Goal: Task Accomplishment & Management: Use online tool/utility

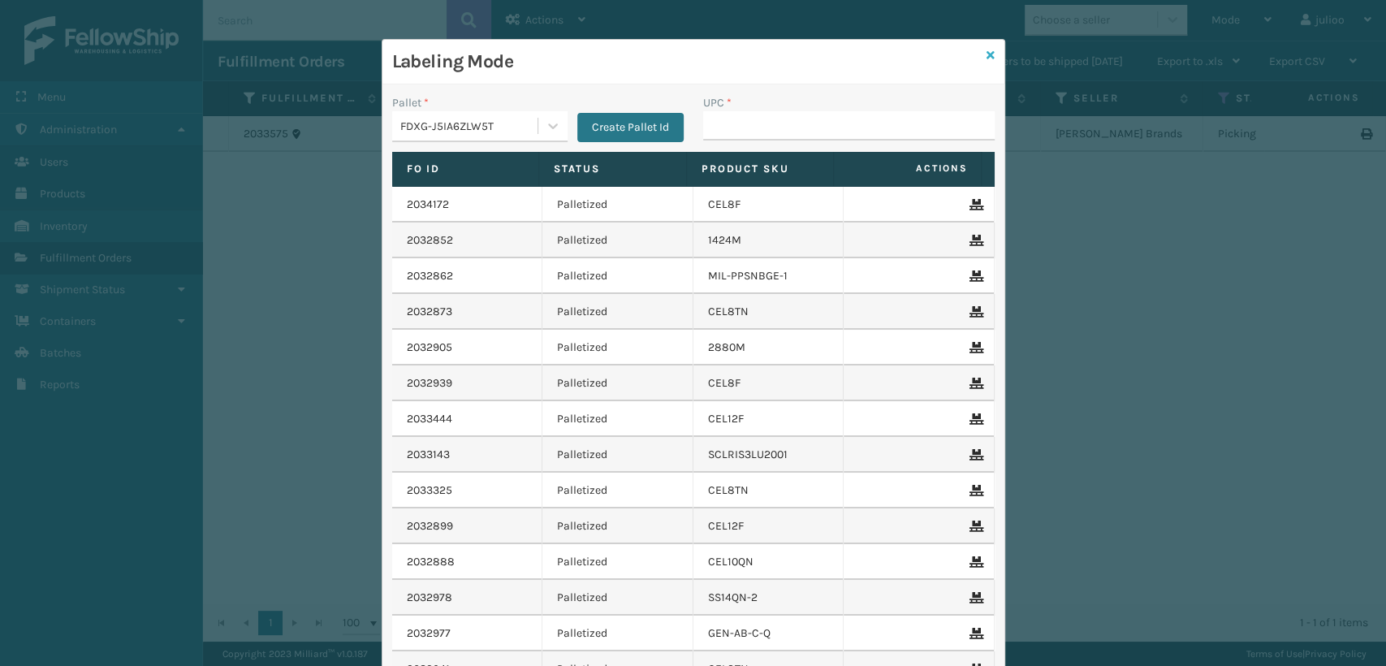
click at [986, 56] on icon at bounding box center [990, 55] width 8 height 11
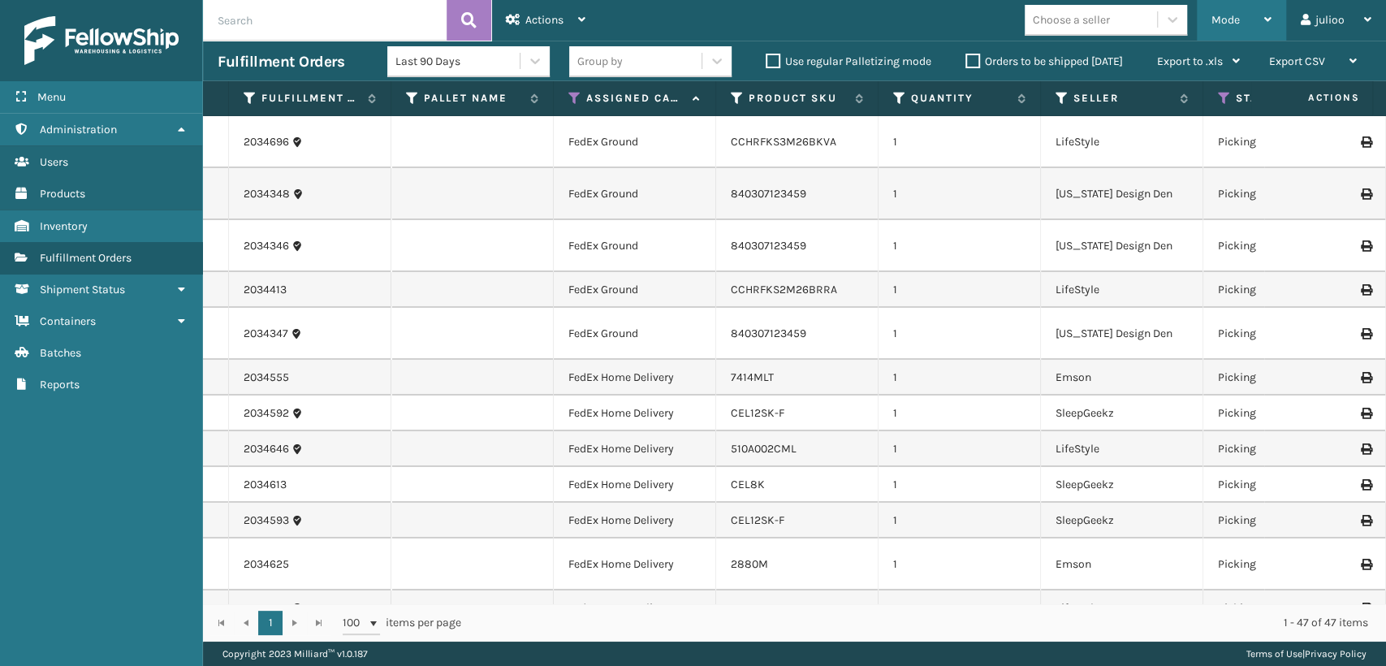
click at [1244, 18] on div "Mode" at bounding box center [1241, 20] width 60 height 41
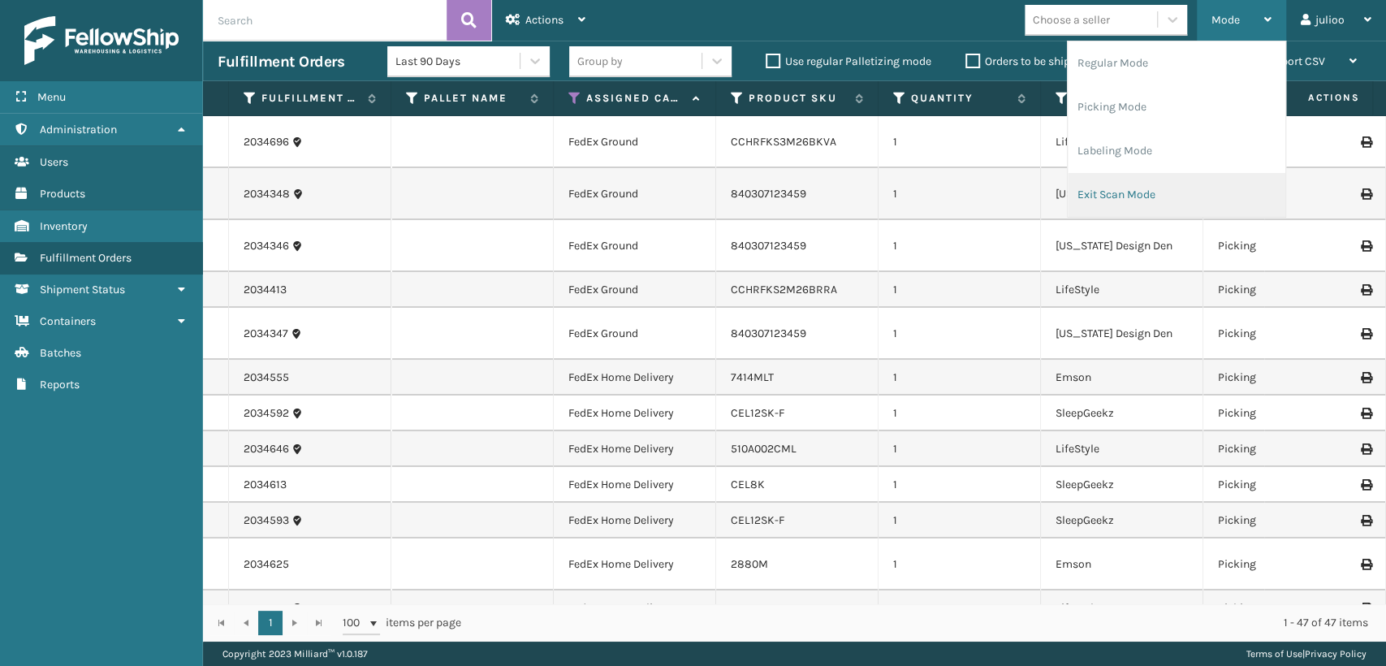
click at [1128, 190] on li "Exit Scan Mode" at bounding box center [1176, 195] width 218 height 44
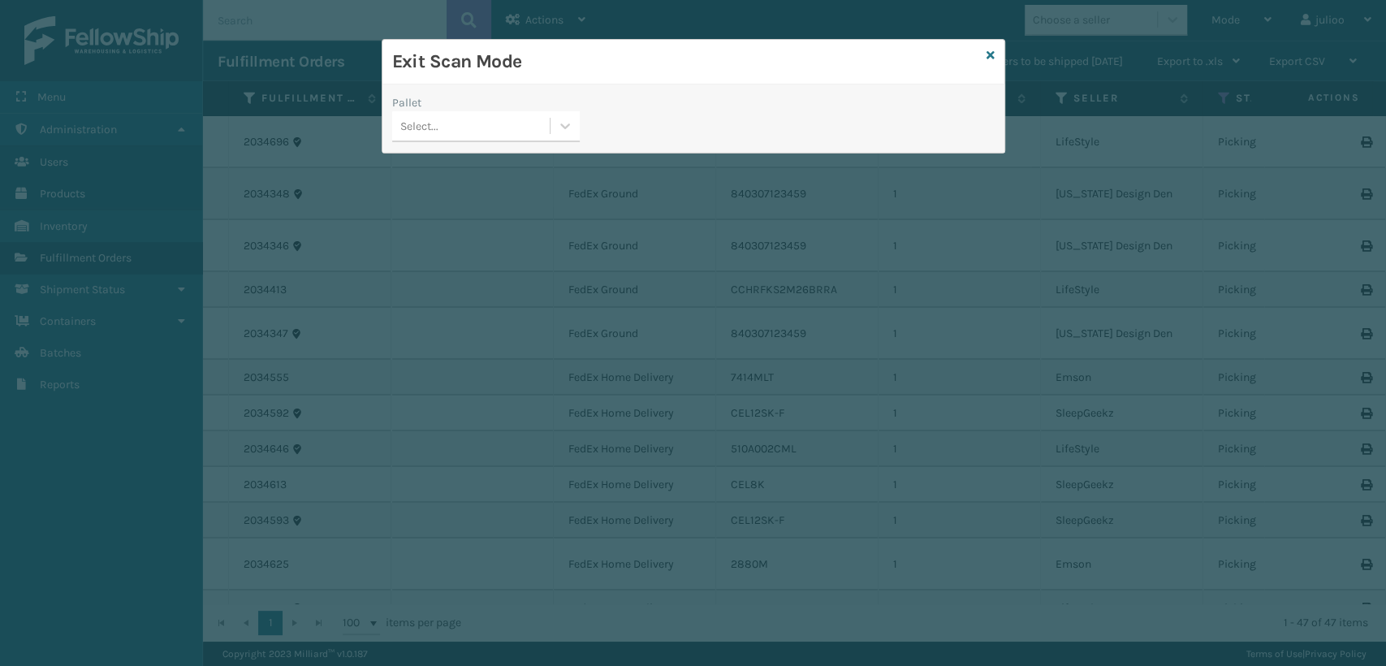
click at [409, 125] on div "Select..." at bounding box center [419, 126] width 38 height 17
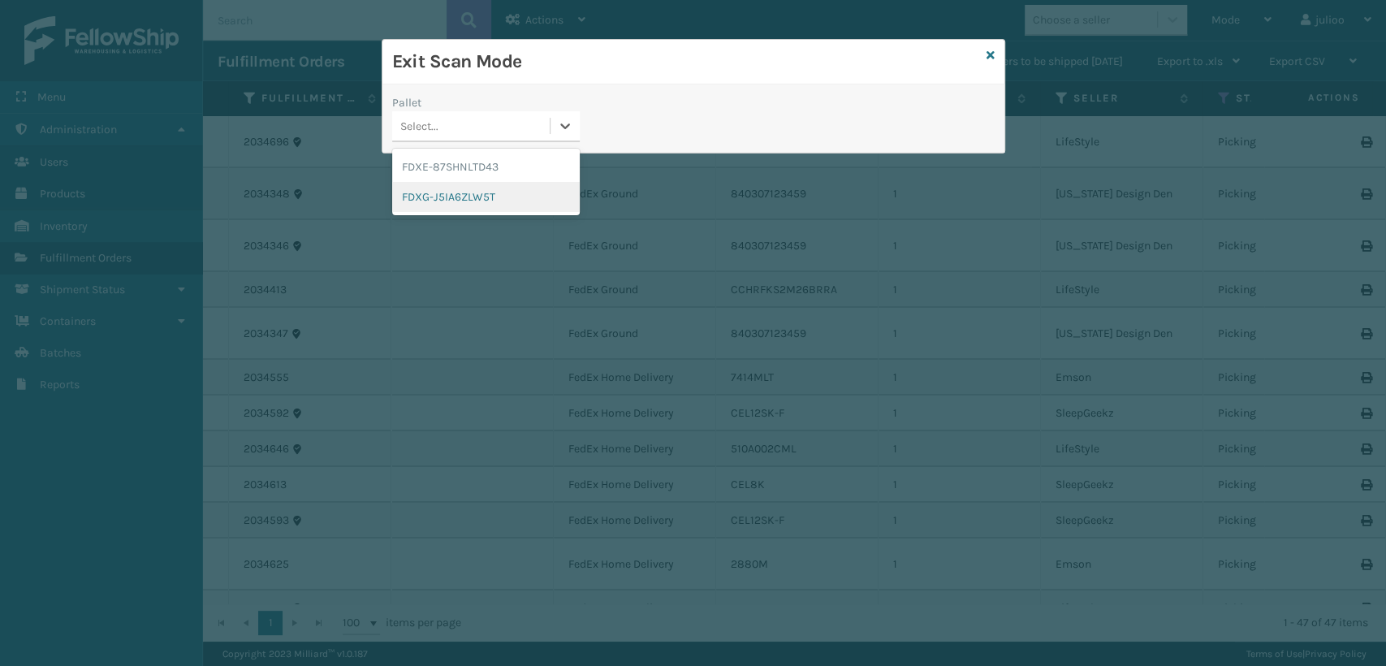
click at [420, 194] on div "FDXG-J5IA6ZLW5T" at bounding box center [486, 197] width 188 height 30
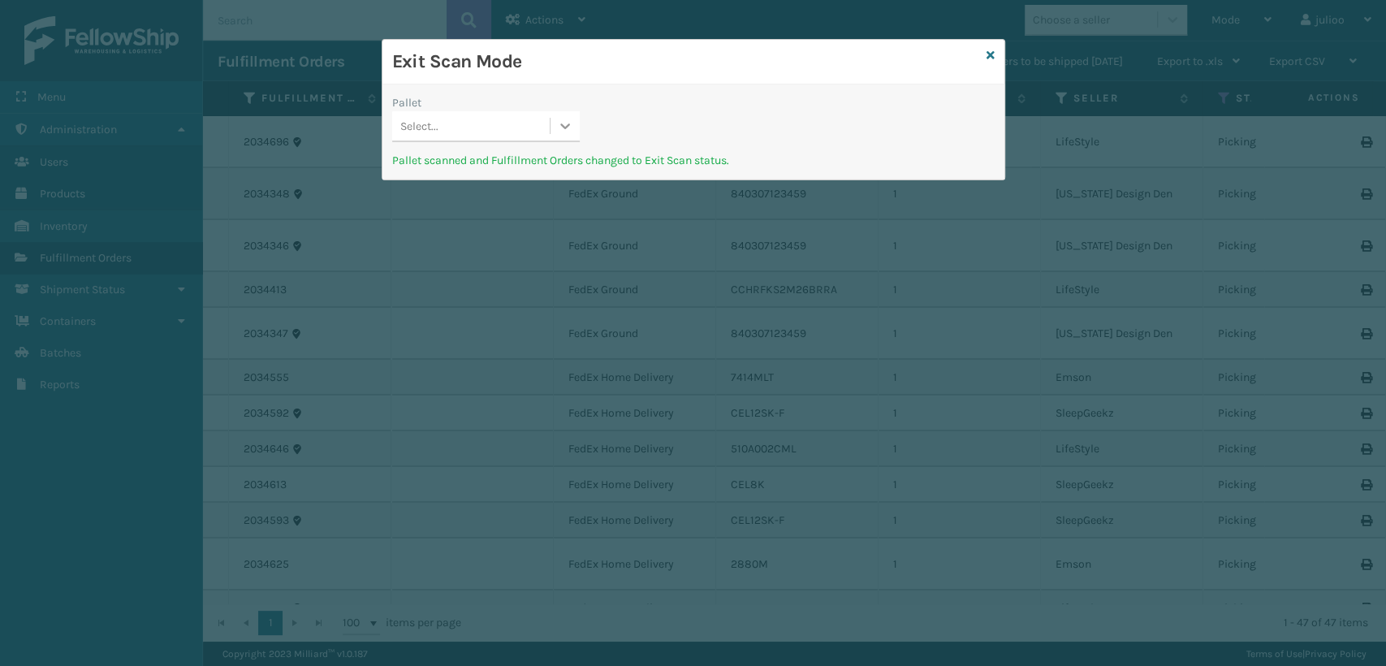
click at [559, 126] on icon at bounding box center [565, 126] width 16 height 16
drag, startPoint x: 526, startPoint y: 126, endPoint x: 611, endPoint y: 112, distance: 86.3
click at [534, 125] on div "Select..." at bounding box center [470, 126] width 157 height 27
click at [992, 52] on icon at bounding box center [990, 55] width 8 height 11
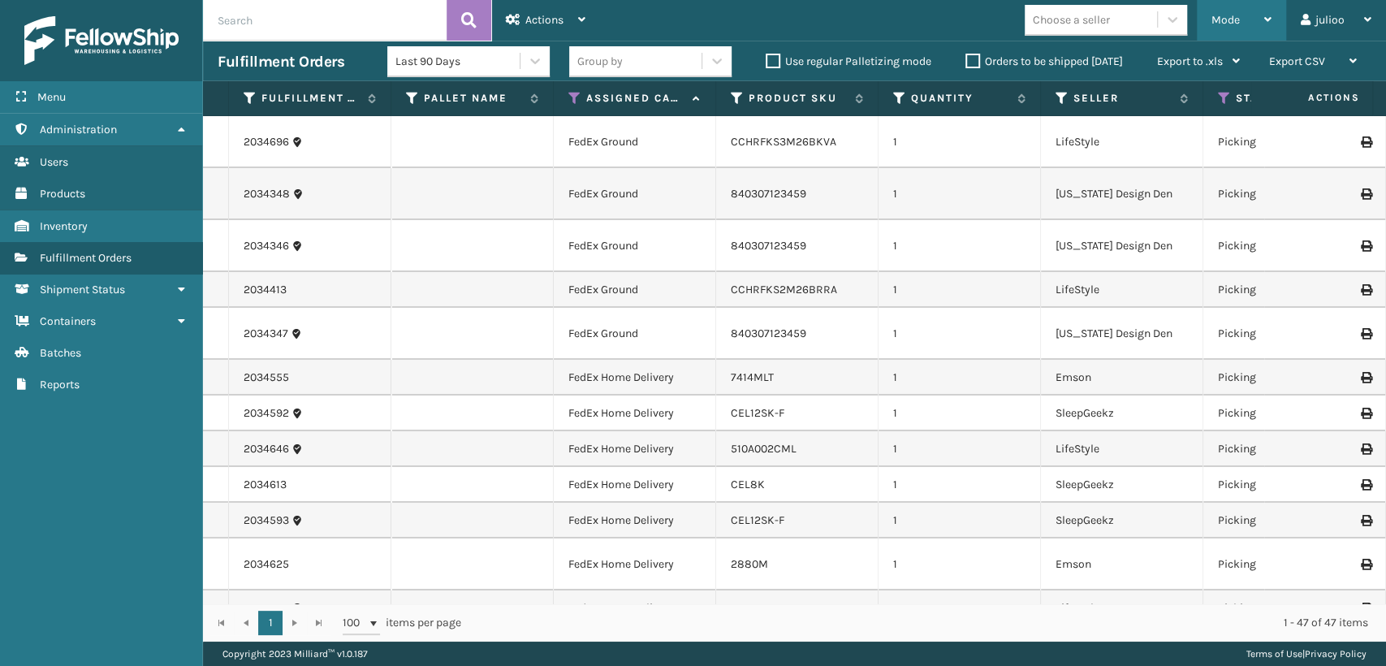
click at [1222, 25] on span "Mode" at bounding box center [1225, 20] width 28 height 14
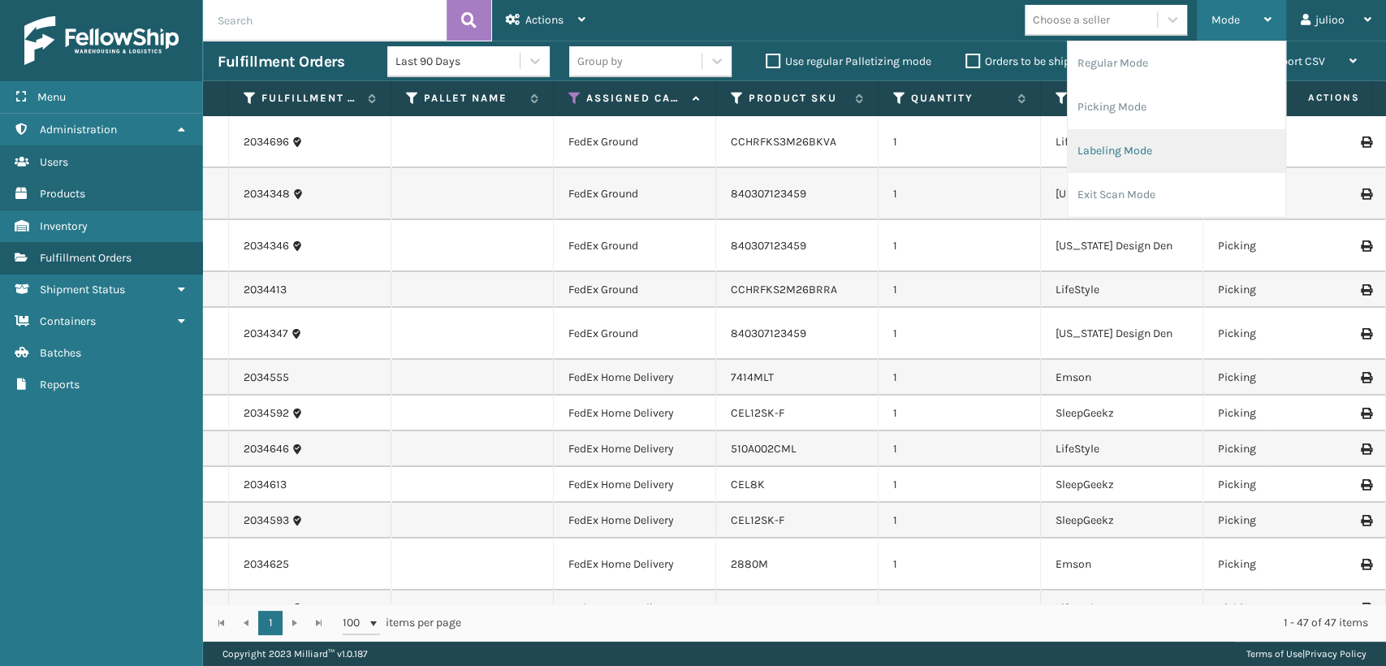
click at [1090, 146] on li "Labeling Mode" at bounding box center [1176, 151] width 218 height 44
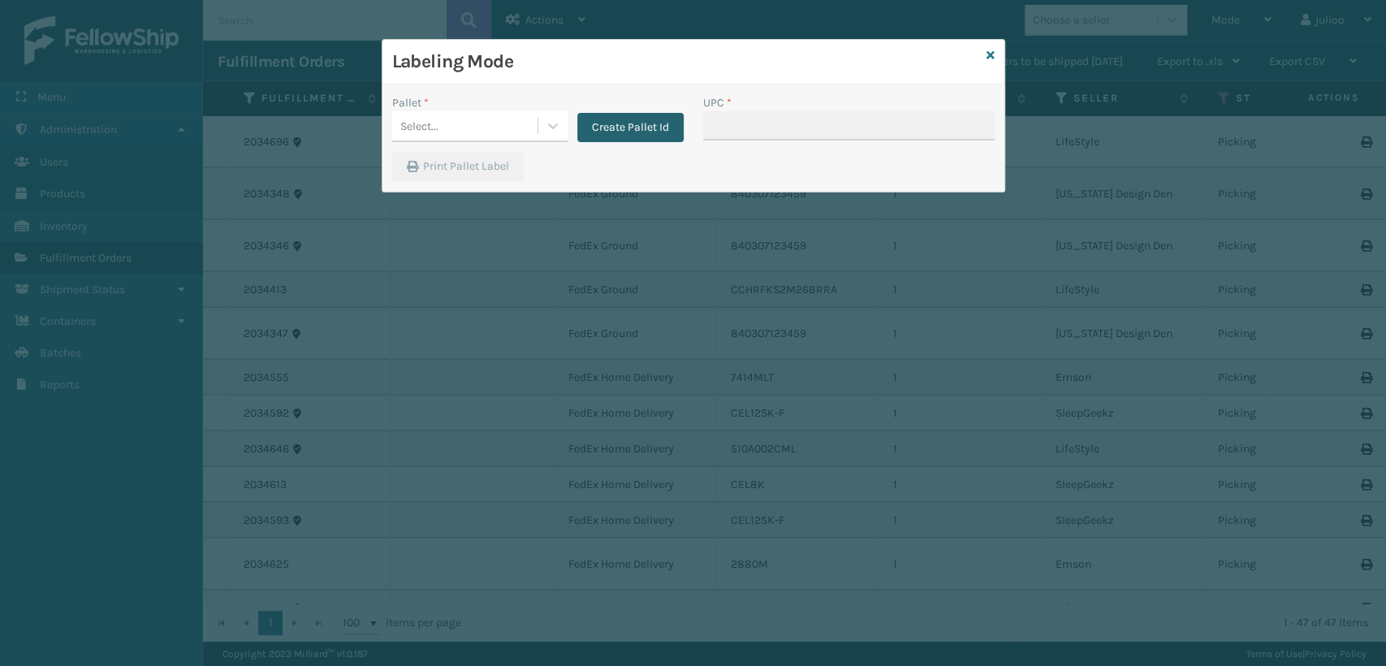
click at [614, 129] on button "Create Pallet Id" at bounding box center [630, 127] width 106 height 29
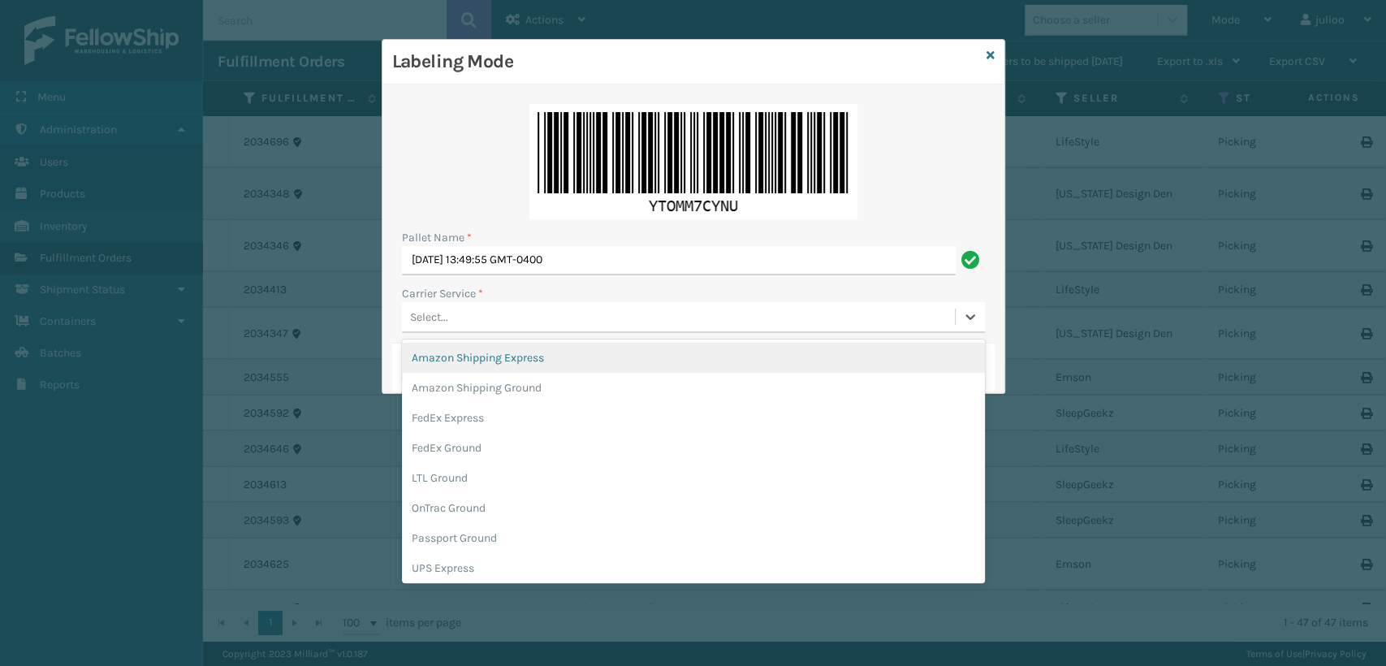
drag, startPoint x: 492, startPoint y: 308, endPoint x: 480, endPoint y: 311, distance: 12.6
click at [489, 308] on div "Select..." at bounding box center [678, 317] width 553 height 27
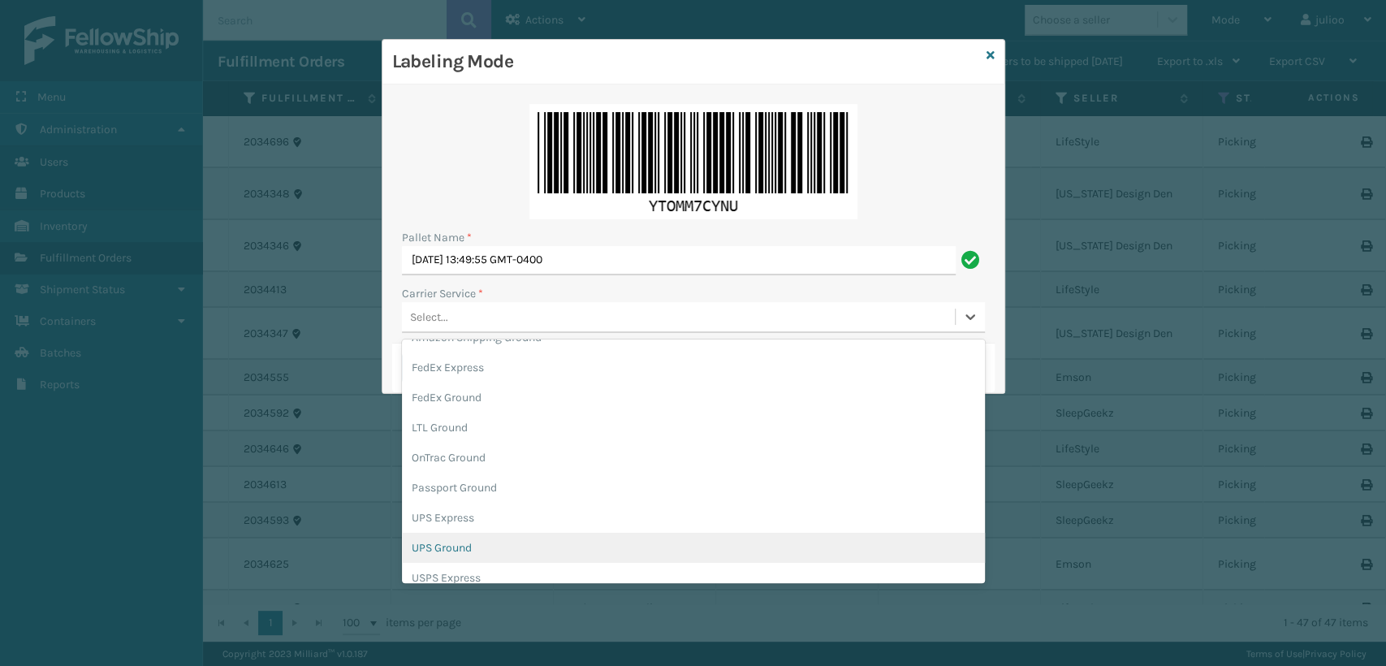
scroll to position [90, 0]
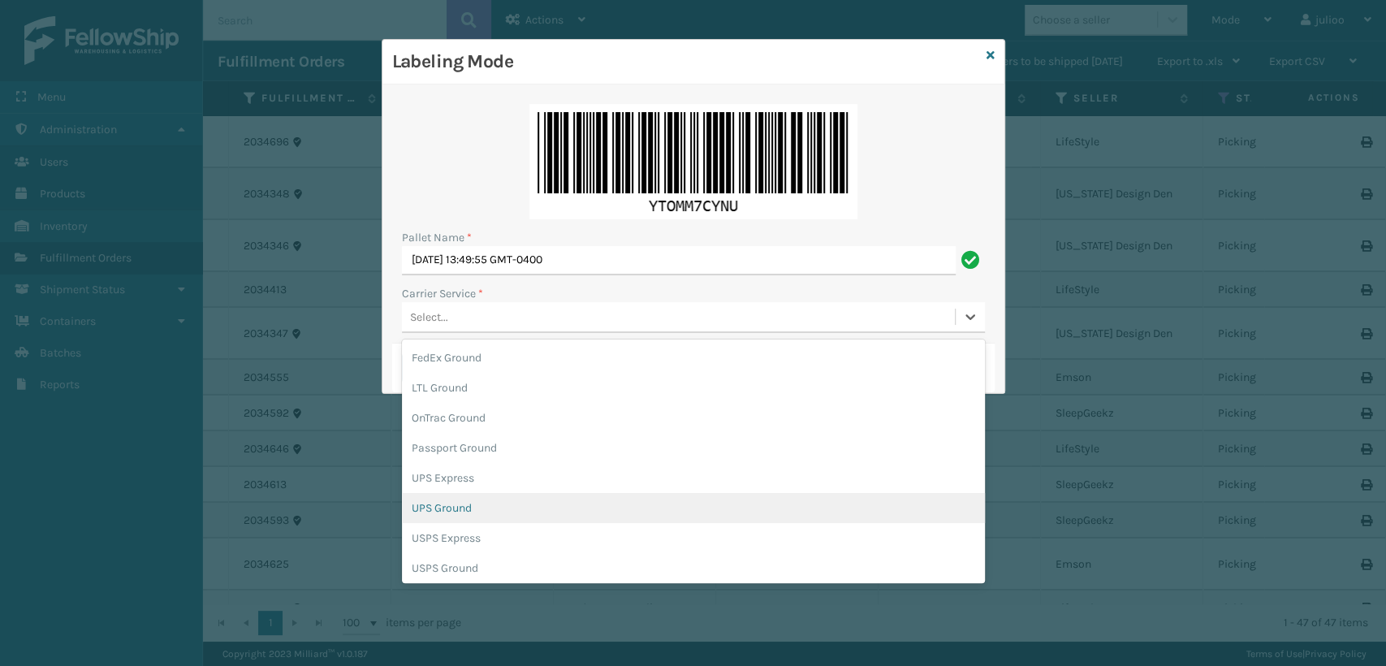
click at [459, 507] on div "UPS Ground" at bounding box center [693, 508] width 583 height 30
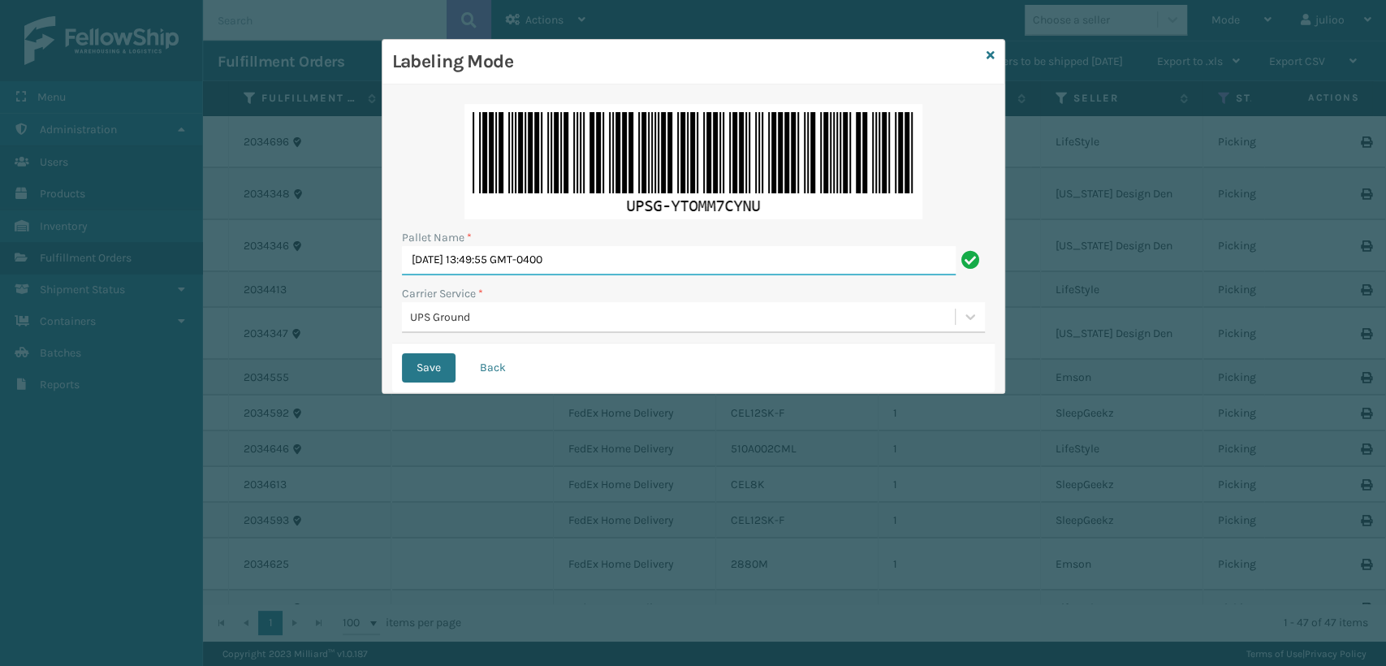
drag, startPoint x: 597, startPoint y: 269, endPoint x: 268, endPoint y: 265, distance: 329.6
click at [268, 265] on div "Labeling Mode Pallet Name * [DATE] 13:49:55 GMT-0400 Carrier Service * UPS Grou…" at bounding box center [693, 333] width 1386 height 666
type input "CTLZ5341498"
click at [402, 353] on button "Save" at bounding box center [429, 367] width 54 height 29
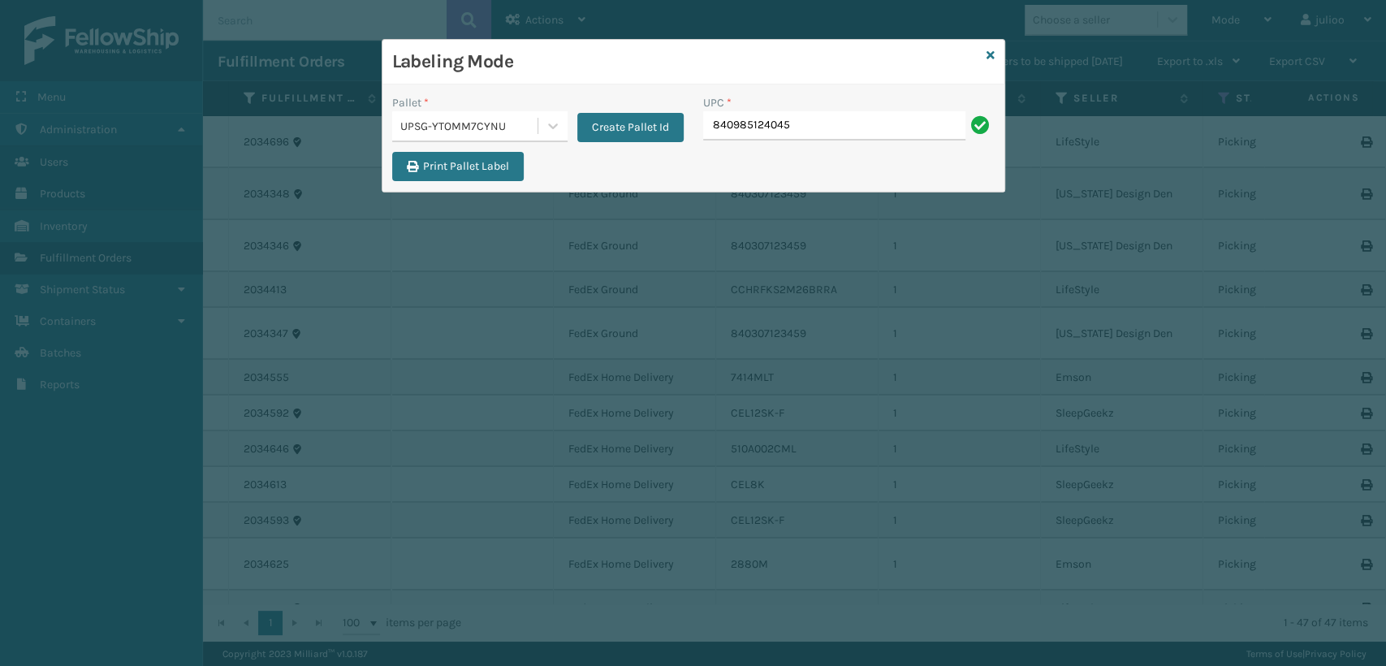
type input "840985124045"
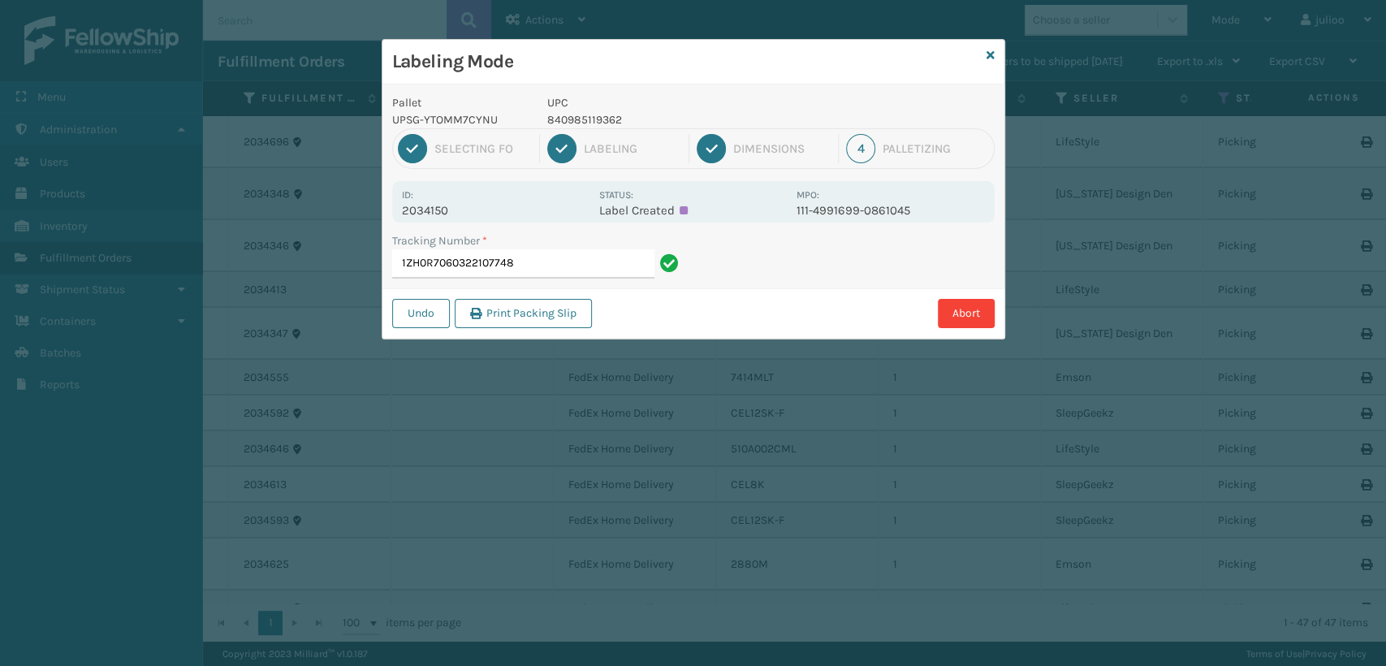
type input "1ZH0R7060322107748"
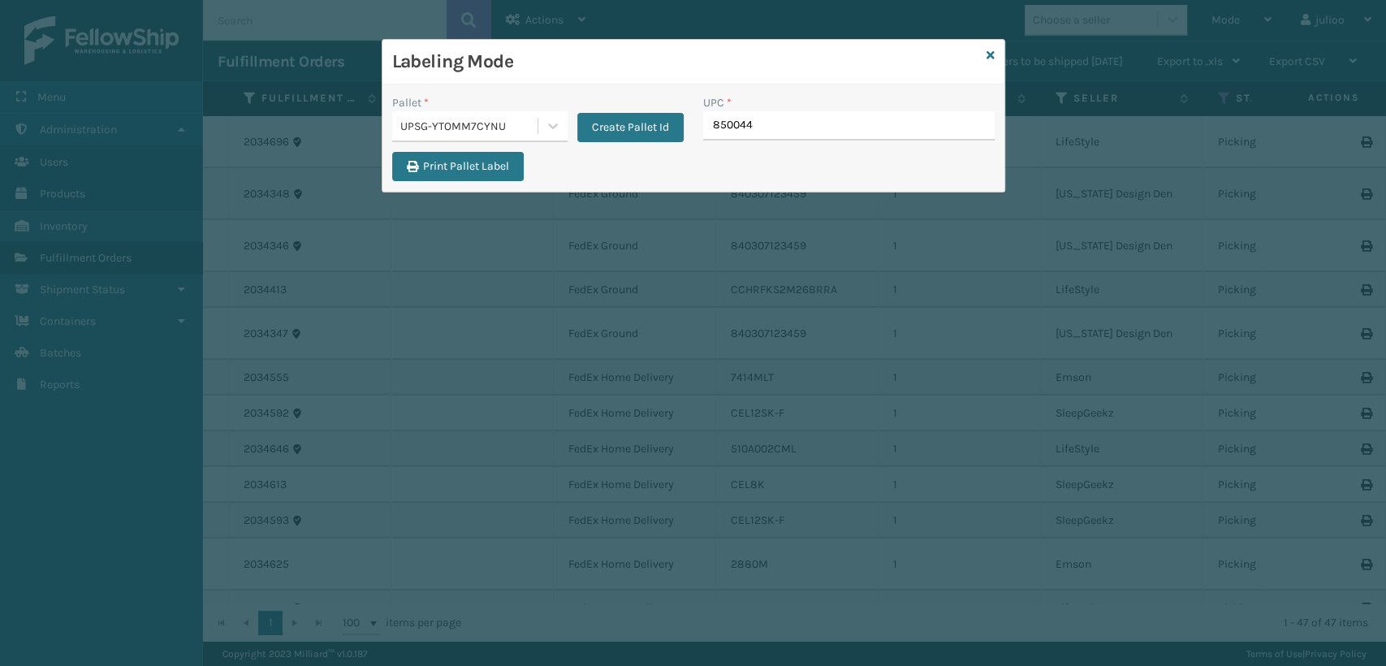
type input "8500442"
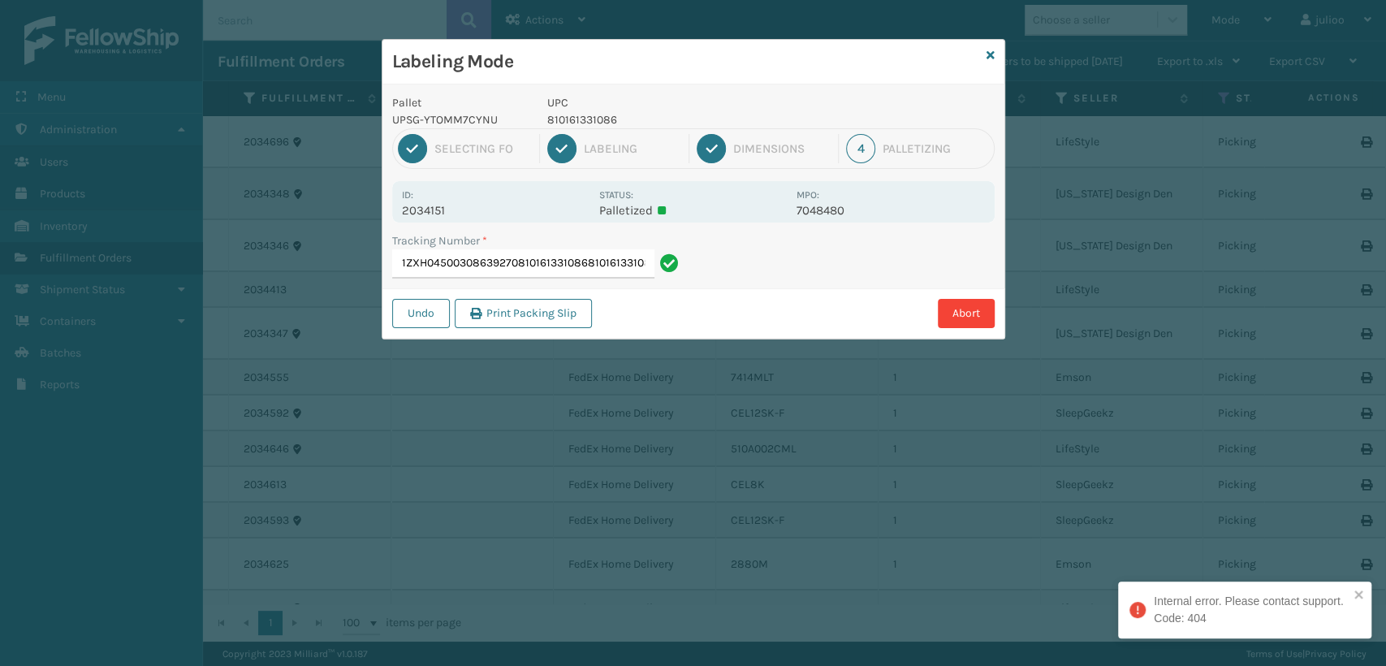
type input "1ZXH04500308639270810161331086810161331086"
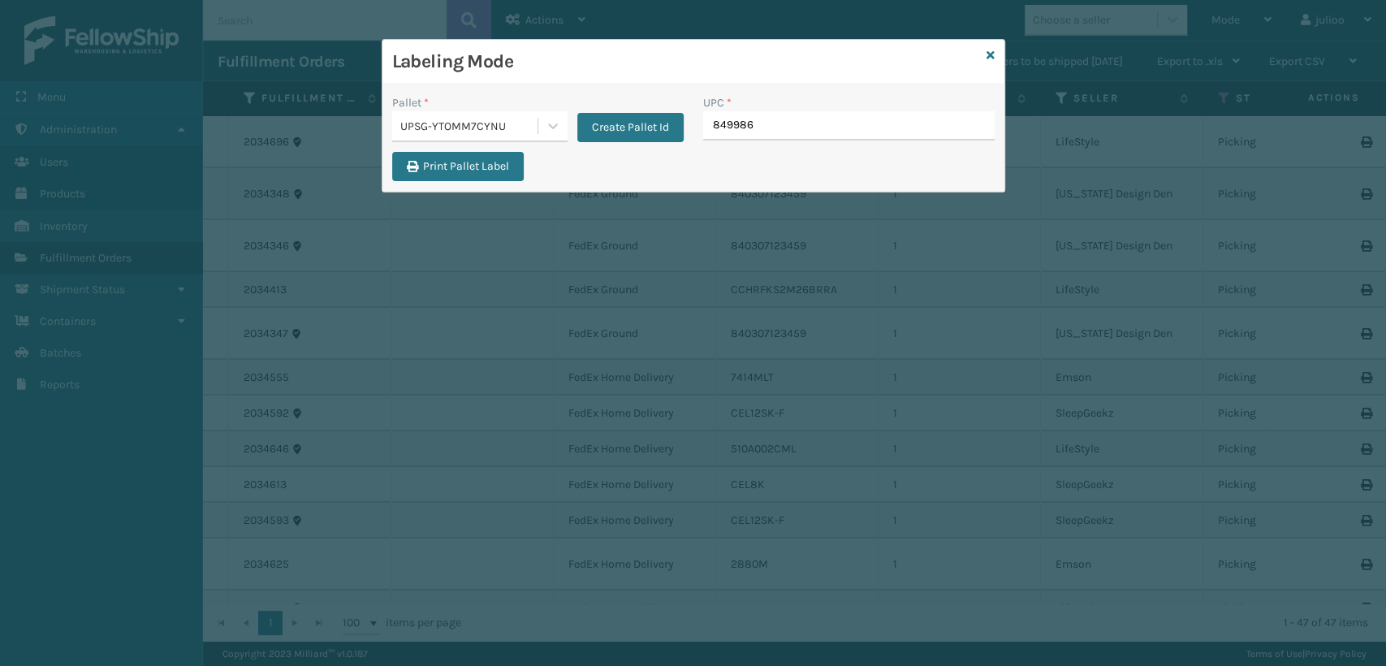
type input "8499860"
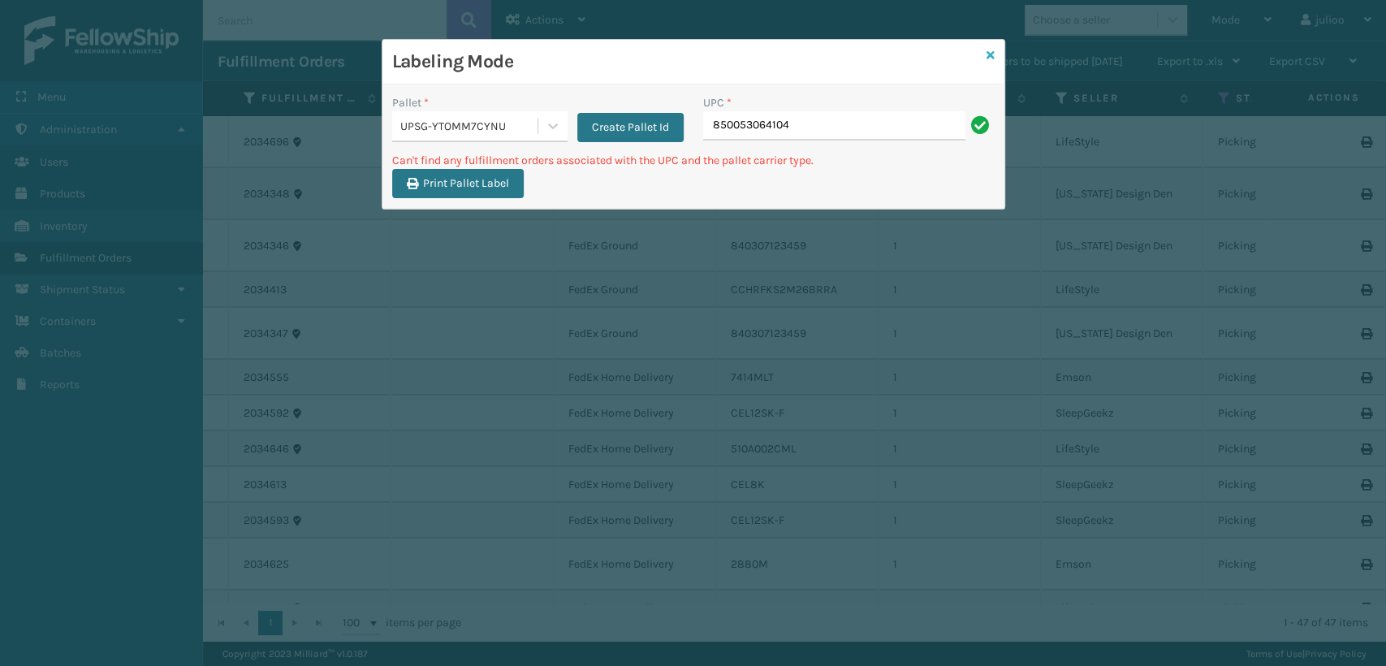
click at [989, 50] on icon at bounding box center [990, 55] width 8 height 11
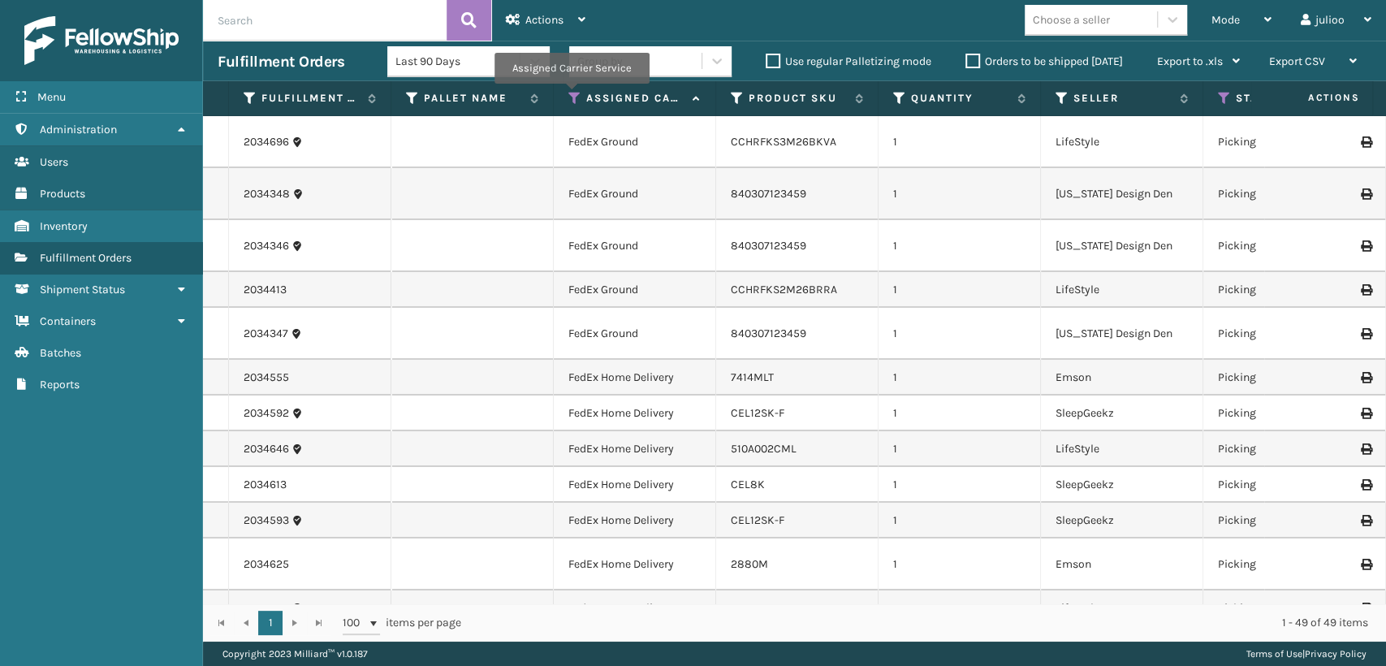
click at [570, 93] on icon at bounding box center [574, 98] width 13 height 15
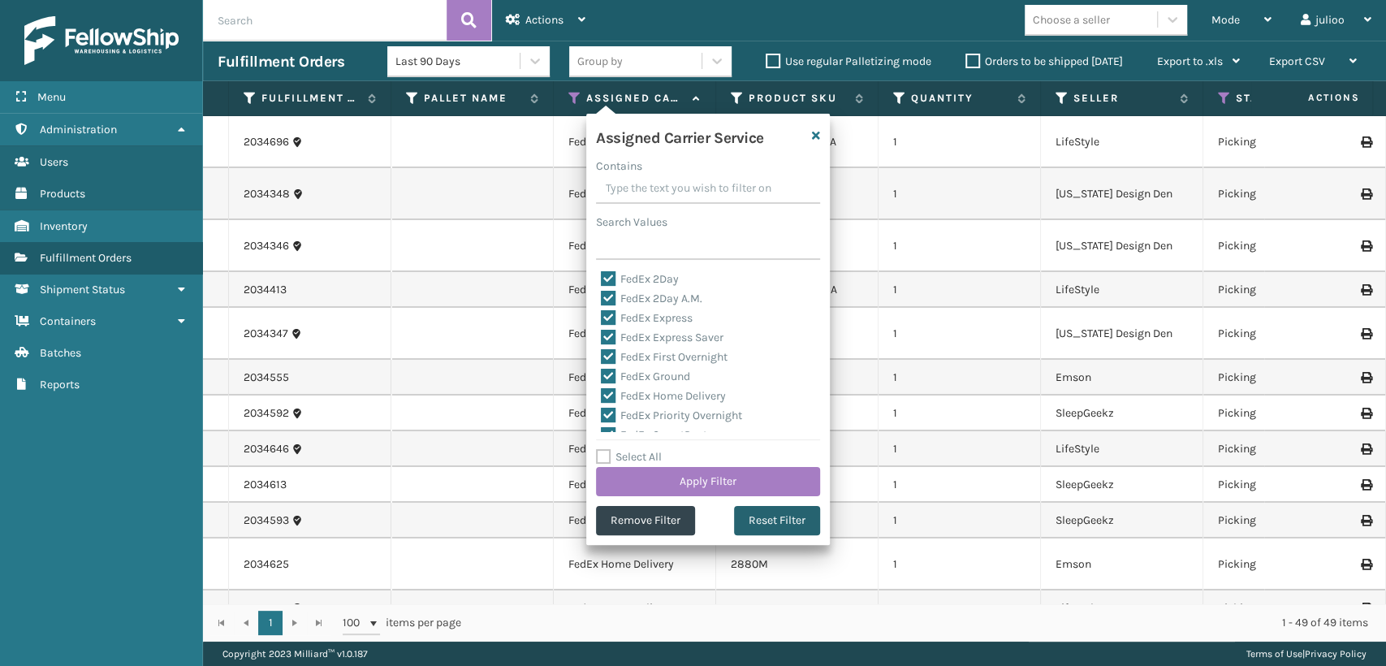
click at [793, 519] on button "Reset Filter" at bounding box center [777, 520] width 86 height 29
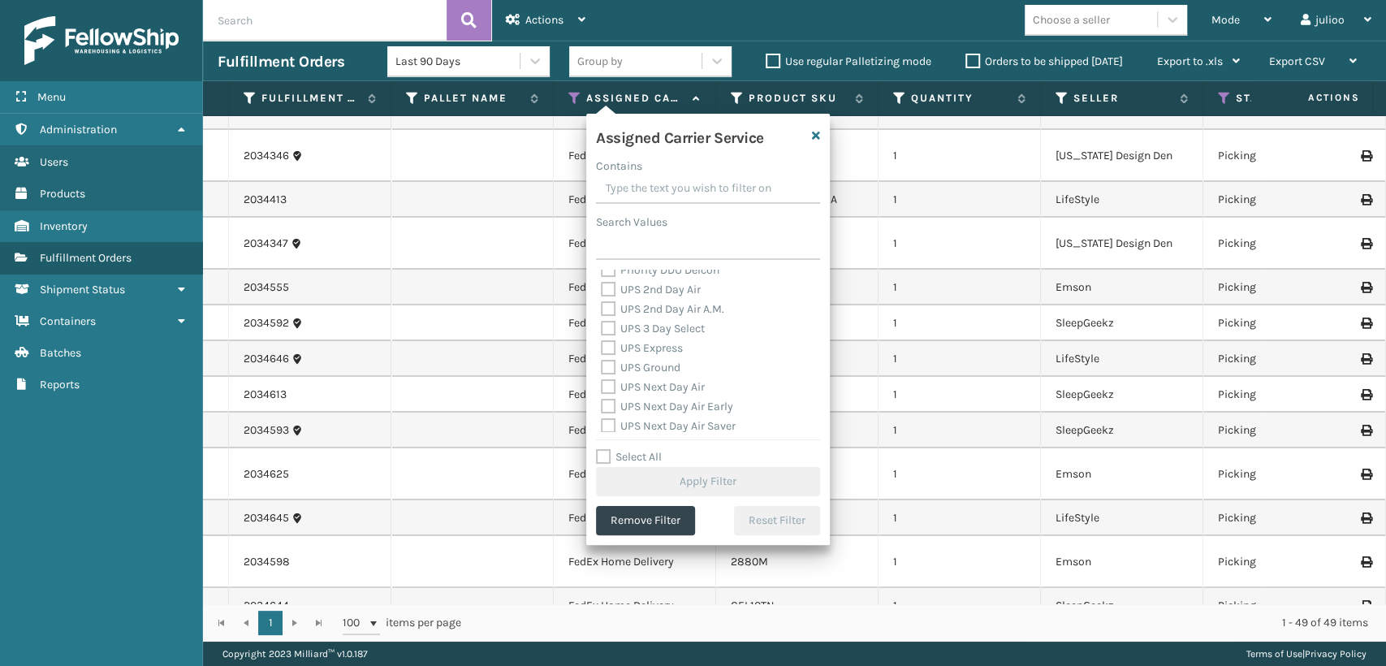
scroll to position [270, 0]
drag, startPoint x: 610, startPoint y: 322, endPoint x: 612, endPoint y: 338, distance: 16.3
click at [610, 326] on label "UPS 2nd Day Air" at bounding box center [651, 320] width 100 height 14
click at [612, 343] on label "UPS 2nd Day Air A.M." at bounding box center [662, 340] width 123 height 14
click at [601, 341] on input "UPS 2nd Day Air A.M." at bounding box center [601, 335] width 1 height 11
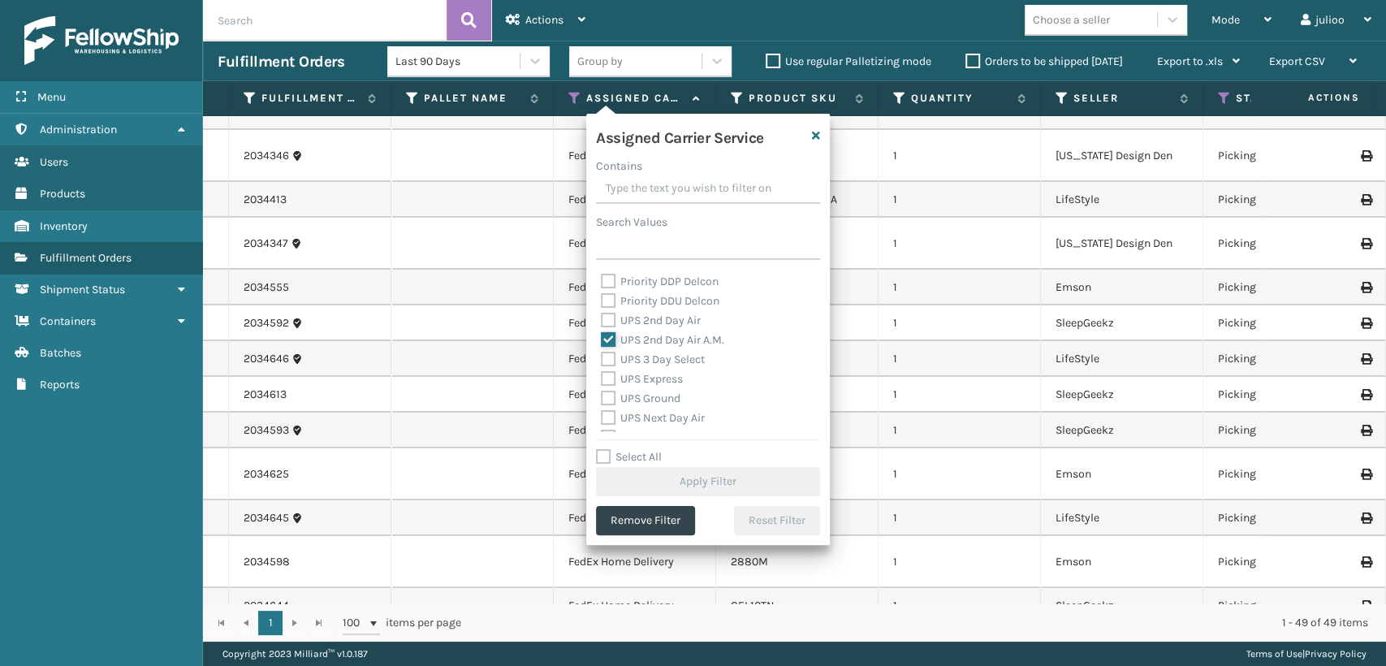
checkbox input "true"
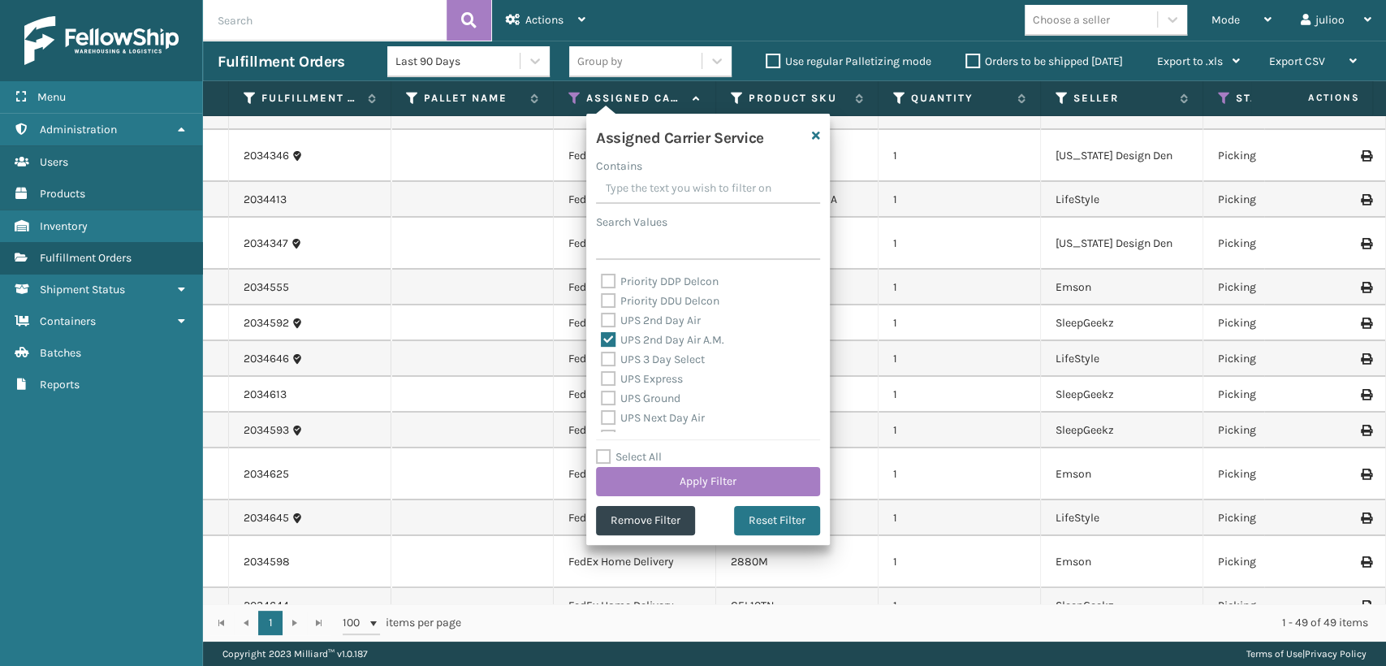
click at [605, 323] on label "UPS 2nd Day Air" at bounding box center [651, 320] width 100 height 14
click at [601, 321] on input "UPS 2nd Day Air" at bounding box center [601, 316] width 1 height 11
checkbox input "true"
click at [608, 360] on label "UPS 3 Day Select" at bounding box center [653, 359] width 104 height 14
click at [601, 360] on input "UPS 3 Day Select" at bounding box center [601, 355] width 1 height 11
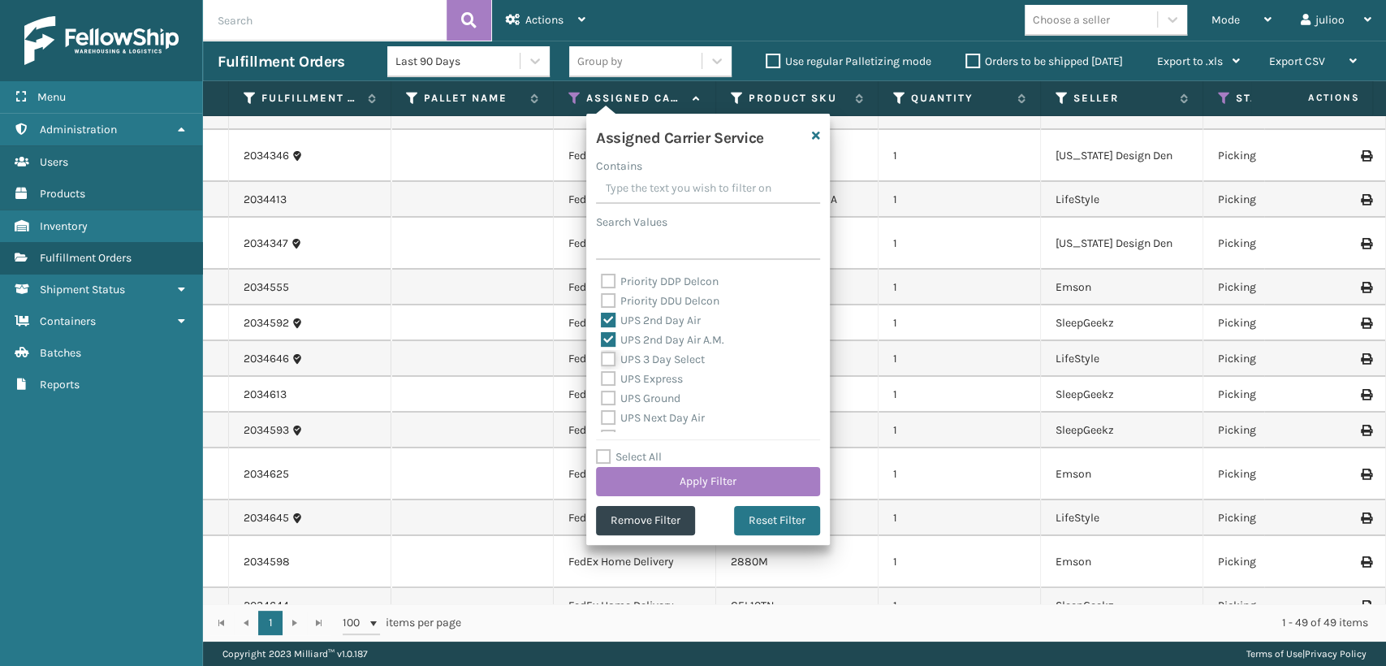
checkbox input "true"
click at [616, 377] on label "UPS Express" at bounding box center [642, 379] width 82 height 14
click at [601, 377] on input "UPS Express" at bounding box center [601, 374] width 1 height 11
checkbox input "true"
click at [606, 395] on label "UPS Ground" at bounding box center [641, 398] width 80 height 14
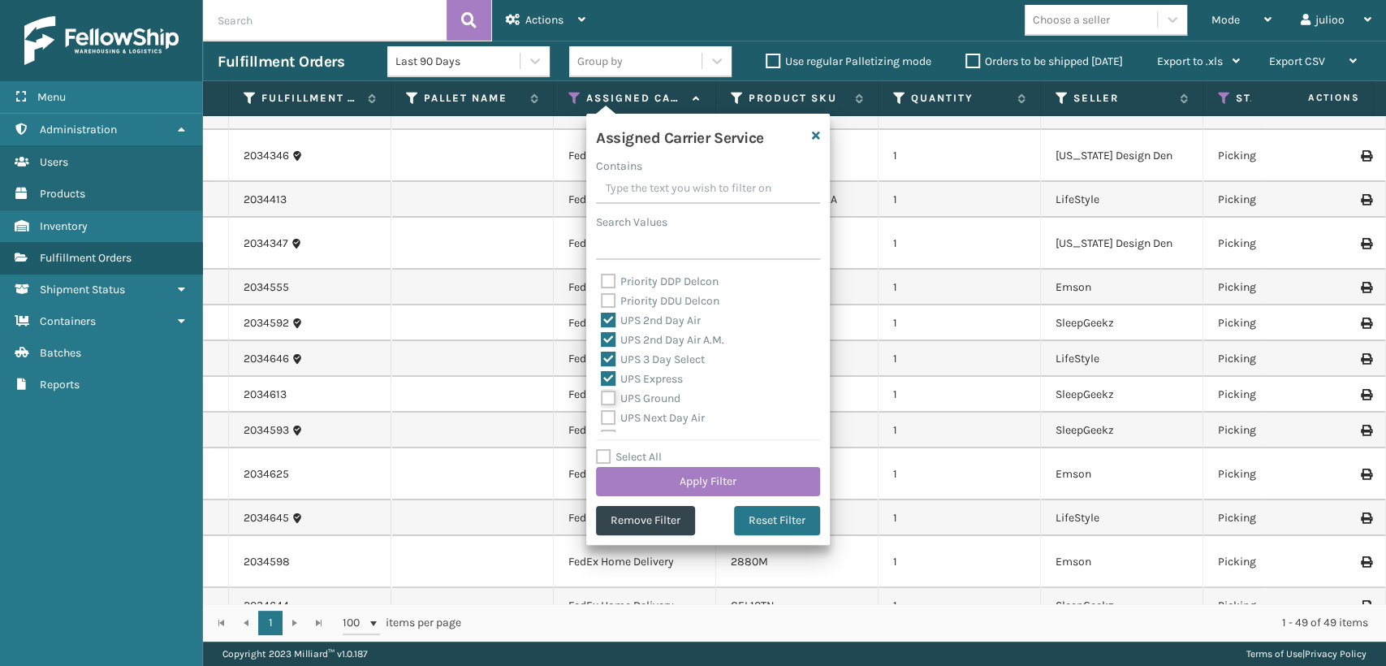
click at [601, 395] on input "UPS Ground" at bounding box center [601, 394] width 1 height 11
checkbox input "true"
drag, startPoint x: 610, startPoint y: 332, endPoint x: 603, endPoint y: 347, distance: 16.3
click at [608, 334] on label "UPS Next Day Air" at bounding box center [653, 328] width 104 height 14
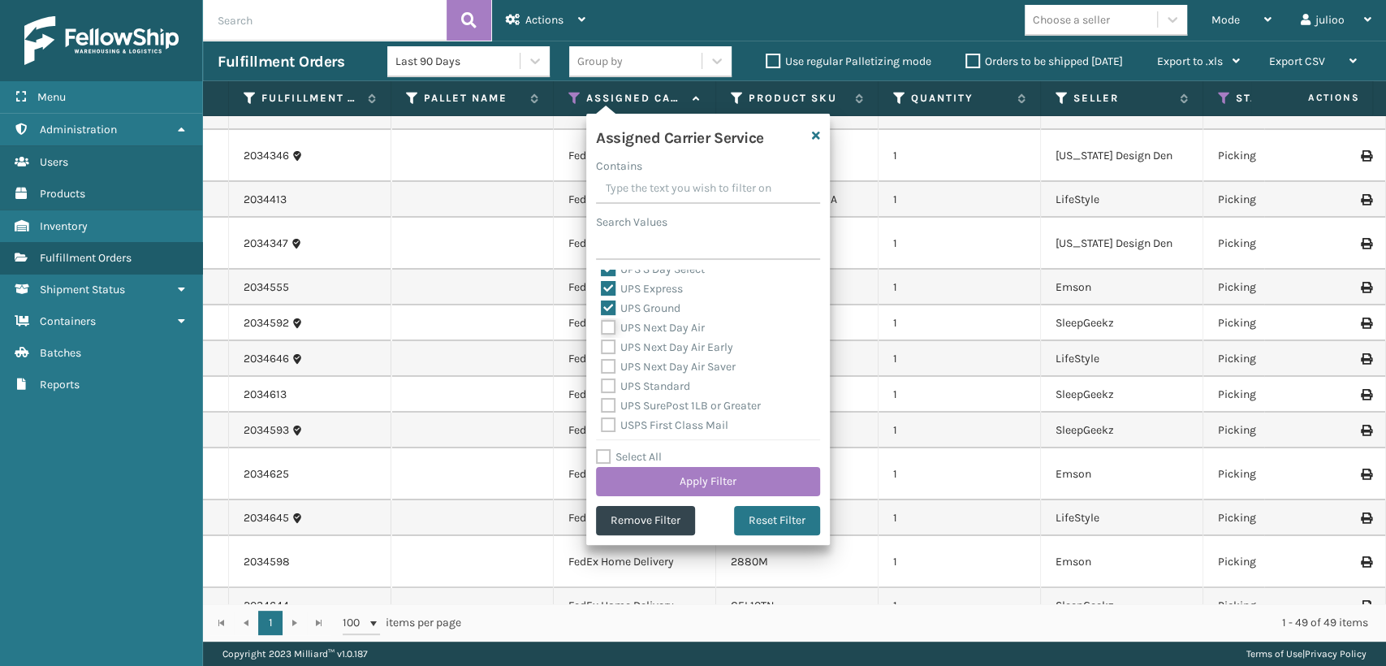
click at [601, 329] on input "UPS Next Day Air" at bounding box center [601, 323] width 1 height 11
checkbox input "true"
click at [602, 352] on label "UPS Next Day Air Early" at bounding box center [667, 347] width 132 height 14
click at [601, 348] on input "UPS Next Day Air Early" at bounding box center [601, 343] width 1 height 11
checkbox input "true"
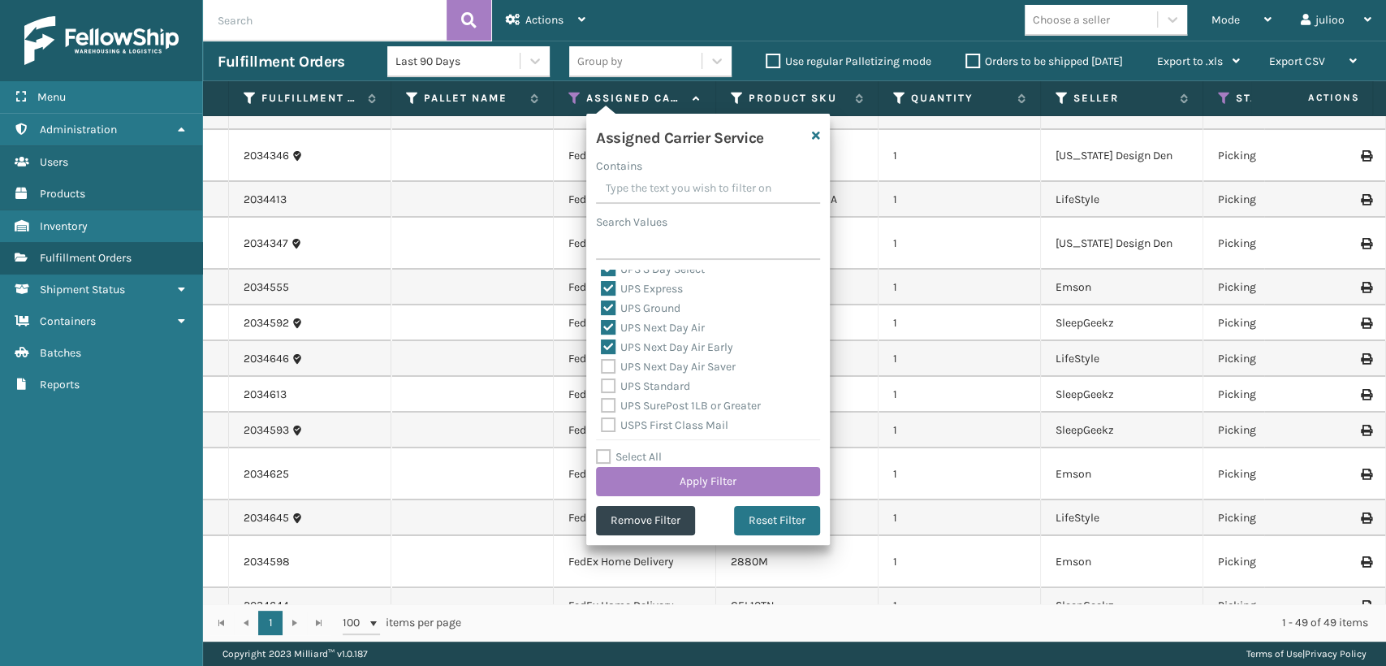
click at [606, 366] on label "UPS Next Day Air Saver" at bounding box center [668, 367] width 135 height 14
click at [601, 366] on input "UPS Next Day Air Saver" at bounding box center [601, 362] width 1 height 11
checkbox input "true"
click at [606, 382] on label "UPS Standard" at bounding box center [645, 386] width 89 height 14
click at [601, 382] on input "UPS Standard" at bounding box center [601, 382] width 1 height 11
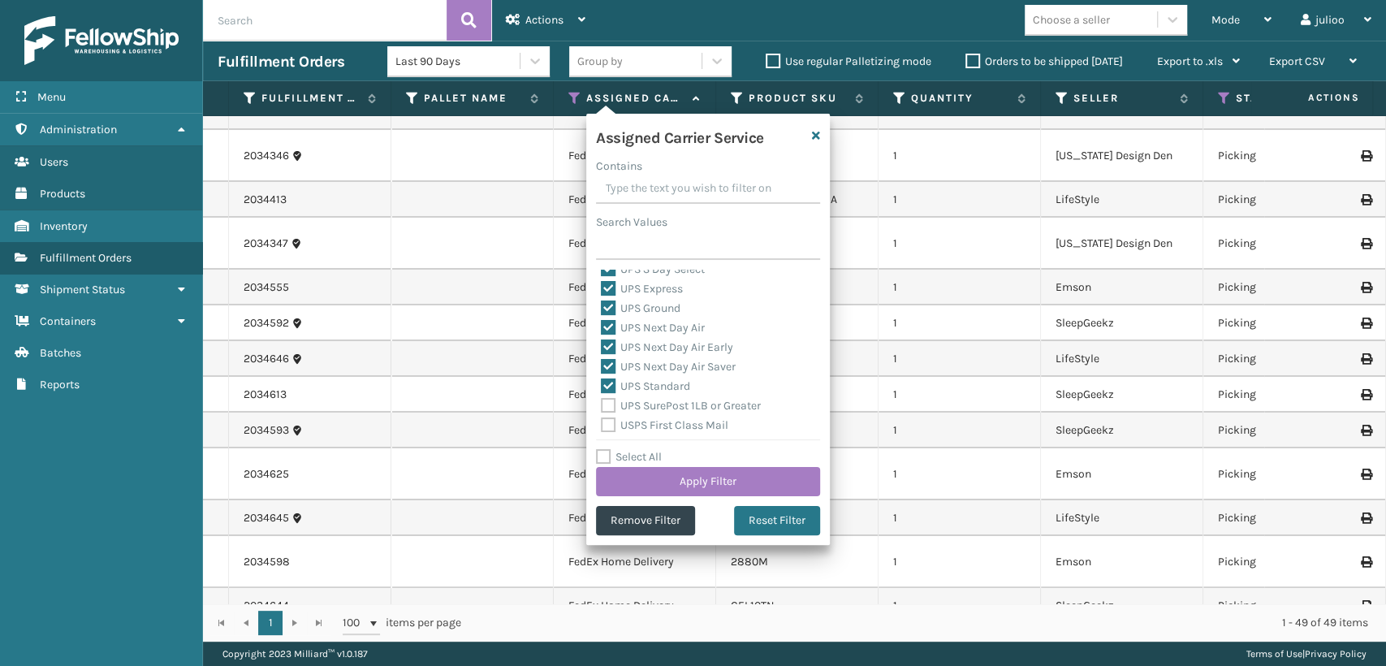
click at [608, 391] on label "UPS Standard" at bounding box center [645, 386] width 89 height 14
click at [601, 387] on input "UPS Standard" at bounding box center [601, 382] width 1 height 11
checkbox input "false"
click at [608, 402] on label "UPS SurePost 1LB or Greater" at bounding box center [681, 406] width 160 height 14
click at [601, 402] on input "UPS SurePost 1LB or Greater" at bounding box center [601, 401] width 1 height 11
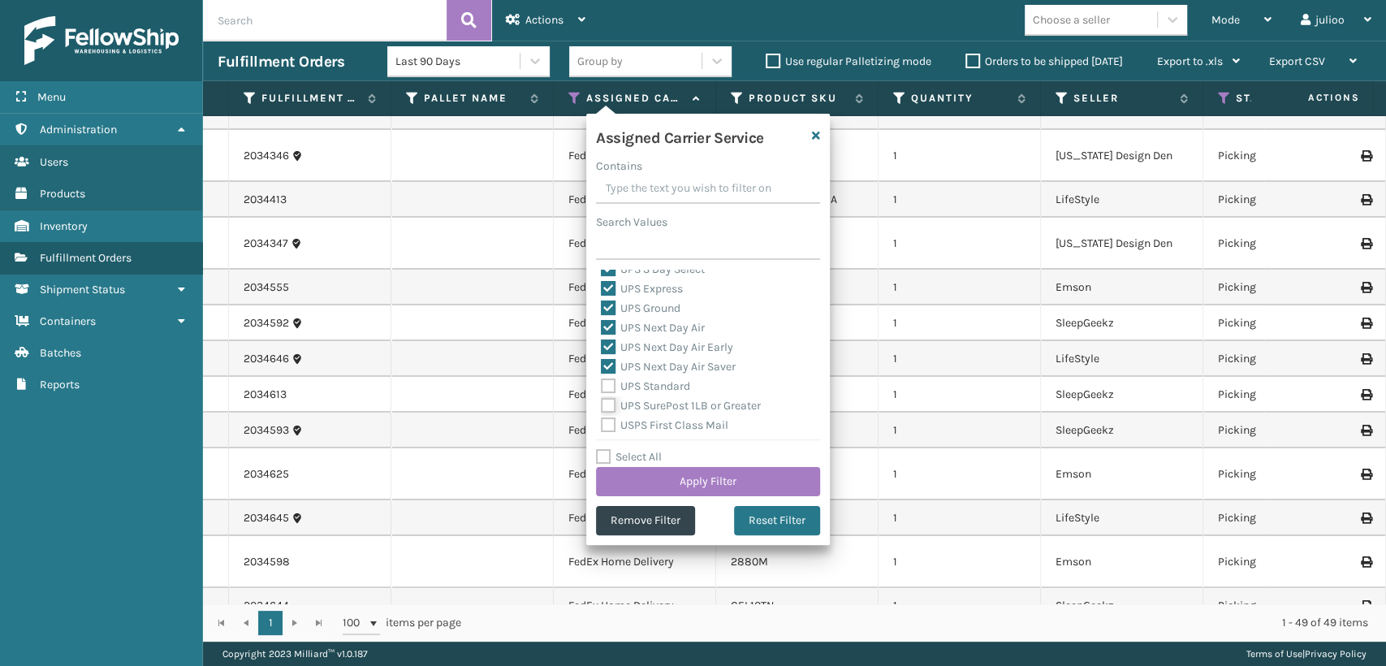
checkbox input "true"
click at [601, 384] on label "UPS Standard" at bounding box center [645, 386] width 89 height 14
click at [604, 388] on label "UPS Standard" at bounding box center [645, 386] width 89 height 14
click at [601, 387] on input "UPS Standard" at bounding box center [601, 382] width 1 height 11
checkbox input "true"
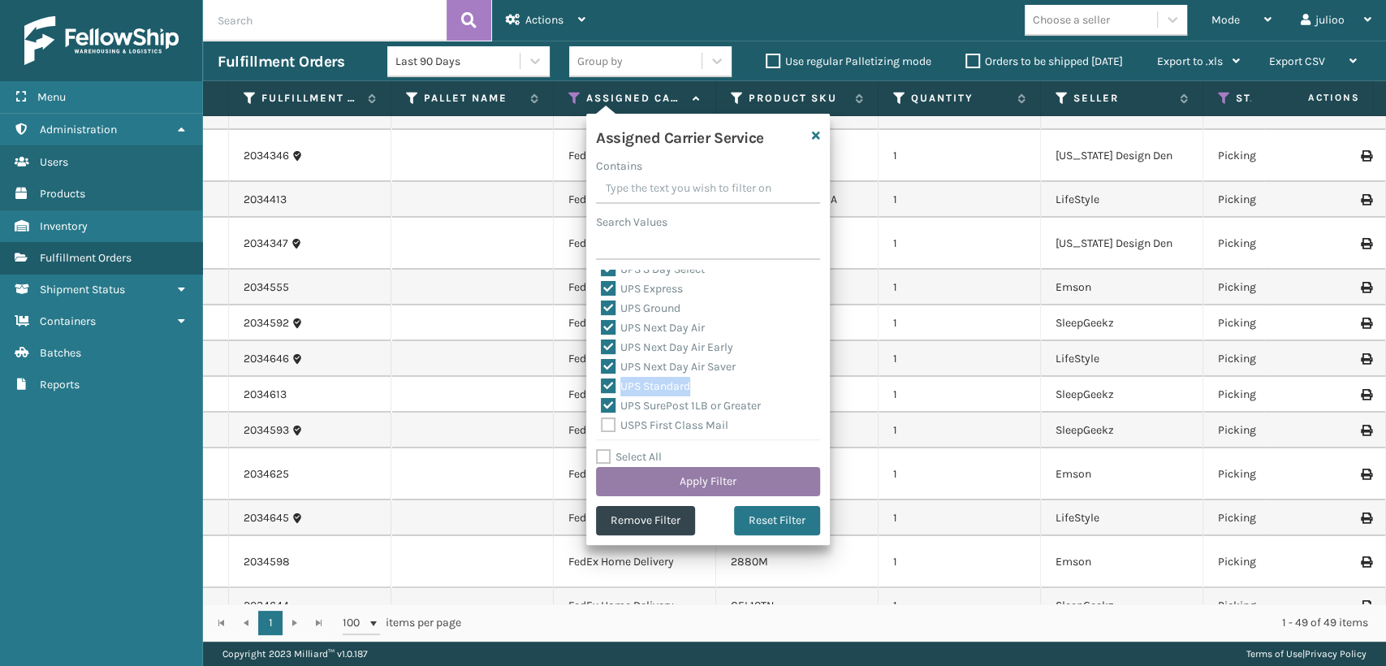
click at [690, 482] on button "Apply Filter" at bounding box center [708, 481] width 224 height 29
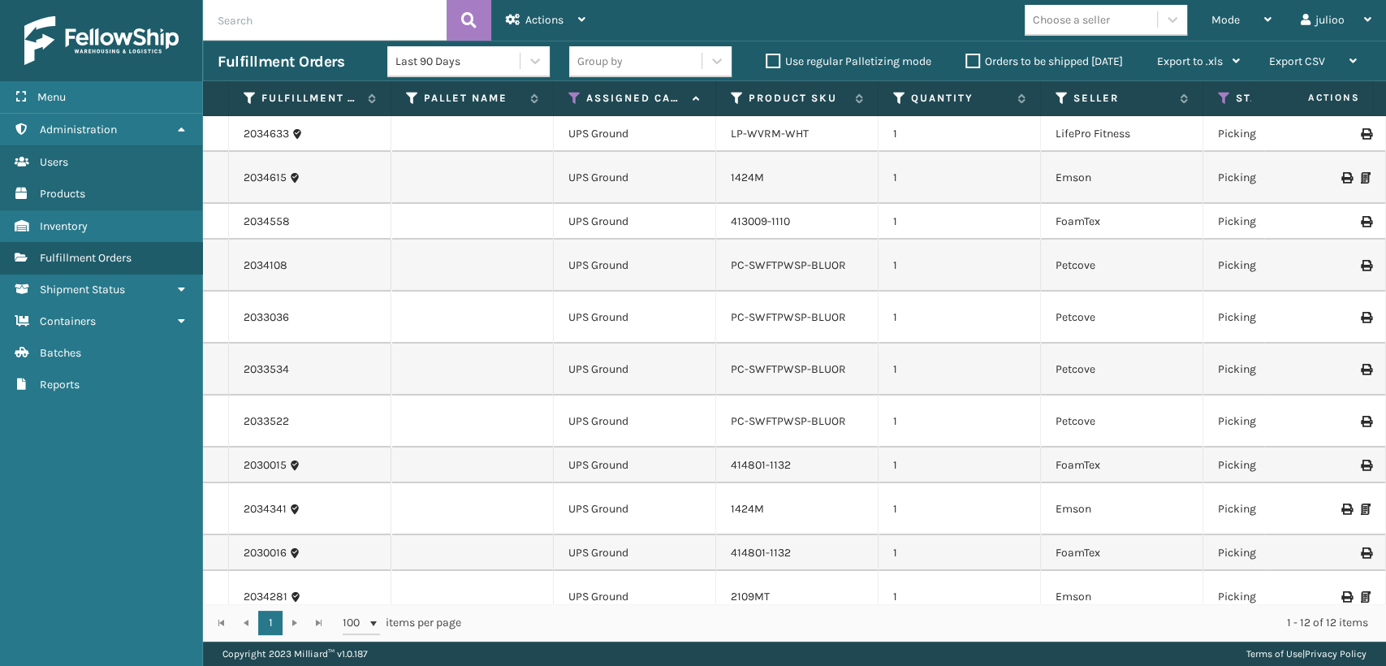
scroll to position [68, 0]
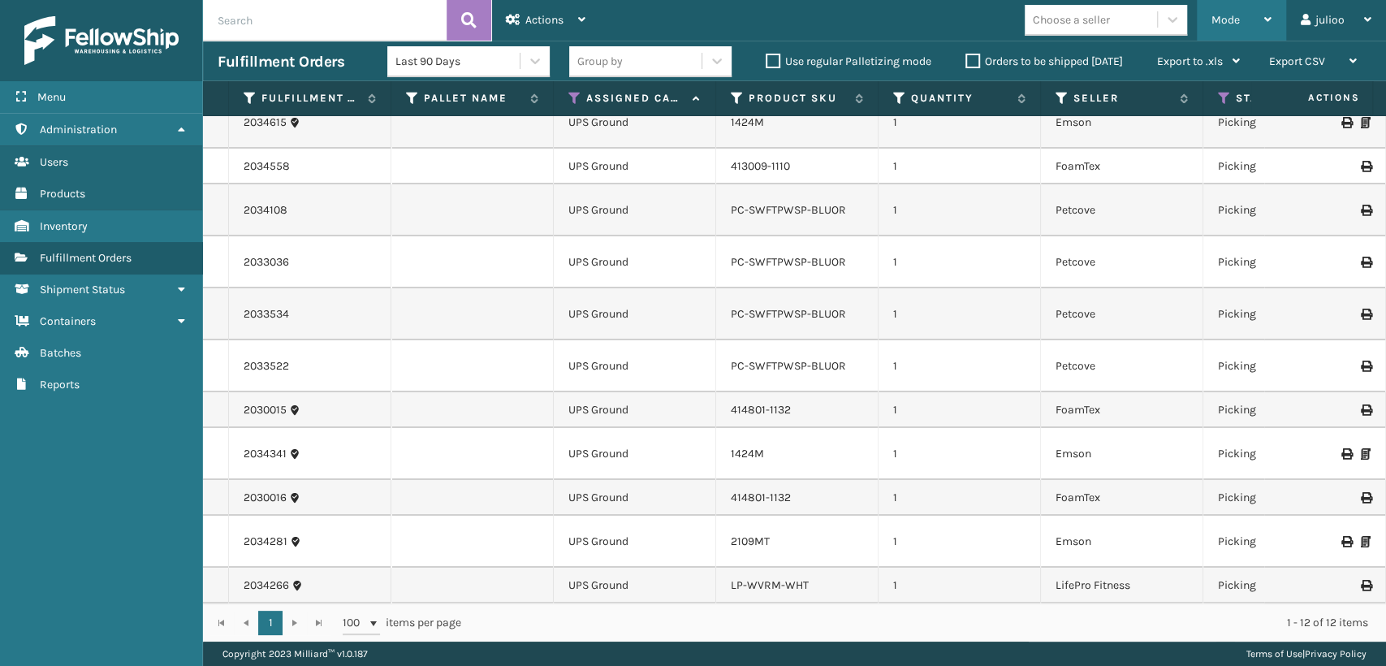
click at [1236, 31] on div "Mode" at bounding box center [1241, 20] width 60 height 41
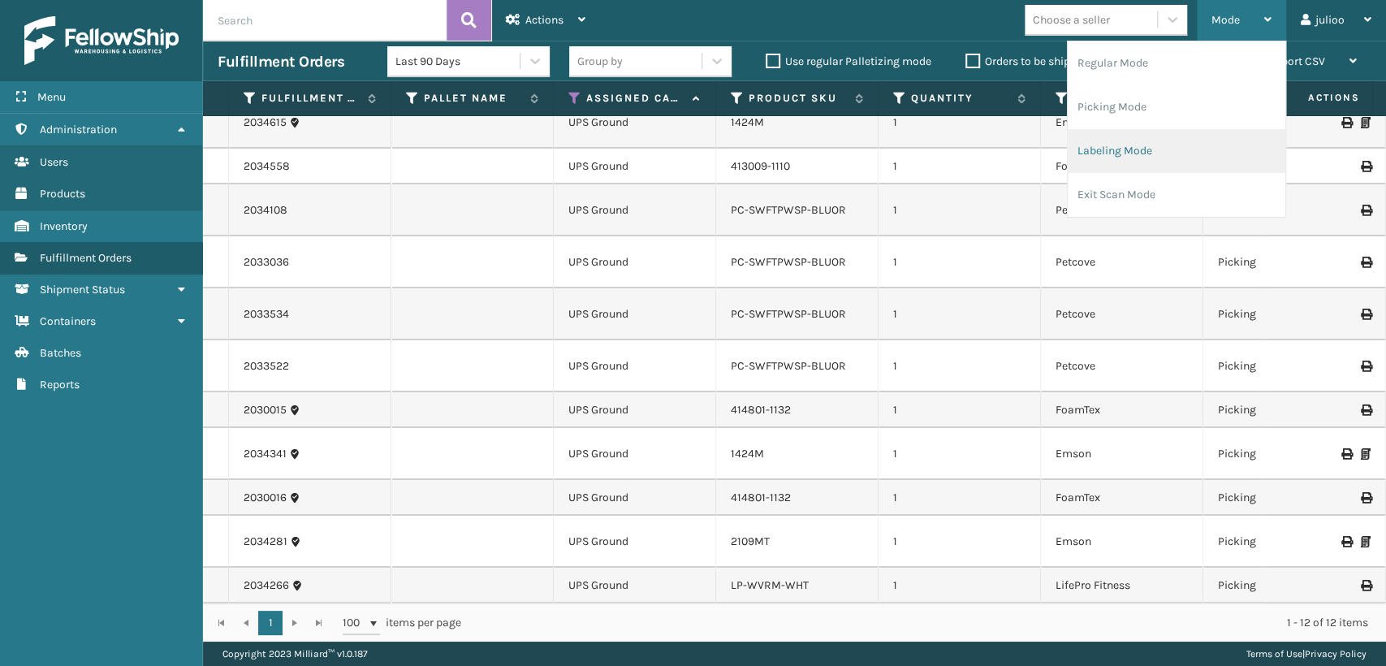
click at [1097, 146] on li "Labeling Mode" at bounding box center [1176, 151] width 218 height 44
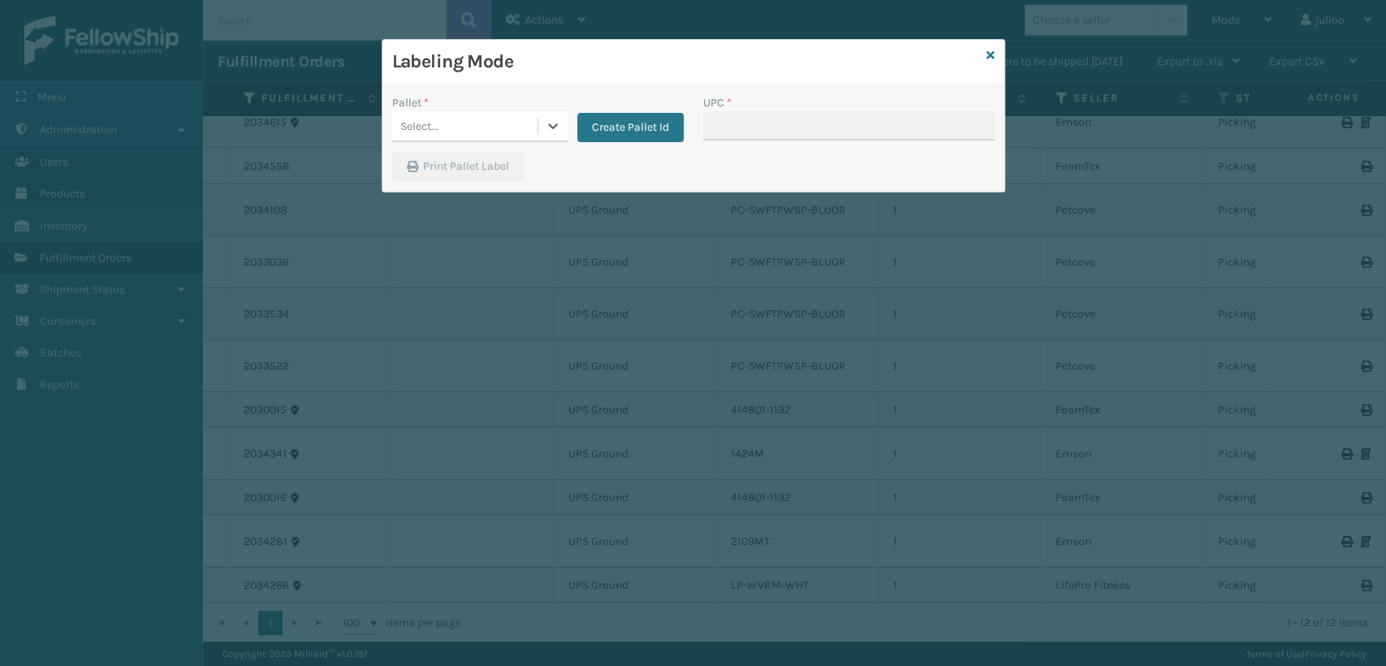
click at [507, 133] on div "Select..." at bounding box center [464, 126] width 145 height 27
click at [476, 198] on div "UPSG-YTOMM7CYNU" at bounding box center [479, 197] width 175 height 30
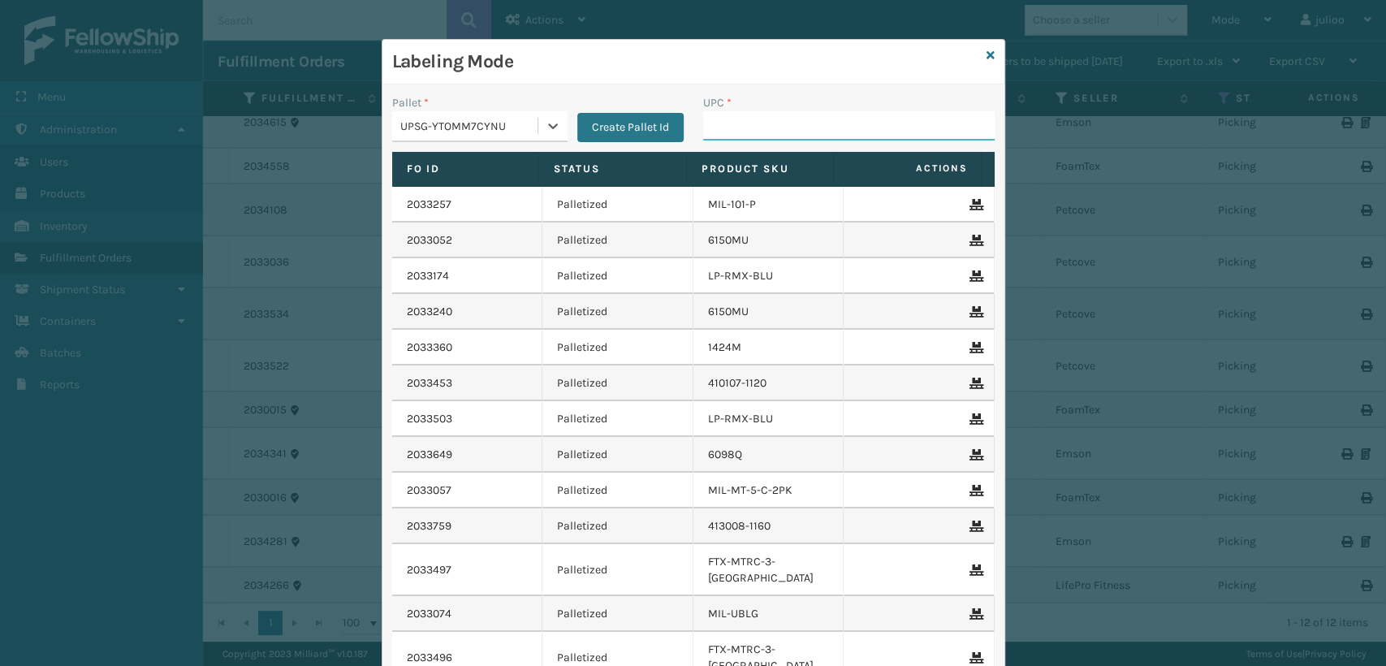
click at [749, 129] on input "UPC *" at bounding box center [848, 125] width 291 height 29
type input "8500530641"
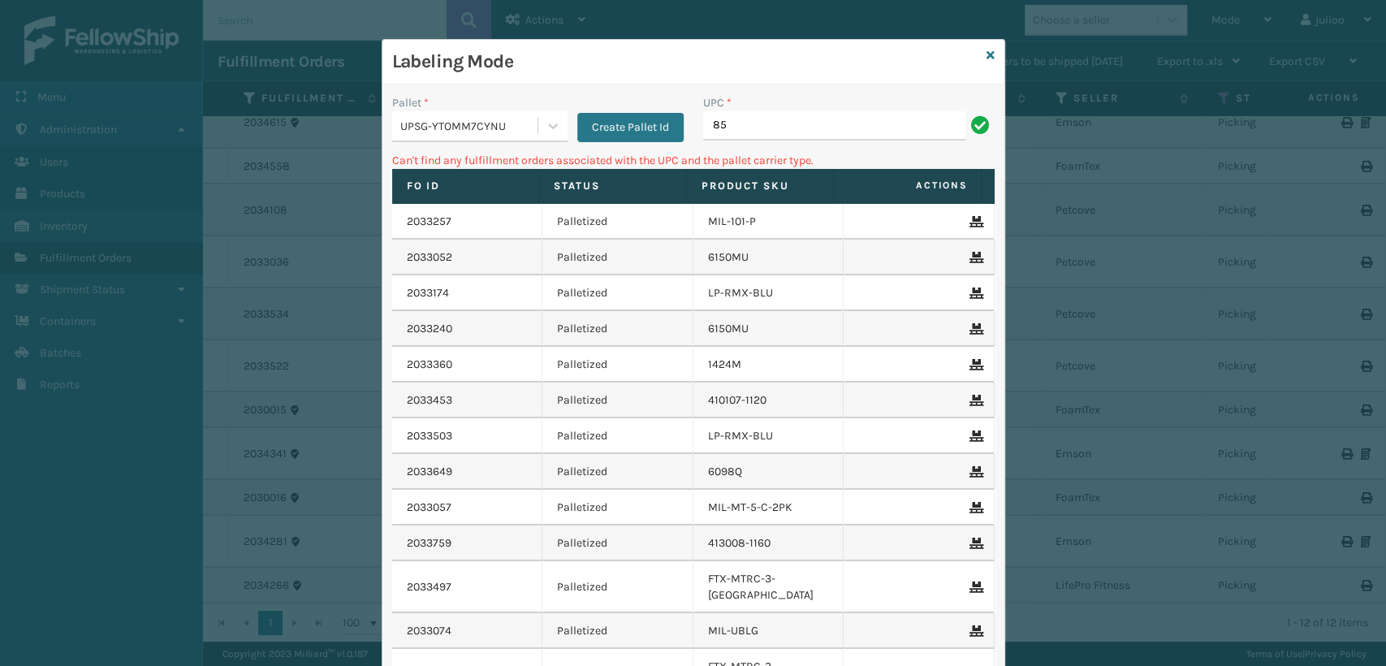
type input "8"
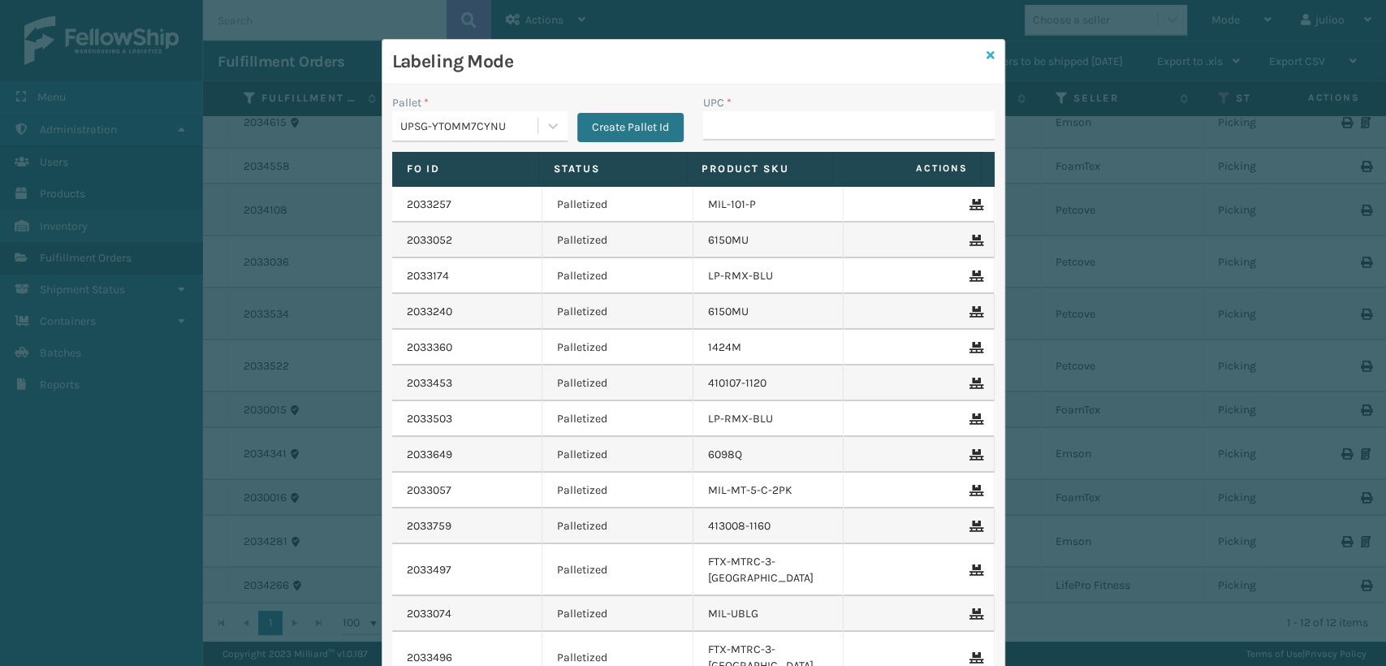
click at [986, 53] on icon at bounding box center [990, 55] width 8 height 11
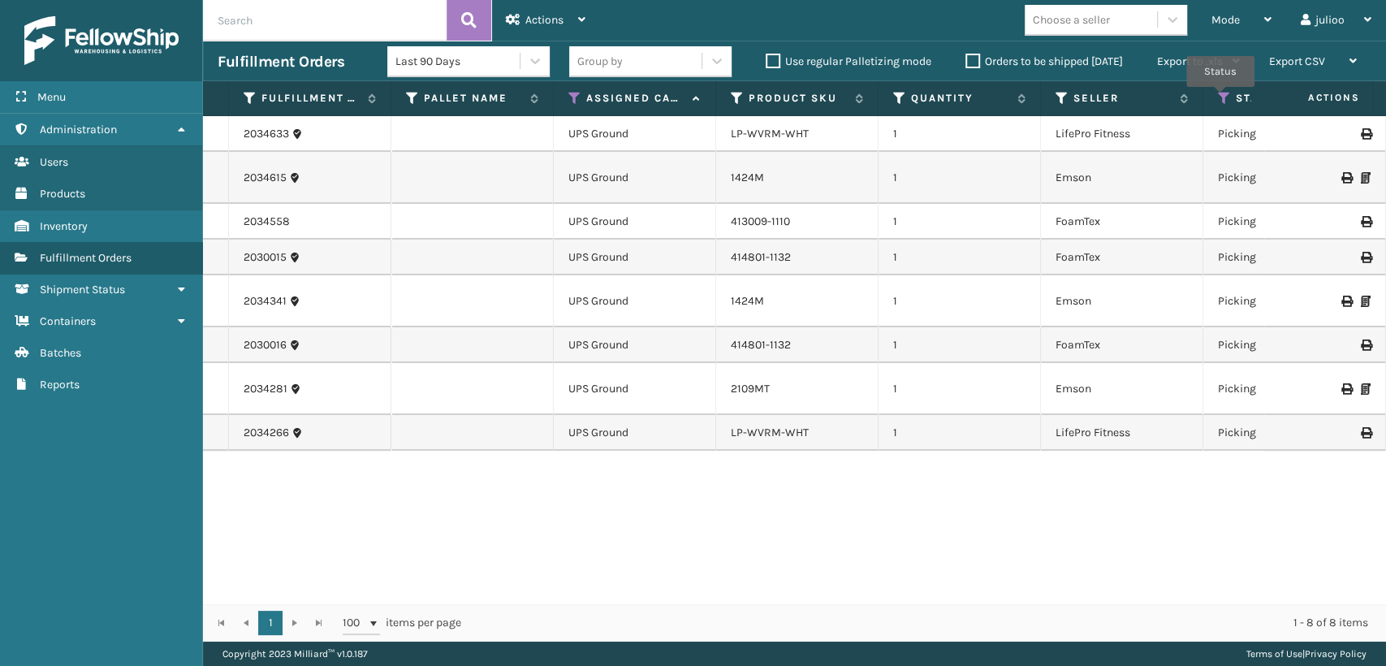
click at [1220, 98] on icon at bounding box center [1224, 98] width 13 height 15
click at [1016, 157] on td "1" at bounding box center [959, 178] width 162 height 52
drag, startPoint x: 240, startPoint y: 134, endPoint x: 295, endPoint y: 139, distance: 55.4
click at [295, 139] on td "2034633" at bounding box center [310, 134] width 162 height 36
copy link "2034633"
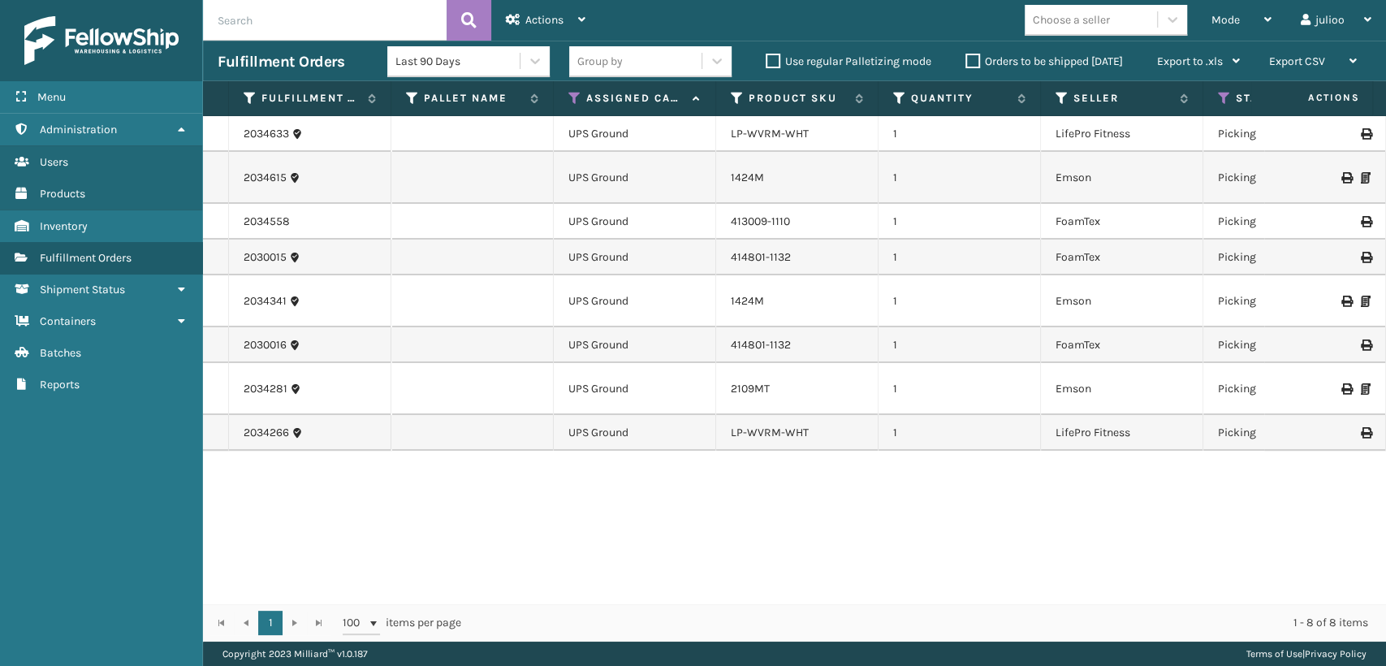
click at [343, 32] on input "text" at bounding box center [325, 20] width 244 height 41
paste input "PC-SWFTPWS-BLUOR"
type input "PC-SWFTPWS-BLUOR"
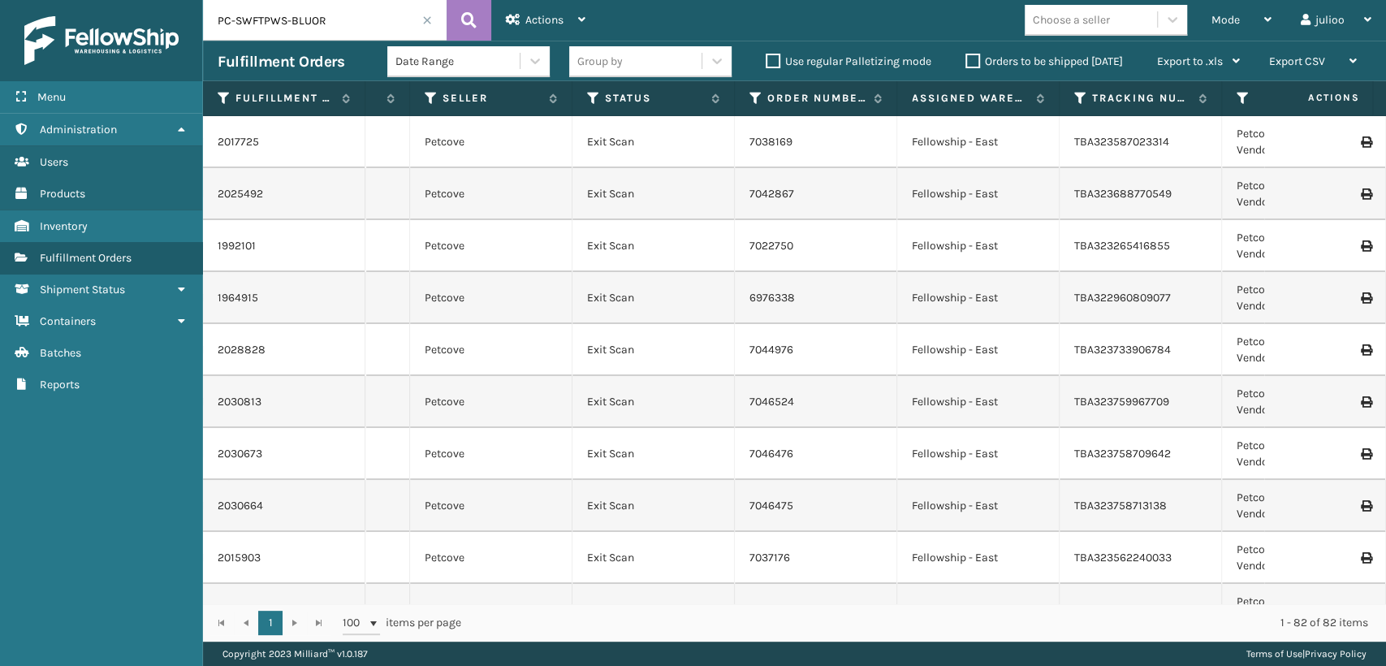
scroll to position [0, 627]
click at [595, 93] on icon at bounding box center [596, 98] width 13 height 15
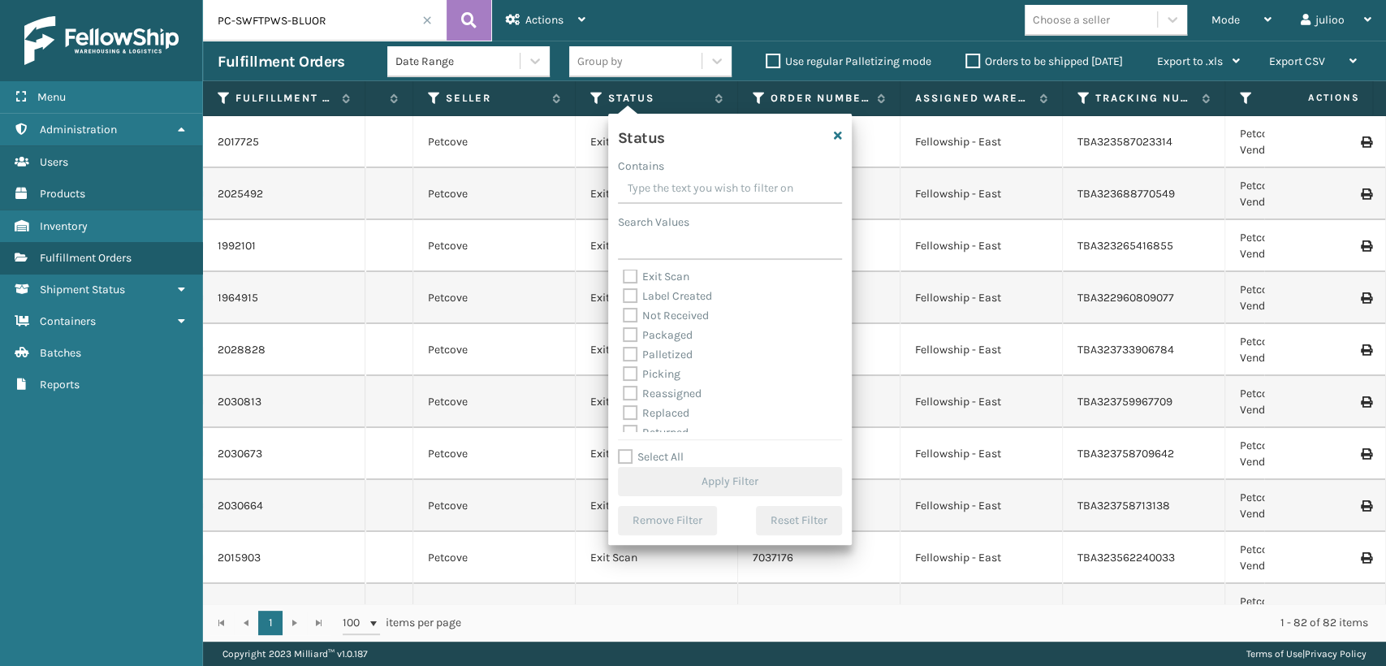
scroll to position [90, 0]
click at [661, 329] on label "Palletized" at bounding box center [658, 325] width 70 height 14
click at [623, 326] on input "Palletized" at bounding box center [623, 321] width 1 height 11
checkbox input "true"
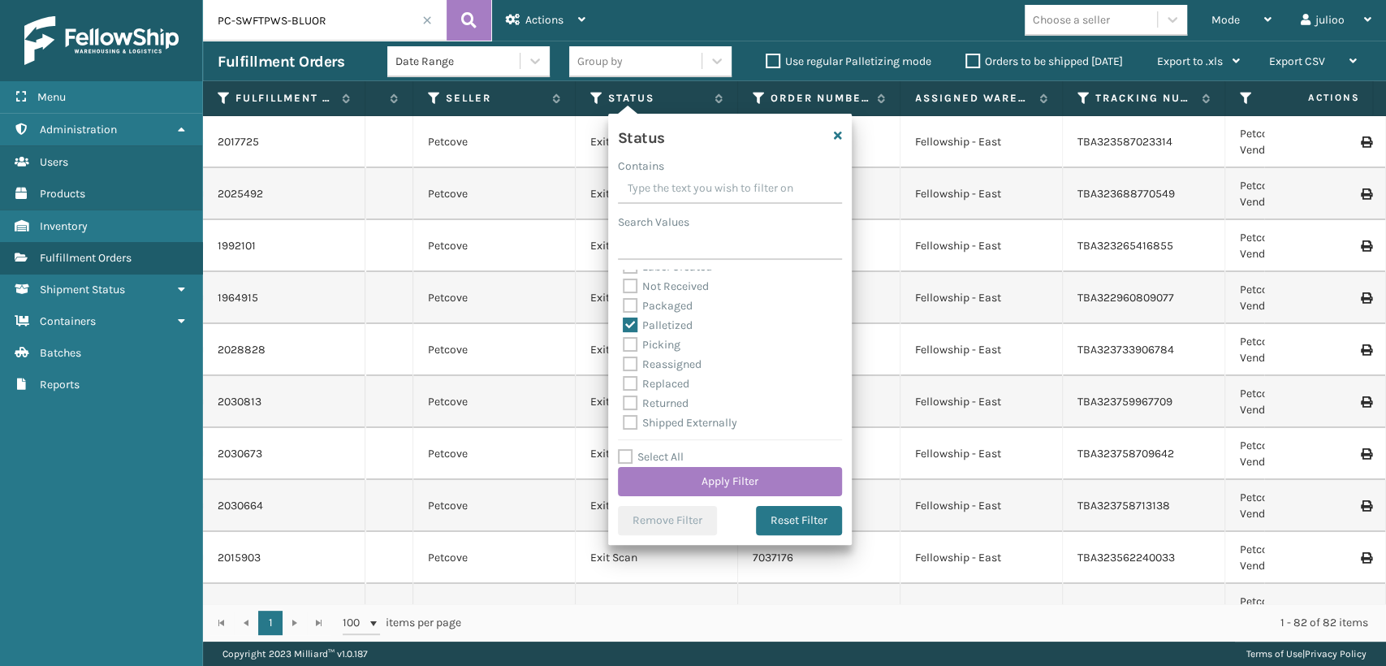
click at [670, 343] on label "Picking" at bounding box center [652, 345] width 58 height 14
click at [623, 343] on input "Picking" at bounding box center [623, 340] width 1 height 11
checkbox input "true"
click at [751, 479] on button "Apply Filter" at bounding box center [730, 481] width 224 height 29
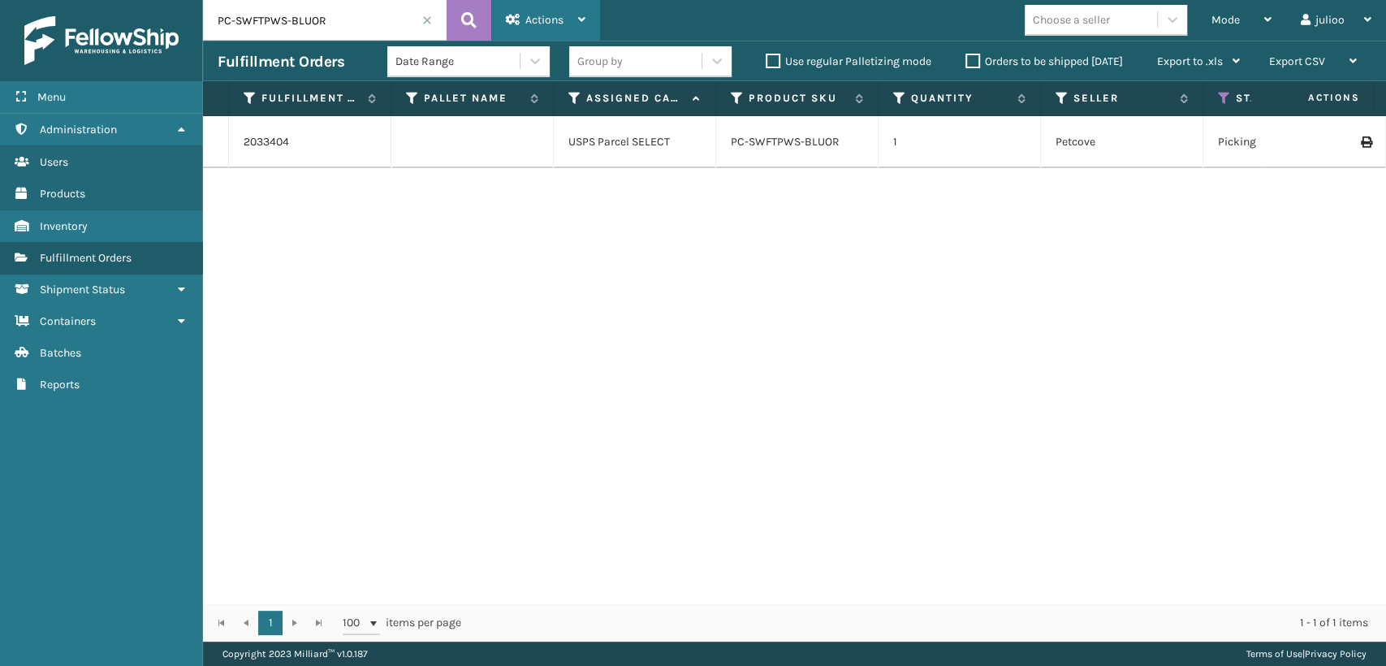
click at [526, 22] on span "Actions" at bounding box center [544, 20] width 38 height 14
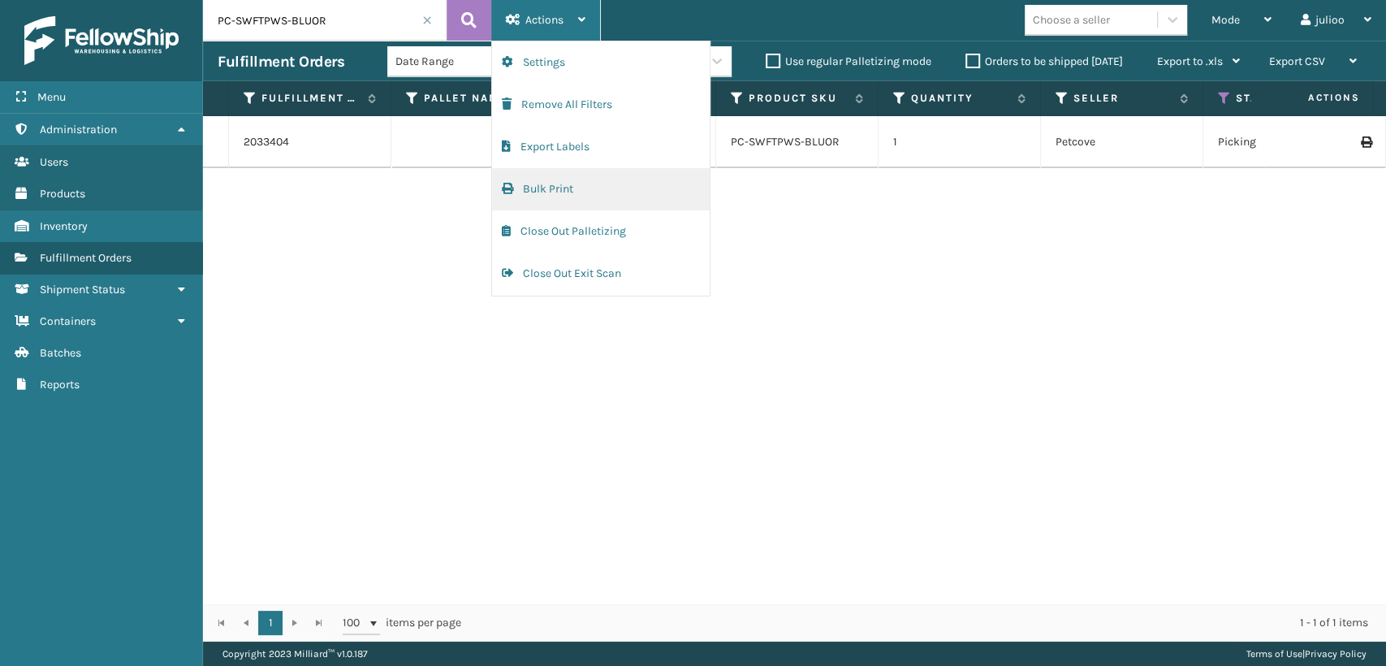
click at [623, 196] on button "Bulk Print" at bounding box center [601, 189] width 218 height 42
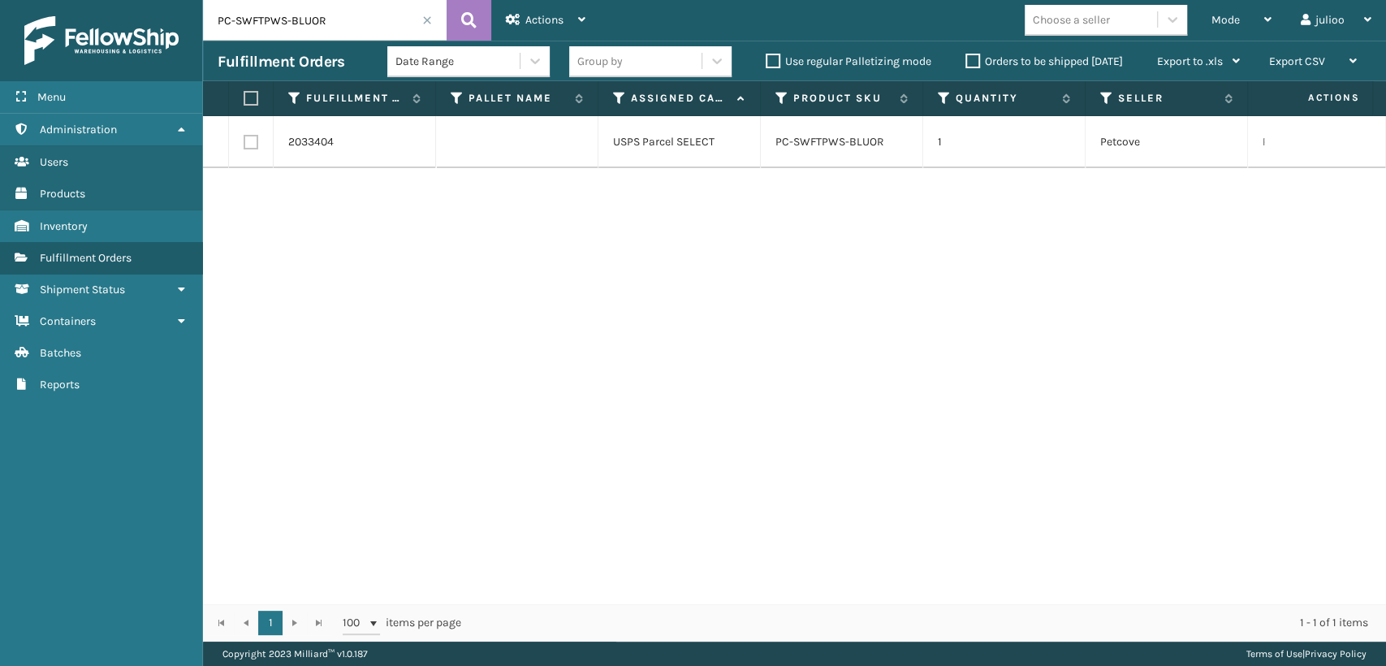
click at [255, 142] on label at bounding box center [251, 142] width 15 height 15
click at [244, 142] on input "checkbox" at bounding box center [244, 140] width 1 height 11
checkbox input "true"
click at [532, 24] on span "Actions" at bounding box center [544, 20] width 38 height 14
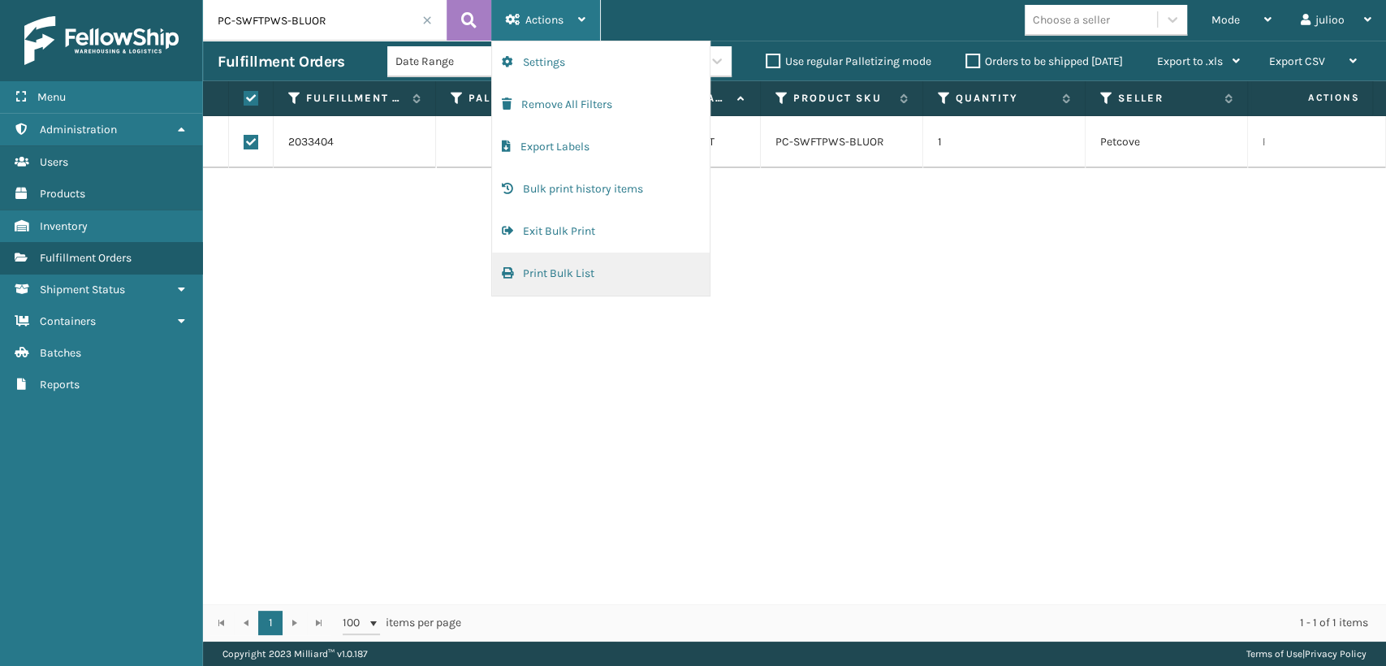
click at [604, 273] on button "Print Bulk List" at bounding box center [601, 273] width 218 height 42
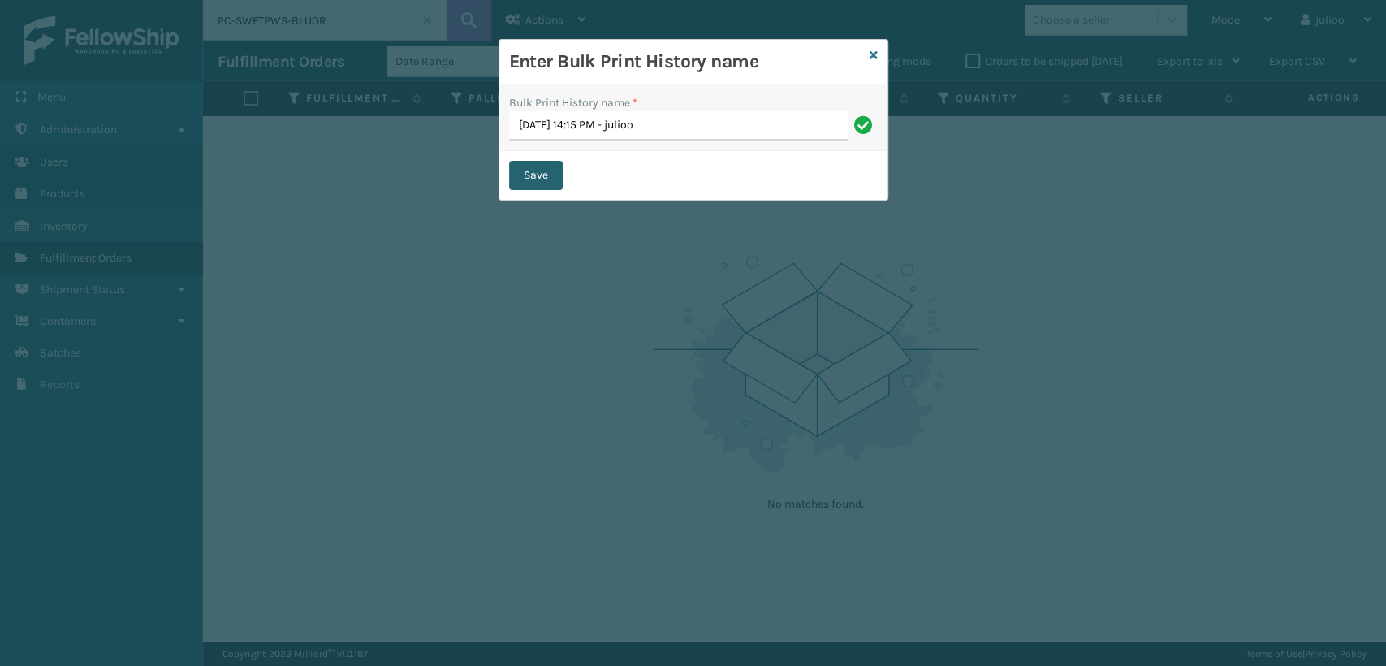
click at [545, 184] on button "Save" at bounding box center [536, 175] width 54 height 29
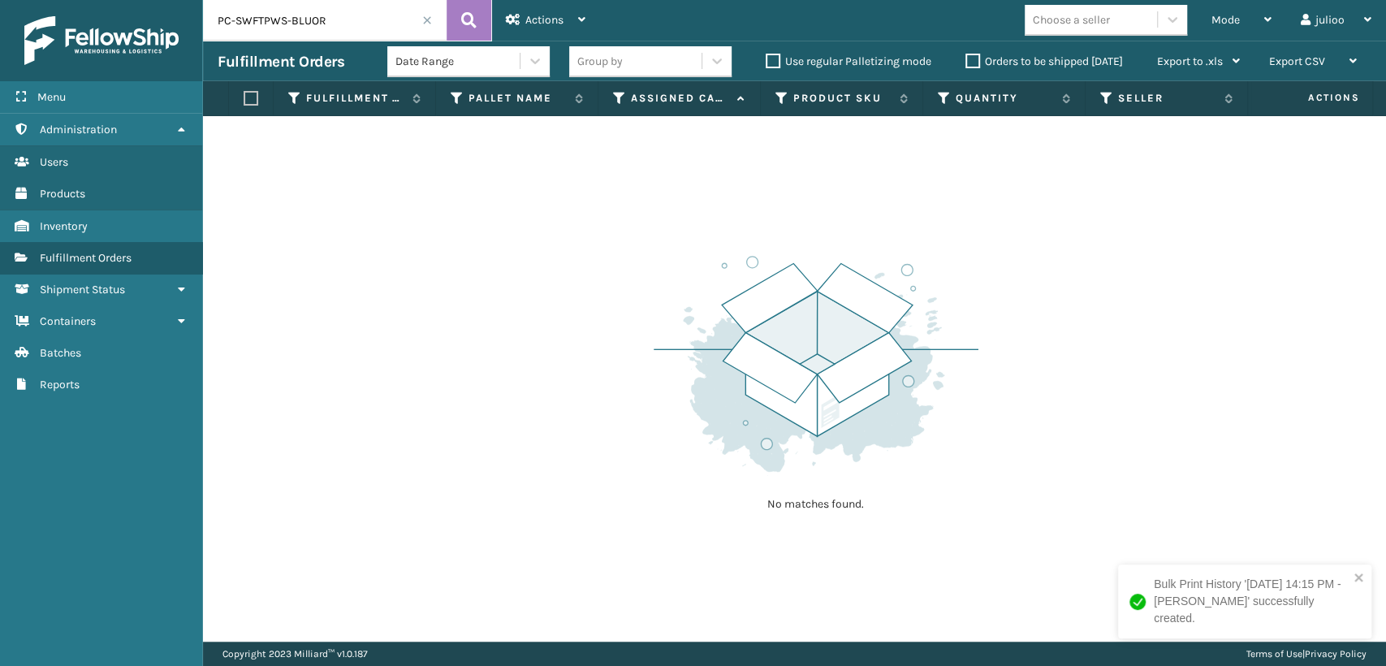
click at [425, 21] on span at bounding box center [427, 20] width 10 height 10
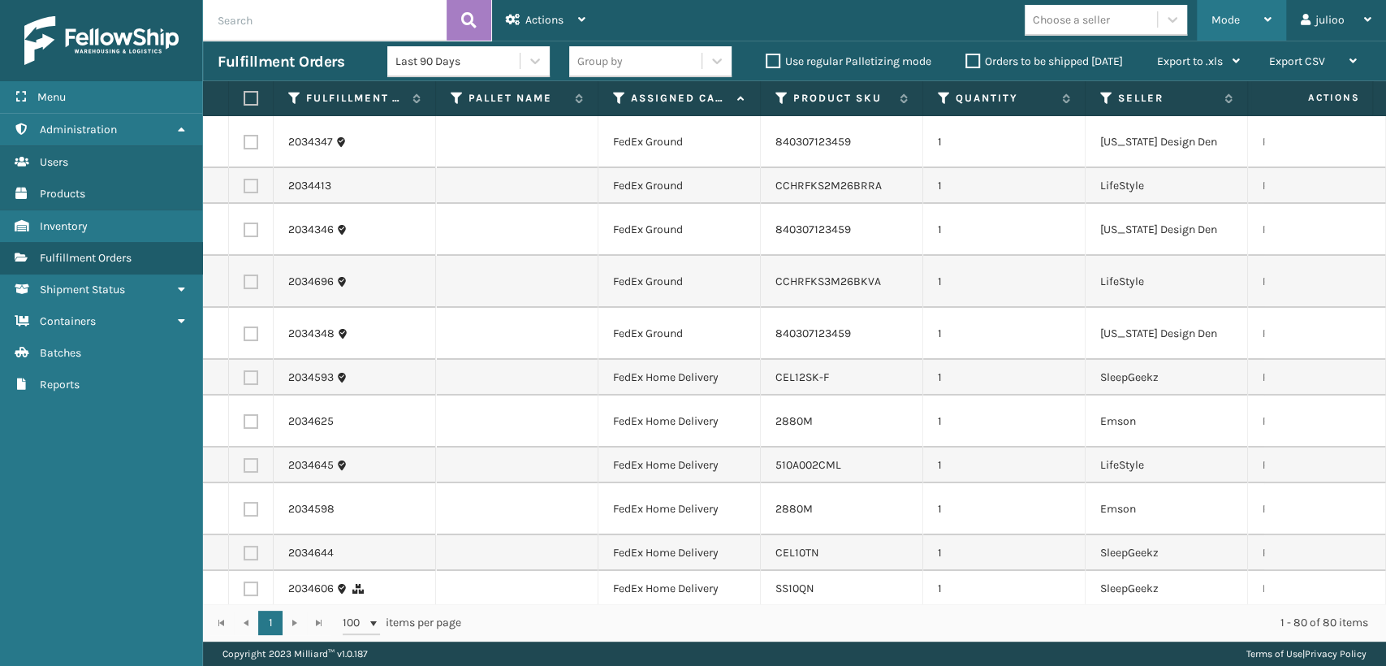
click at [1206, 28] on div "Mode Regular Mode Picking Mode Labeling Mode Exit Scan Mode" at bounding box center [1240, 20] width 89 height 41
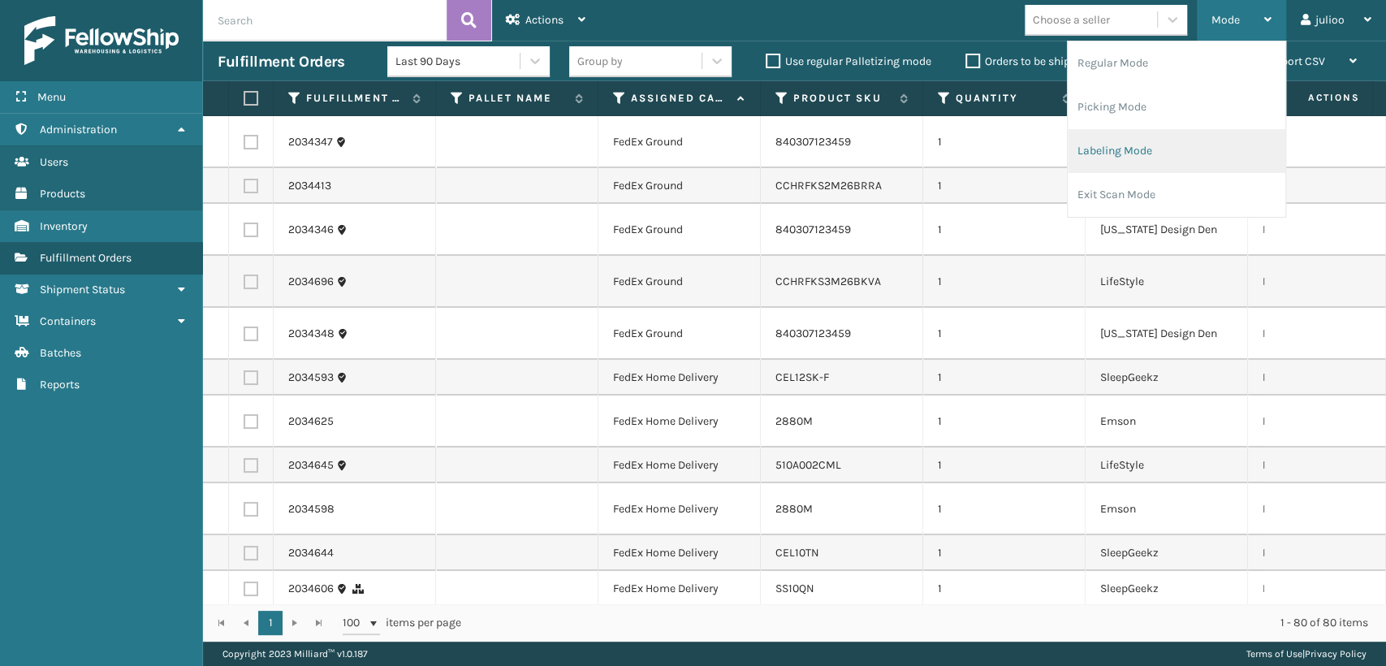
click at [1133, 154] on li "Labeling Mode" at bounding box center [1176, 151] width 218 height 44
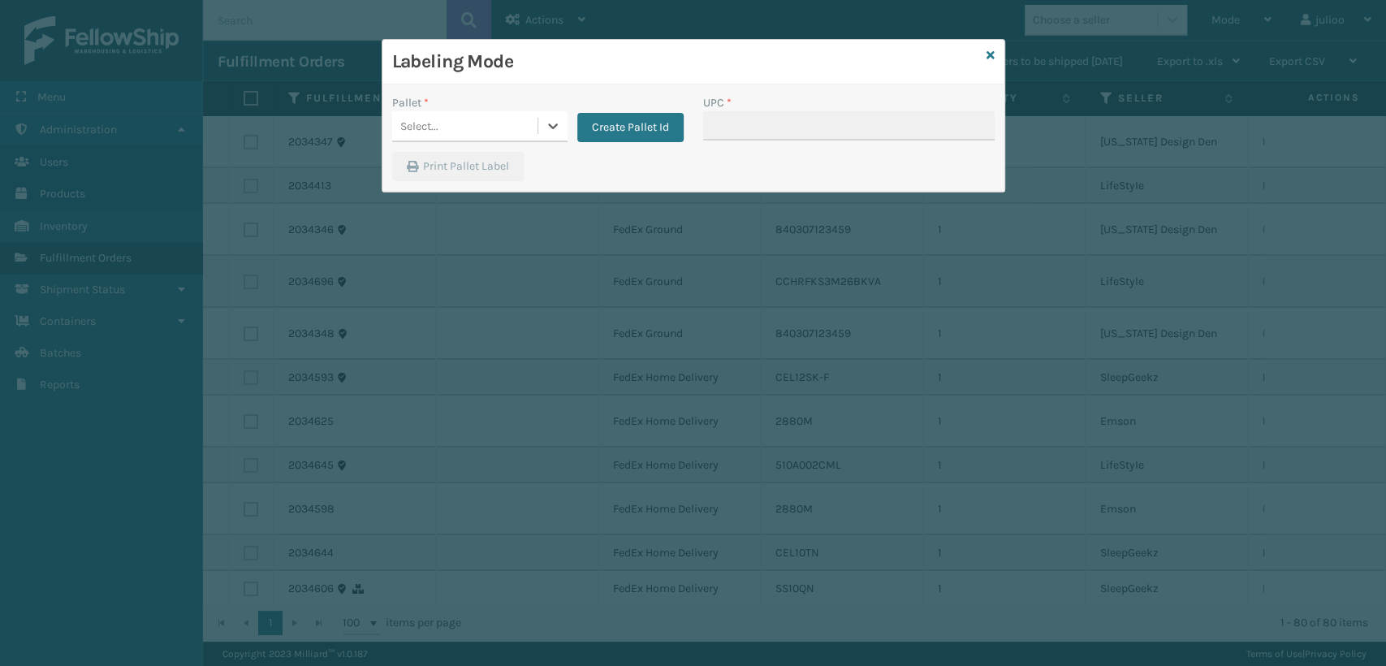
click at [487, 135] on div "Select..." at bounding box center [464, 126] width 145 height 27
click at [629, 117] on button "Create Pallet Id" at bounding box center [630, 127] width 106 height 29
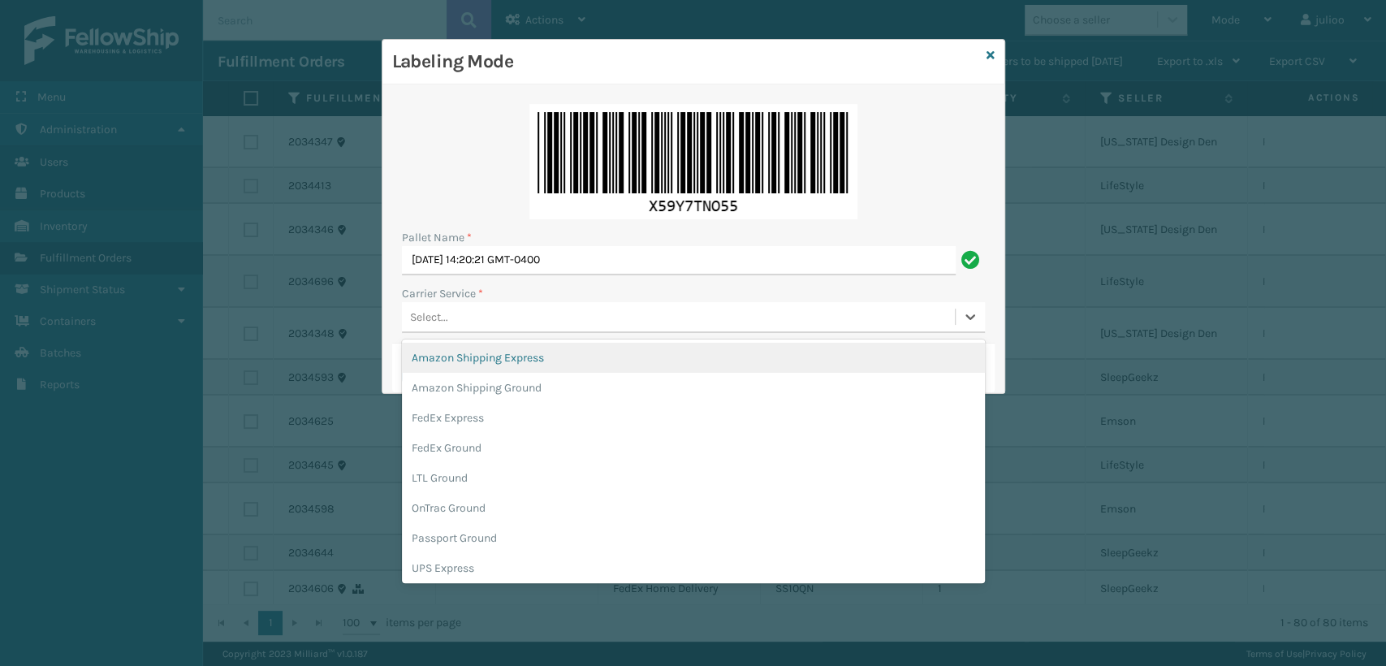
click at [459, 319] on div "Select..." at bounding box center [678, 317] width 553 height 27
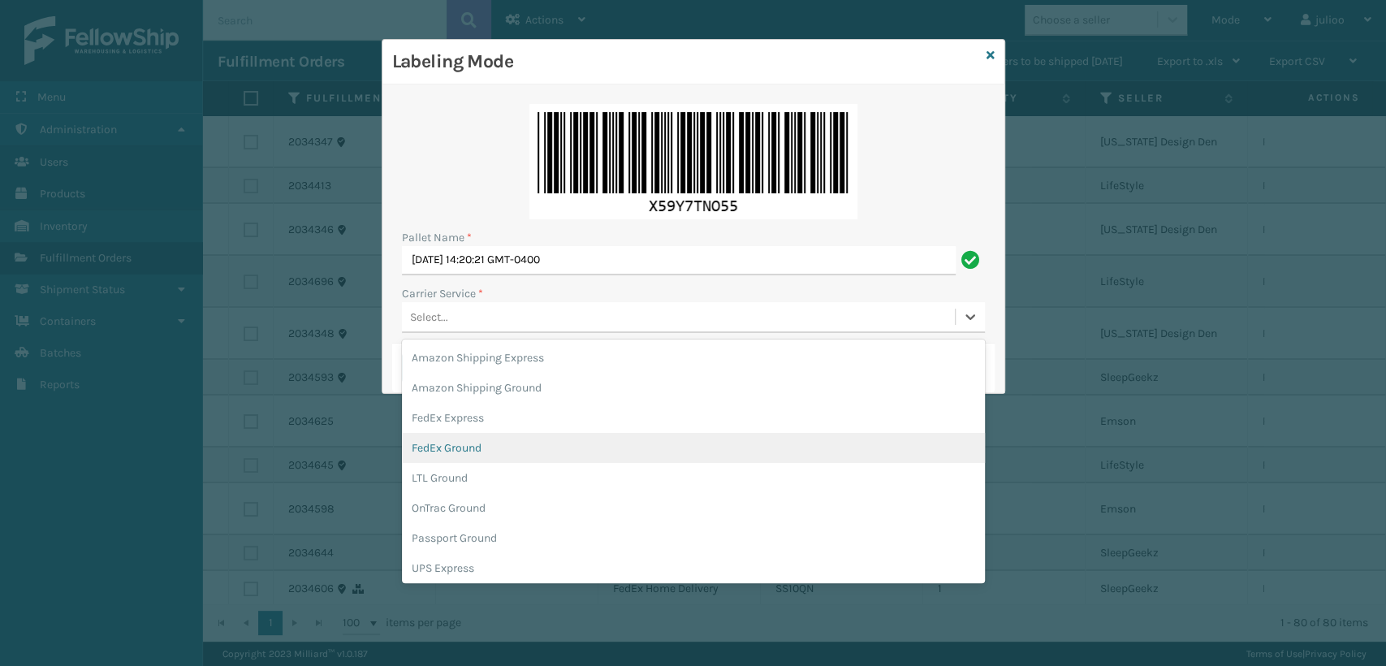
click at [481, 452] on div "FedEx Ground" at bounding box center [693, 448] width 583 height 30
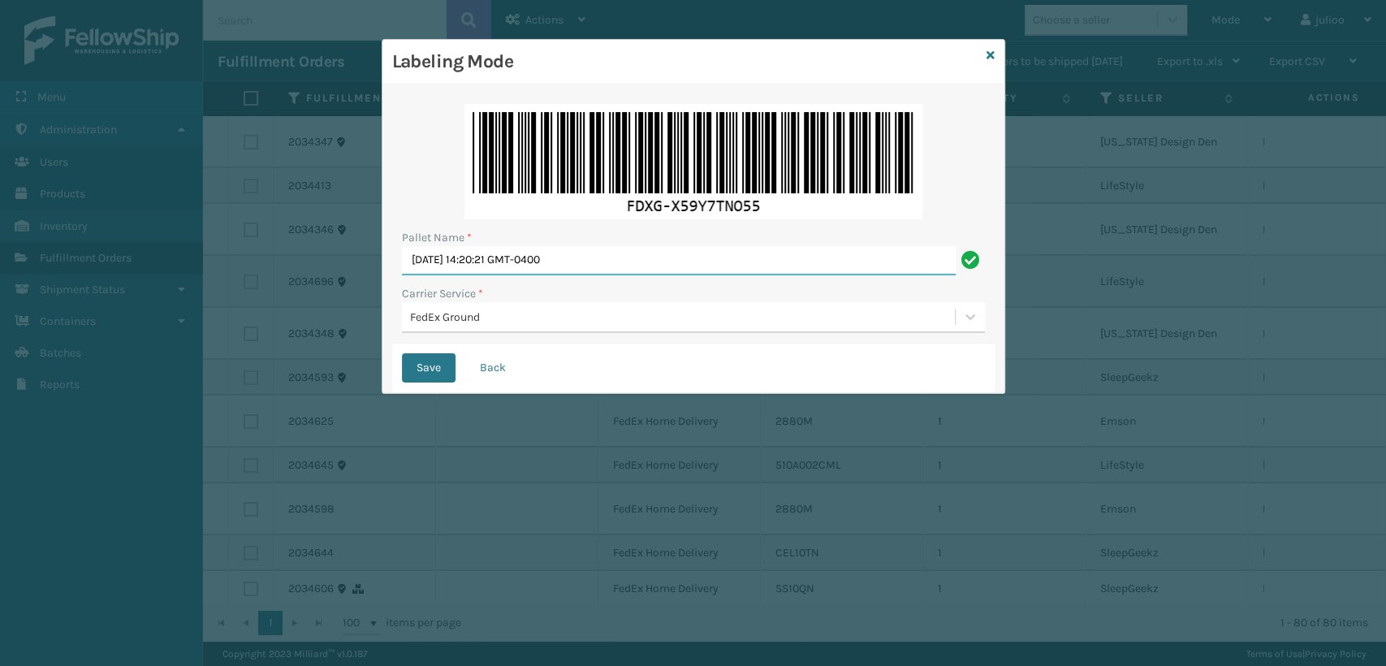
drag, startPoint x: 623, startPoint y: 265, endPoint x: 336, endPoint y: 237, distance: 288.7
click at [336, 237] on div "Labeling Mode Pallet Name * [DATE] 14:20:21 GMT-0400 Carrier Service * FedEx Gr…" at bounding box center [693, 333] width 1386 height 666
type input "T955840"
click at [402, 353] on button "Save" at bounding box center [429, 367] width 54 height 29
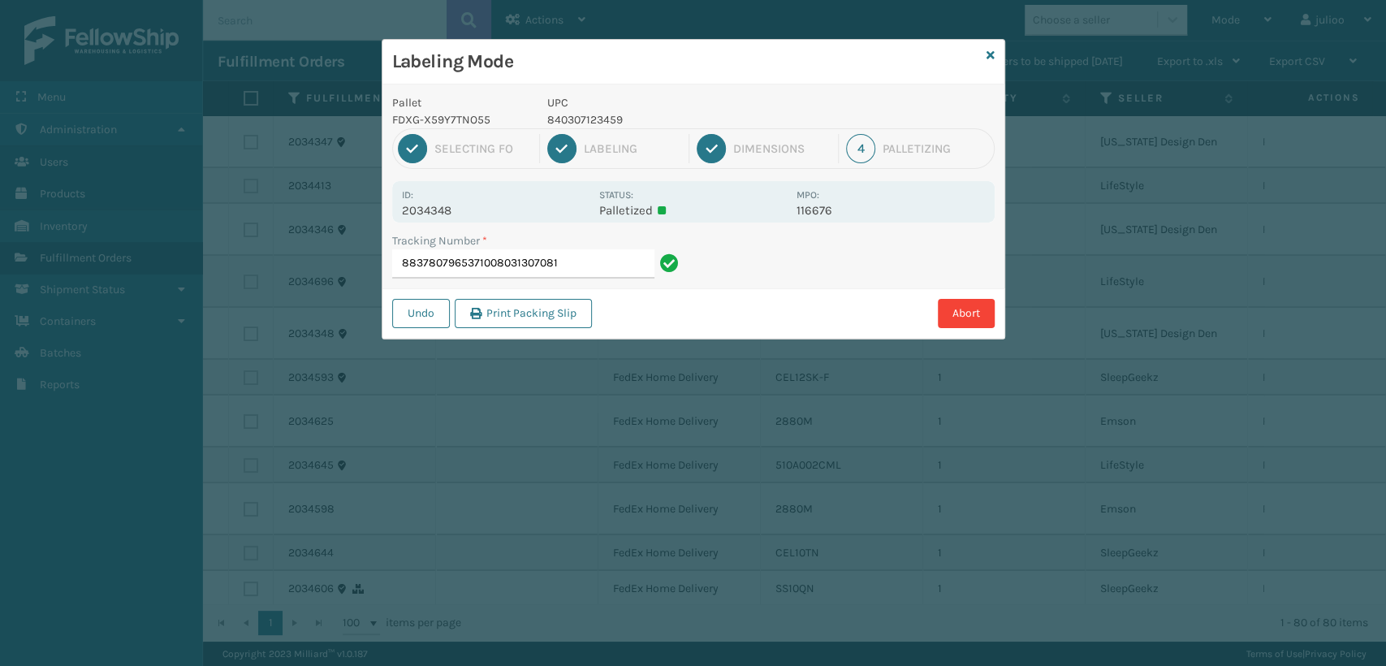
type input "88378079653710080313070812"
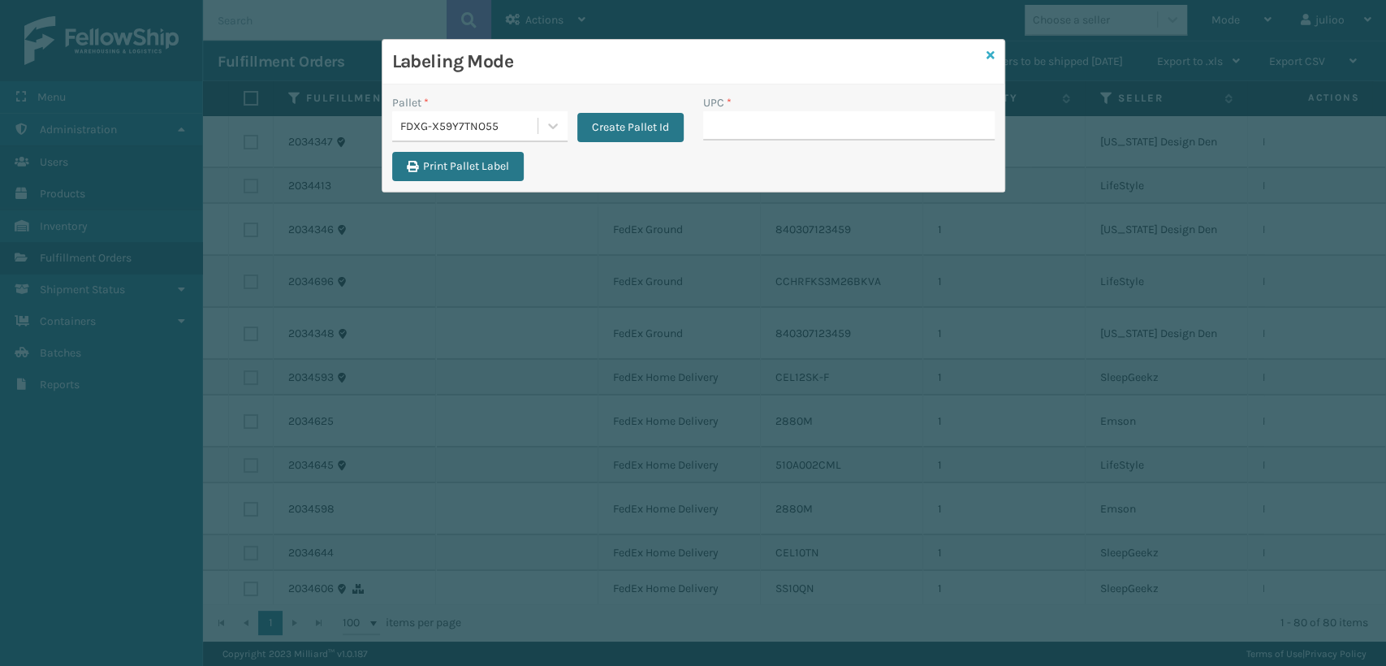
click at [988, 57] on icon at bounding box center [990, 55] width 8 height 11
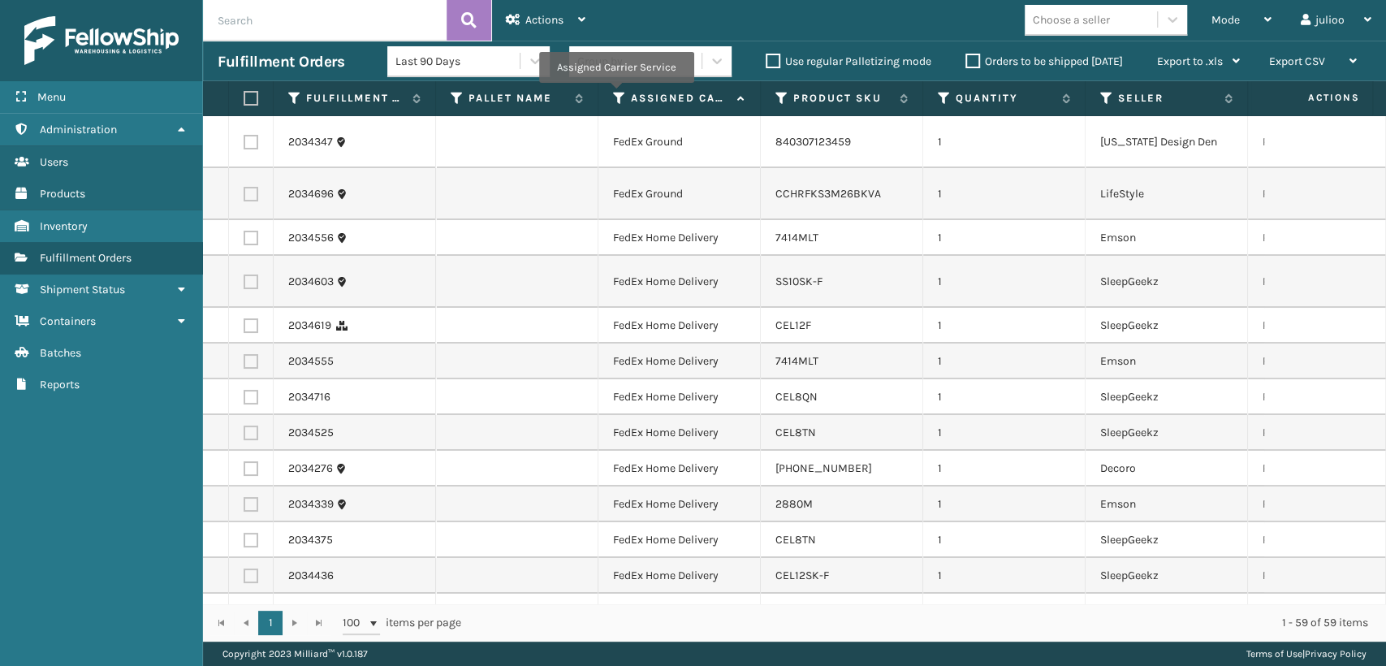
click at [615, 94] on icon at bounding box center [619, 98] width 13 height 15
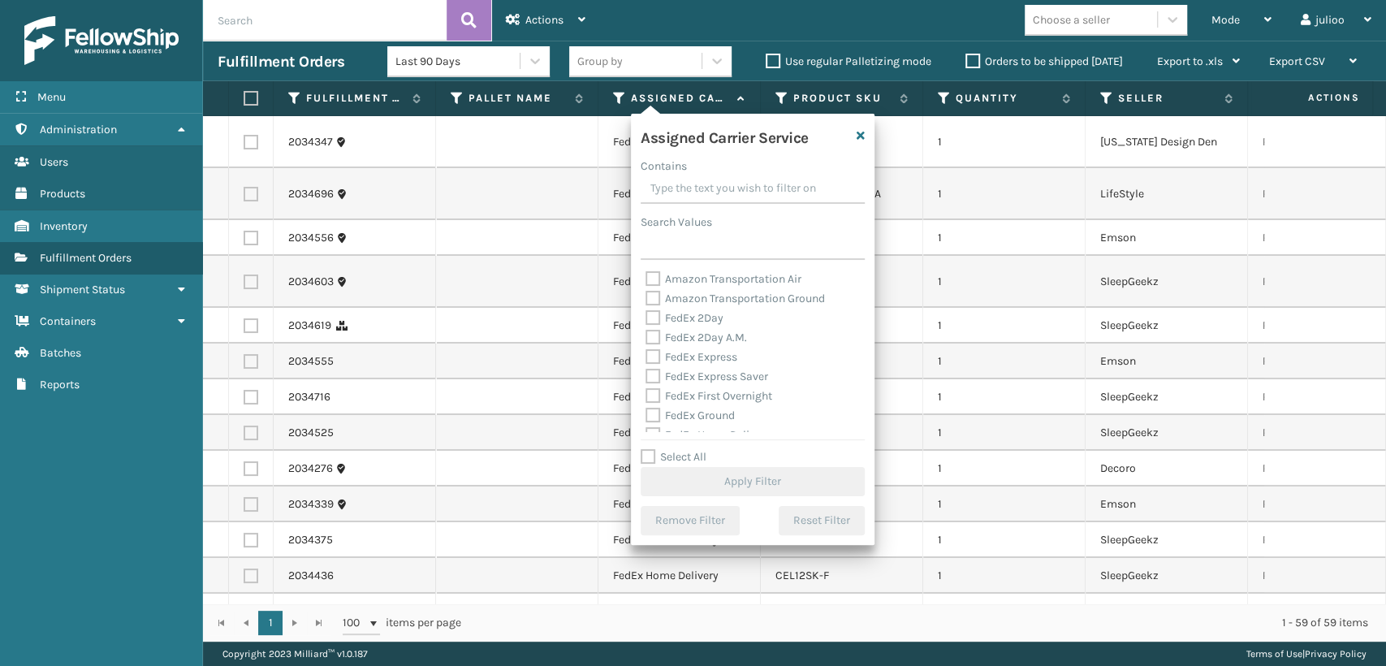
drag, startPoint x: 651, startPoint y: 317, endPoint x: 650, endPoint y: 329, distance: 12.2
click at [650, 317] on label "FedEx 2Day" at bounding box center [684, 318] width 78 height 14
click at [646, 317] on input "FedEx 2Day" at bounding box center [645, 313] width 1 height 11
checkbox input "true"
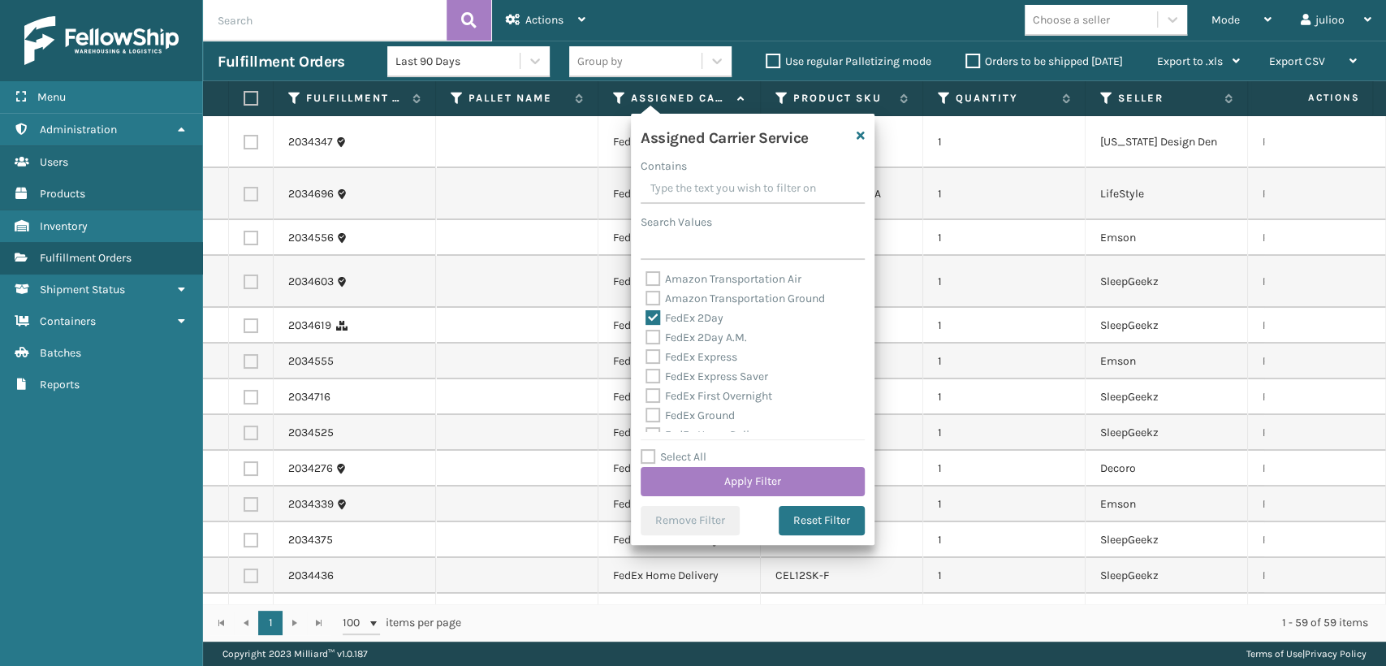
click at [650, 337] on label "FedEx 2Day A.M." at bounding box center [695, 337] width 101 height 14
click at [646, 337] on input "FedEx 2Day A.M." at bounding box center [645, 333] width 1 height 11
checkbox input "true"
click at [648, 355] on label "FedEx Express" at bounding box center [691, 357] width 92 height 14
click at [650, 357] on label "FedEx Express" at bounding box center [691, 357] width 92 height 14
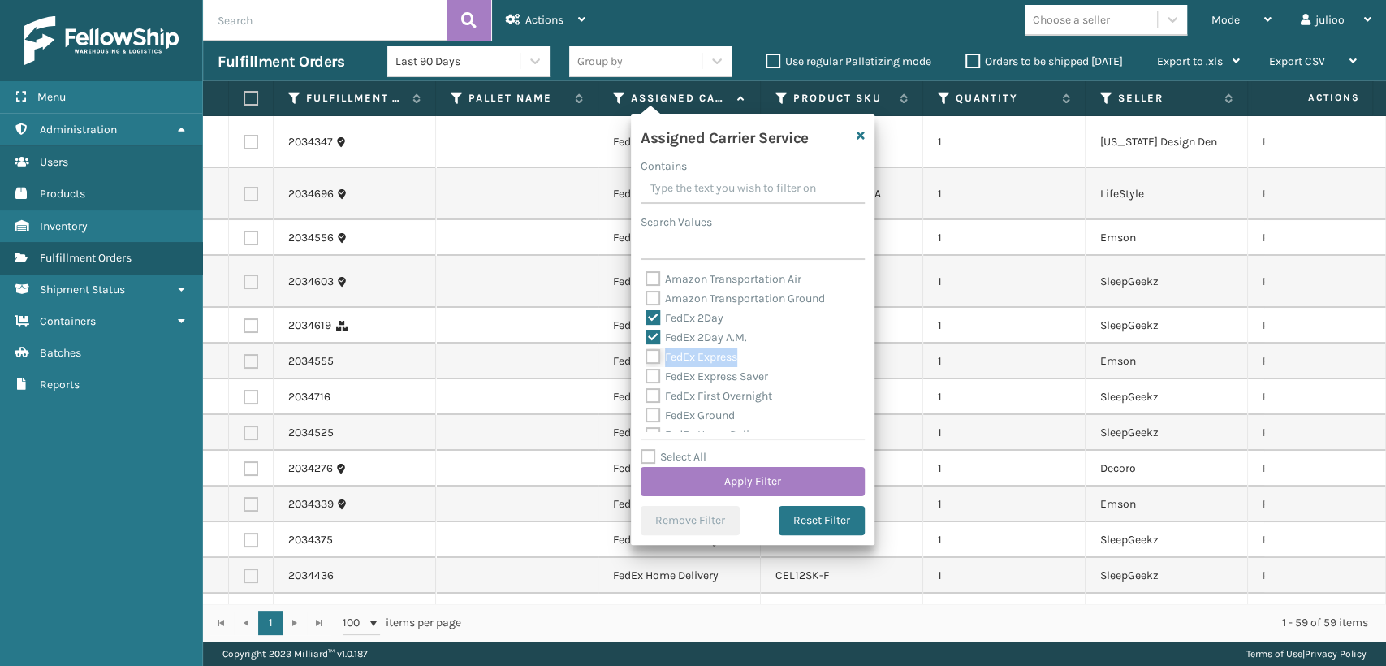
click at [646, 357] on input "FedEx Express" at bounding box center [645, 352] width 1 height 11
checkbox input "true"
click at [657, 380] on label "FedEx Express Saver" at bounding box center [706, 376] width 123 height 14
click at [646, 377] on input "FedEx Express Saver" at bounding box center [645, 372] width 1 height 11
checkbox input "true"
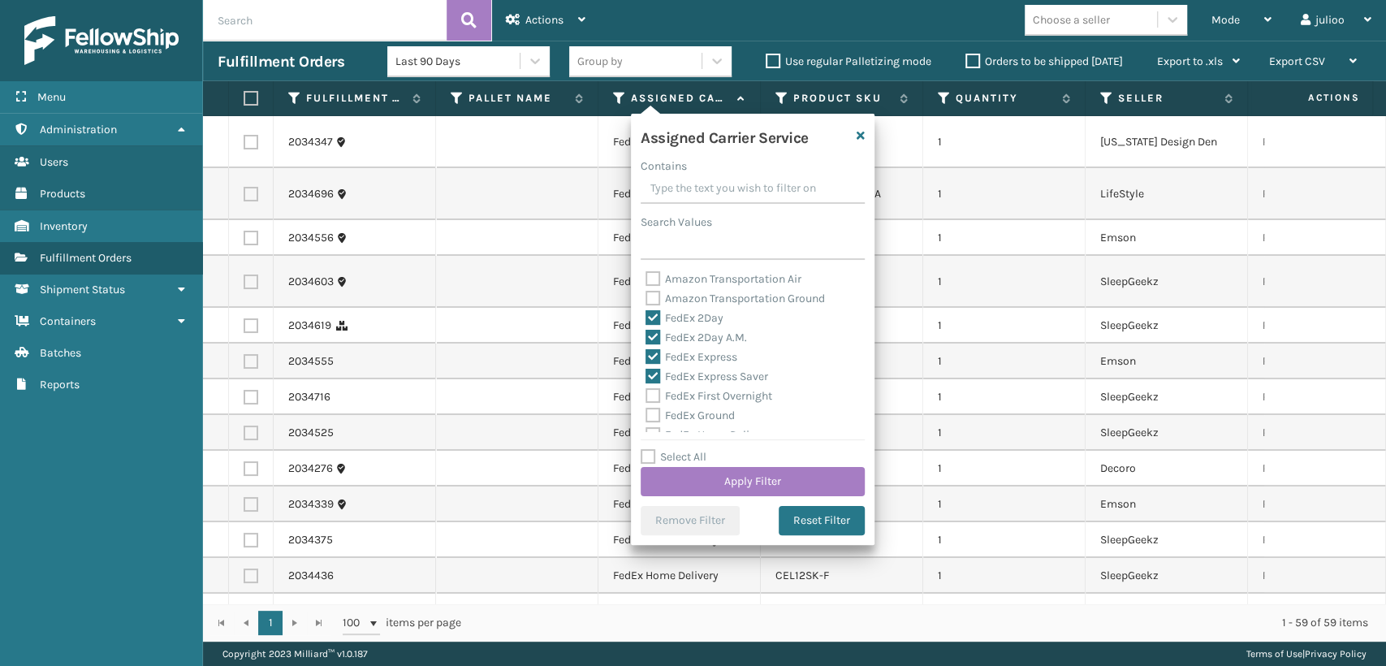
click at [646, 408] on label "FedEx Ground" at bounding box center [689, 415] width 89 height 14
click at [646, 408] on input "FedEx Ground" at bounding box center [645, 411] width 1 height 11
checkbox input "true"
click at [649, 399] on label "FedEx First Overnight" at bounding box center [708, 396] width 127 height 14
click at [646, 397] on input "FedEx First Overnight" at bounding box center [645, 391] width 1 height 11
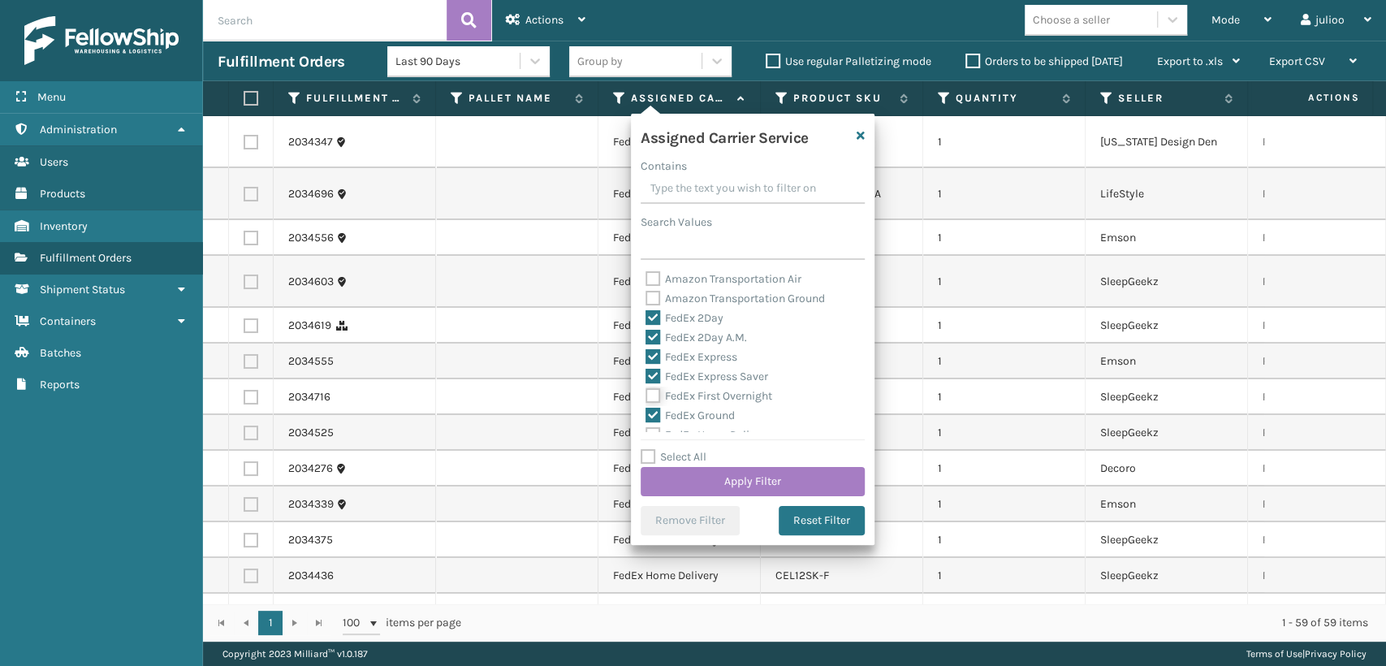
checkbox input "true"
click at [653, 352] on div "FedEx Home Delivery" at bounding box center [752, 344] width 214 height 19
click at [650, 371] on label "FedEx Priority Overnight" at bounding box center [715, 364] width 141 height 14
click at [646, 365] on input "FedEx Priority Overnight" at bounding box center [645, 360] width 1 height 11
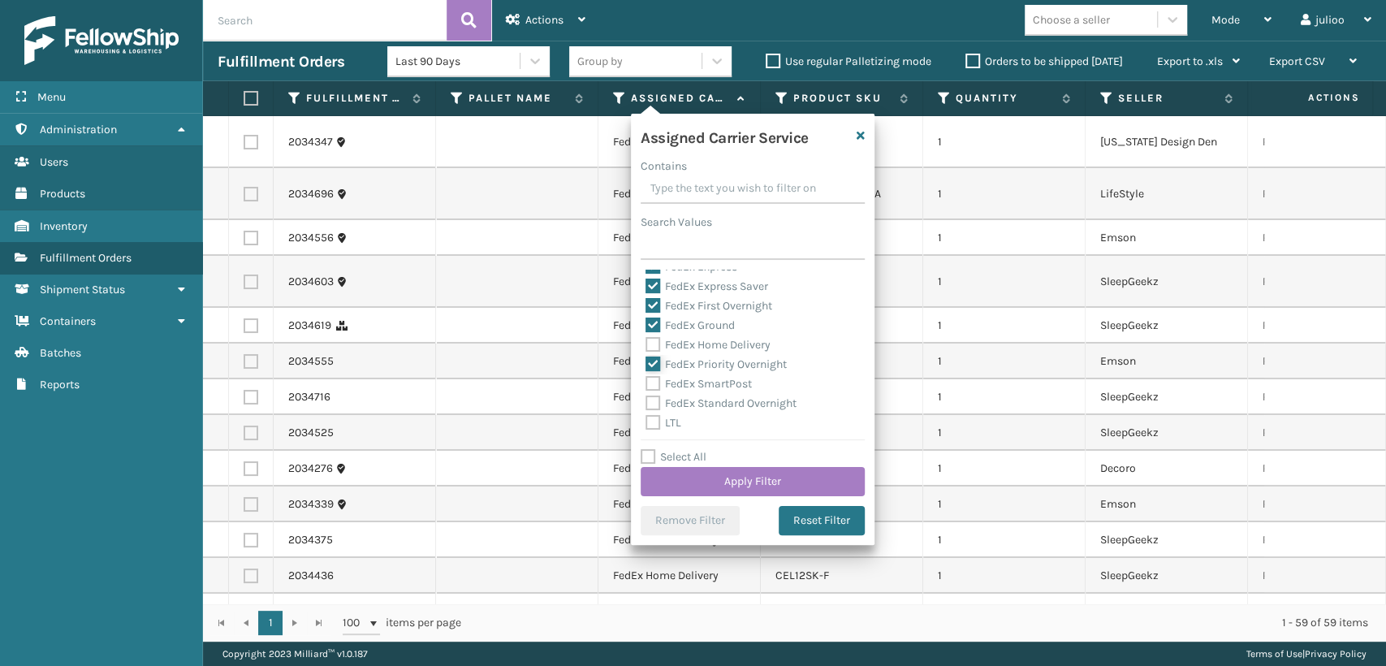
checkbox input "true"
click at [653, 343] on label "FedEx Home Delivery" at bounding box center [707, 345] width 125 height 14
click at [646, 343] on input "FedEx Home Delivery" at bounding box center [645, 340] width 1 height 11
checkbox input "true"
click at [649, 391] on div "FedEx SmartPost" at bounding box center [752, 383] width 214 height 19
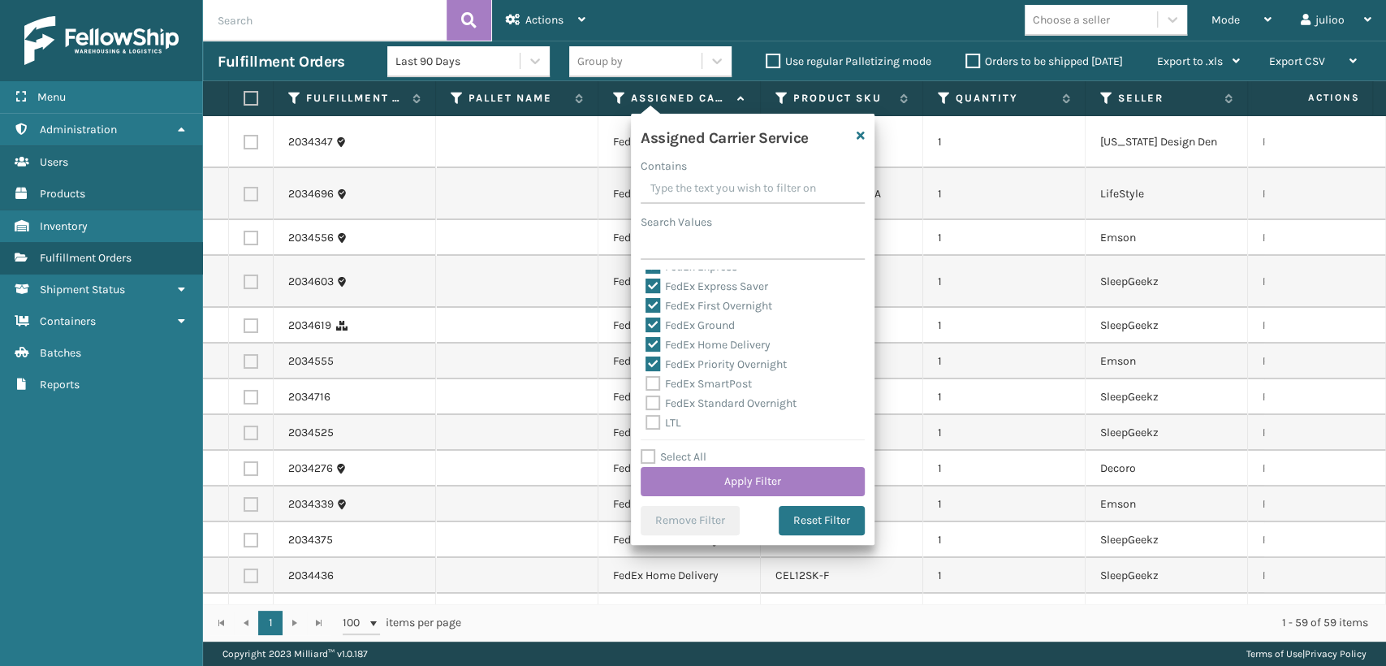
click at [649, 403] on label "FedEx Standard Overnight" at bounding box center [720, 403] width 151 height 14
click at [646, 403] on input "FedEx Standard Overnight" at bounding box center [645, 399] width 1 height 11
checkbox input "true"
click at [656, 382] on label "FedEx SmartPost" at bounding box center [698, 384] width 106 height 14
click at [646, 382] on input "FedEx SmartPost" at bounding box center [645, 379] width 1 height 11
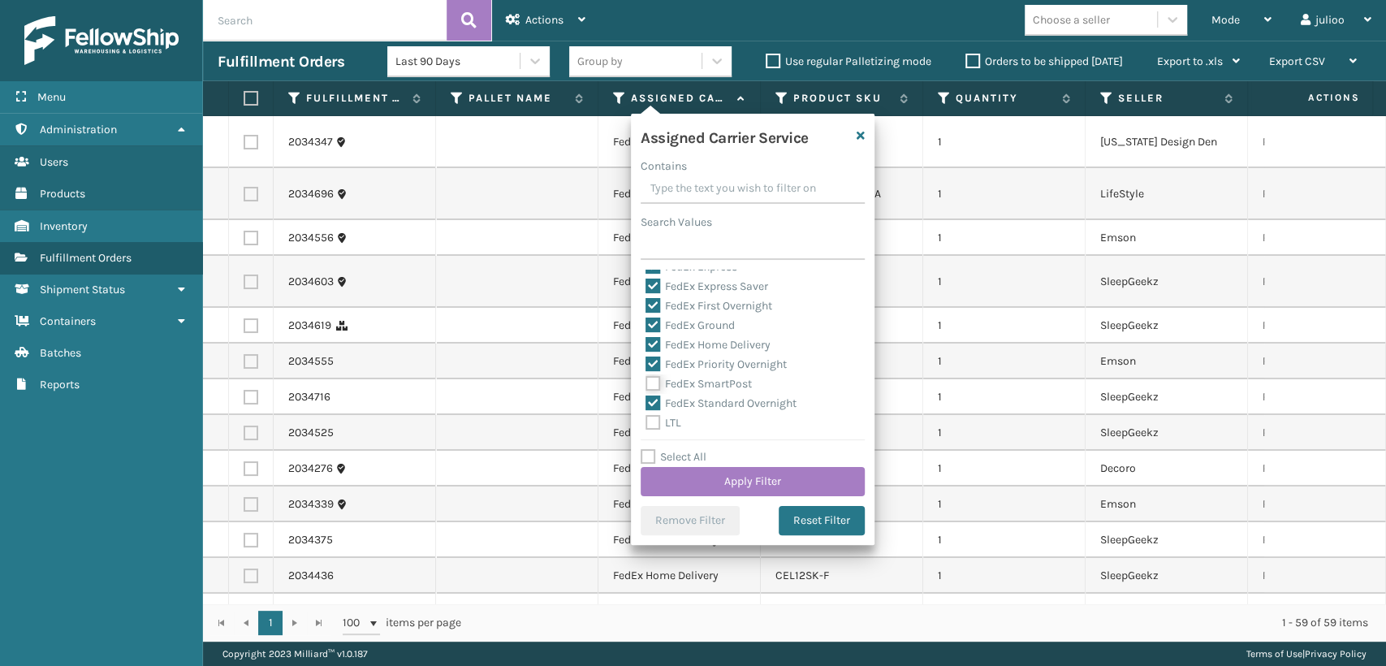
checkbox input "true"
click at [691, 478] on button "Apply Filter" at bounding box center [752, 481] width 224 height 29
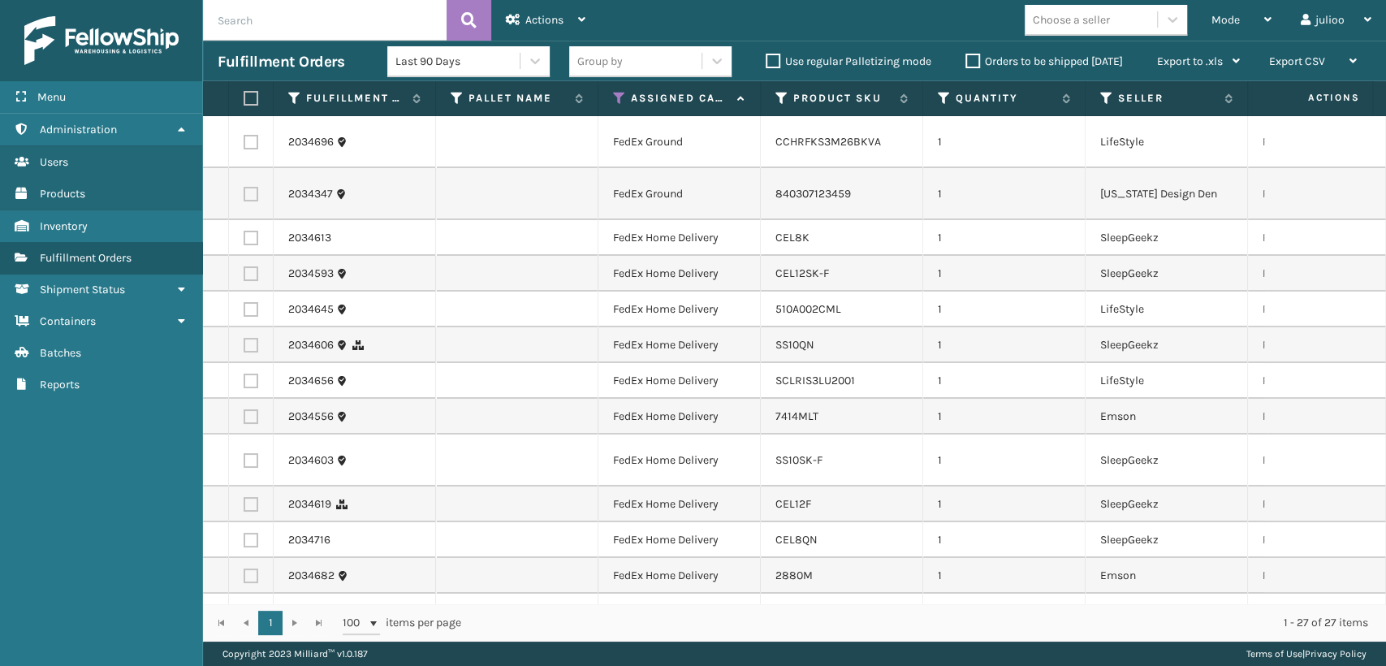
click at [1086, 21] on div "Choose a seller" at bounding box center [1070, 19] width 77 height 17
type input "CAL"
click at [1067, 58] on div "[US_STATE] Design Den" at bounding box center [1105, 60] width 162 height 30
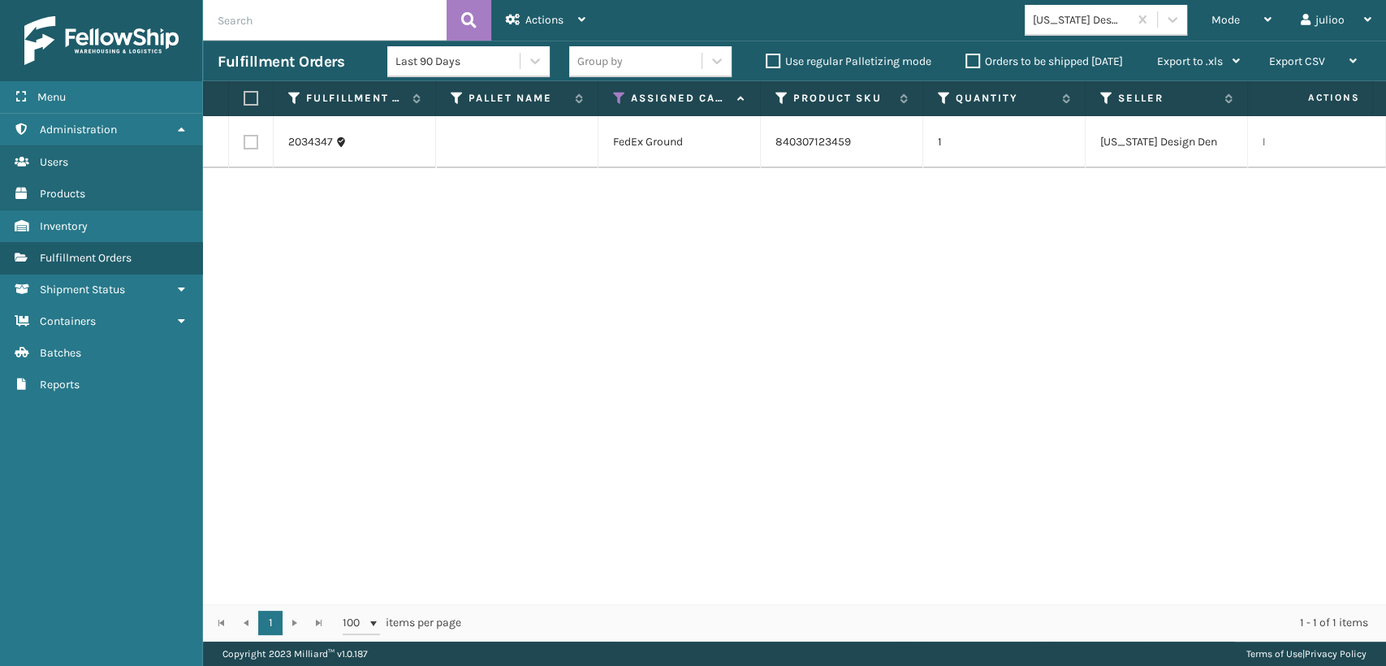
click at [864, 119] on td "840307123459" at bounding box center [842, 142] width 162 height 52
click at [805, 135] on link "840307123459" at bounding box center [812, 142] width 75 height 14
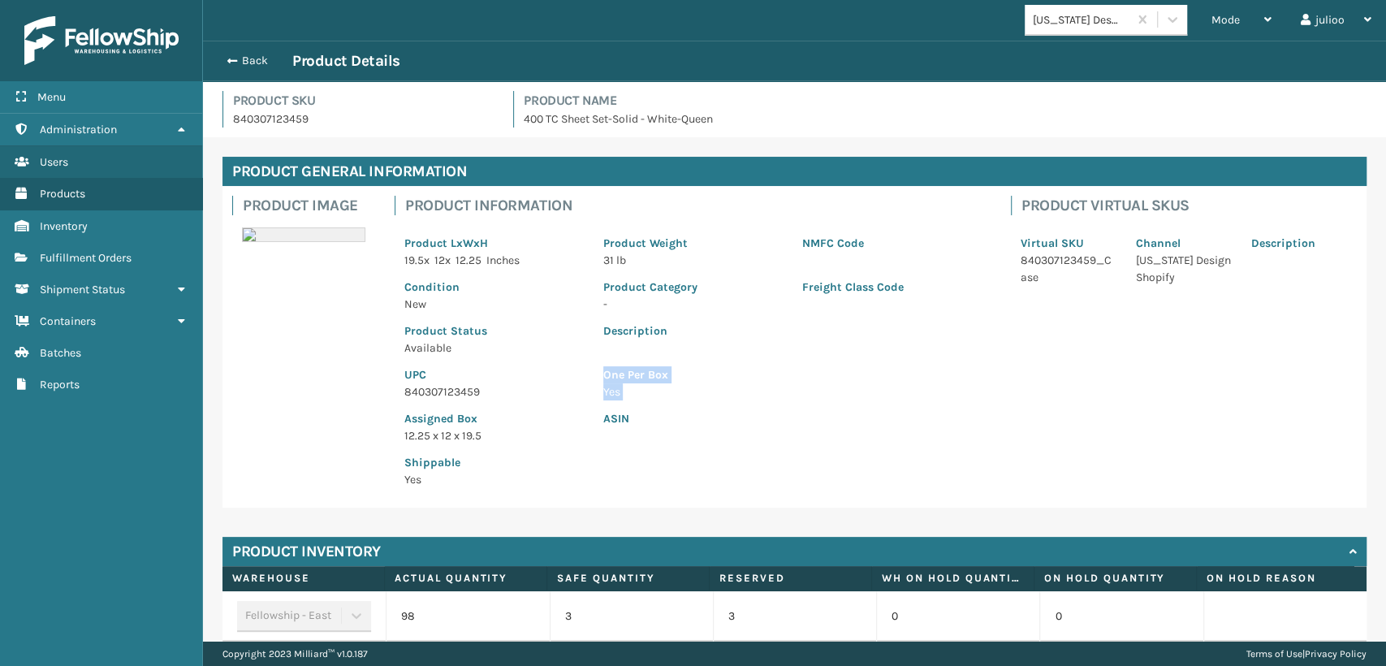
drag, startPoint x: 486, startPoint y: 394, endPoint x: 407, endPoint y: 399, distance: 79.7
click at [407, 399] on div "Product LxWxH 19.5 x 12 x 12.25 Inches Product Weight 31 lb NMFC Code Condition…" at bounding box center [692, 356] width 597 height 282
click at [457, 393] on p "840307123459" at bounding box center [493, 391] width 179 height 17
drag, startPoint x: 475, startPoint y: 385, endPoint x: 461, endPoint y: 392, distance: 15.6
click at [461, 392] on p "840307123459" at bounding box center [493, 391] width 179 height 17
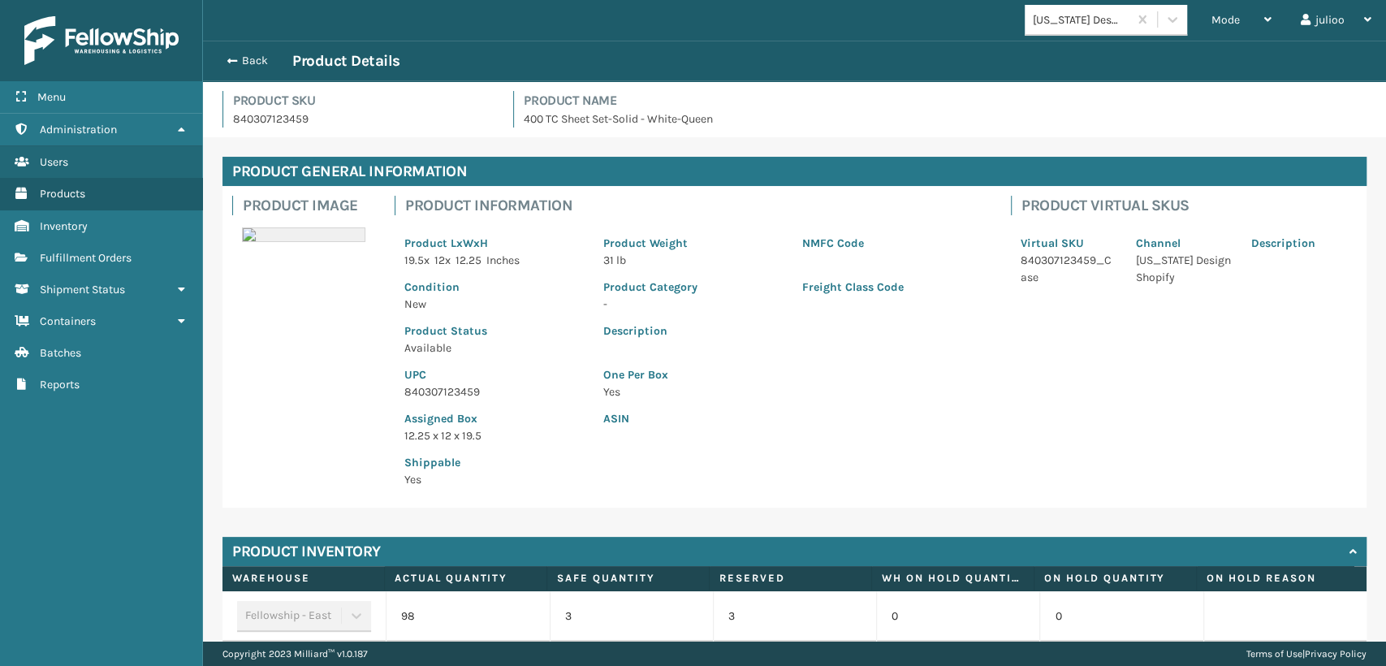
click at [486, 398] on p "840307123459" at bounding box center [493, 391] width 179 height 17
drag, startPoint x: 483, startPoint y: 391, endPoint x: 381, endPoint y: 374, distance: 103.7
click at [381, 374] on div "Product Image Product Information Product LxWxH 19.5 x 12 x 12.25 Inches Produc…" at bounding box center [794, 346] width 1144 height 321
copy div "UPC 840307123459"
click at [227, 63] on span "button" at bounding box center [230, 60] width 10 height 11
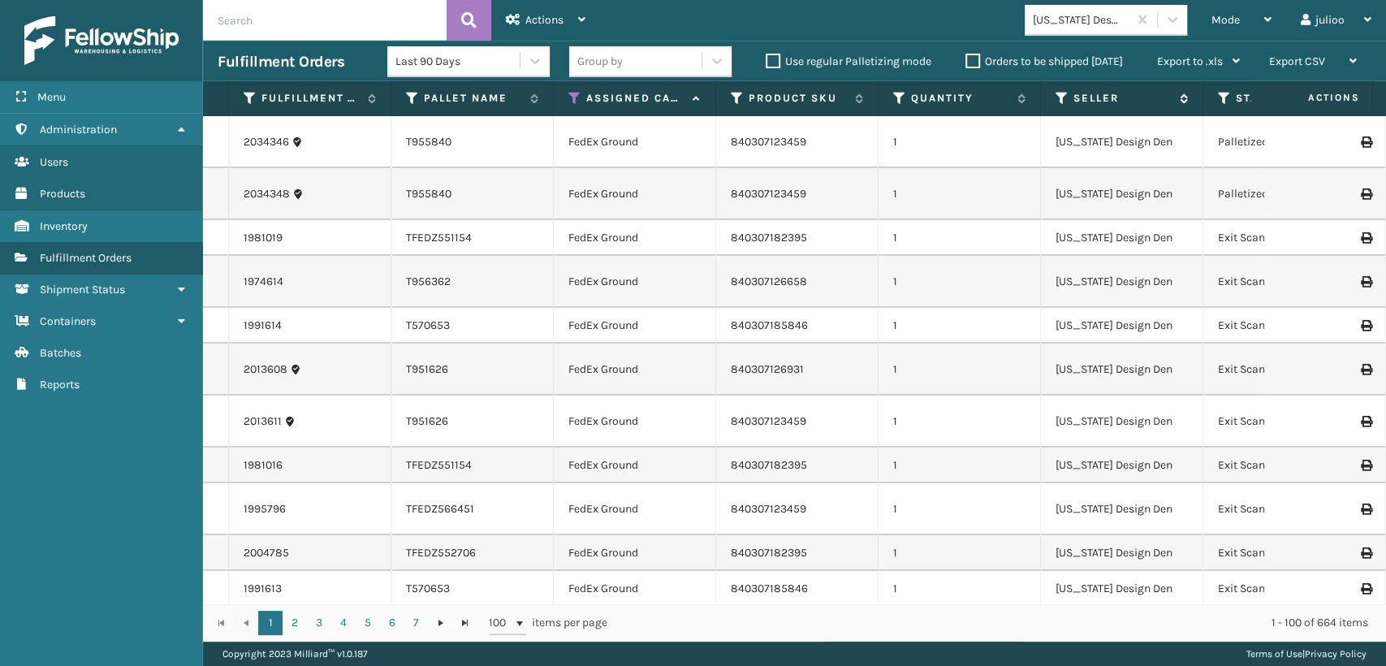
drag, startPoint x: 1218, startPoint y: 22, endPoint x: 1118, endPoint y: 95, distance: 124.4
click at [1206, 31] on div "Mode Regular Mode Picking Mode Labeling Mode Exit Scan Mode" at bounding box center [1240, 20] width 89 height 41
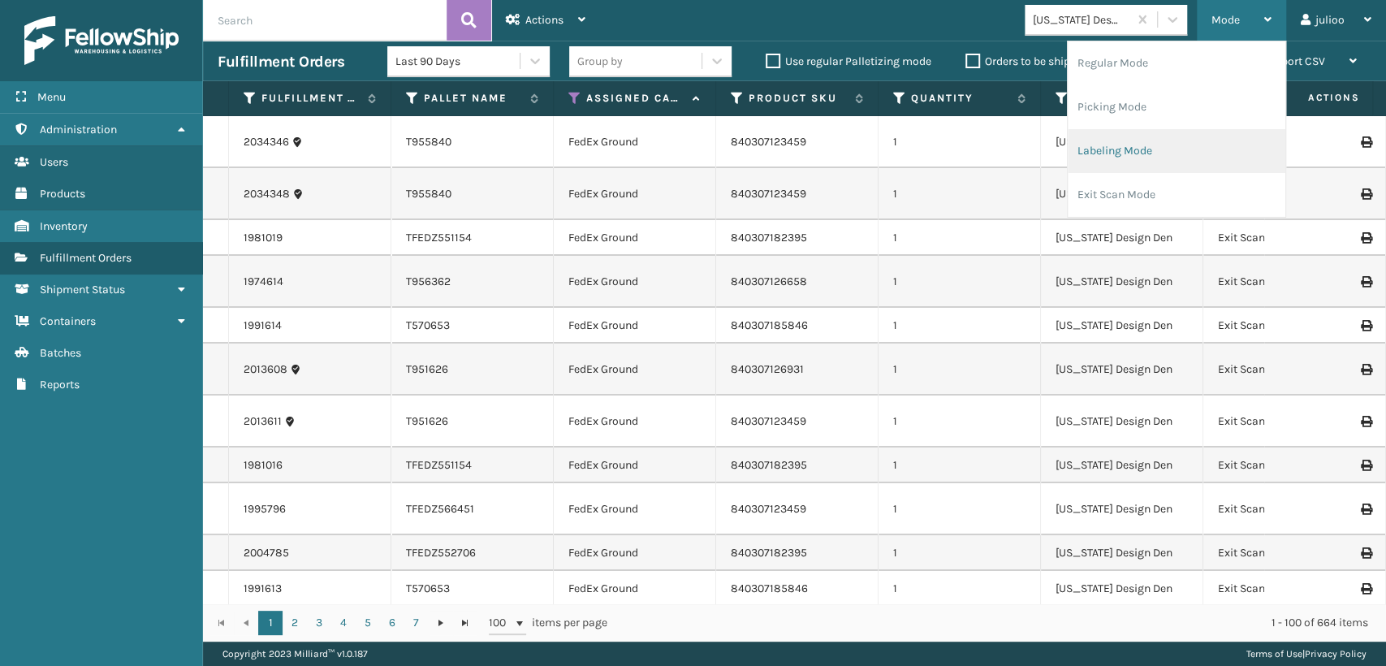
click at [1083, 155] on li "Labeling Mode" at bounding box center [1176, 151] width 218 height 44
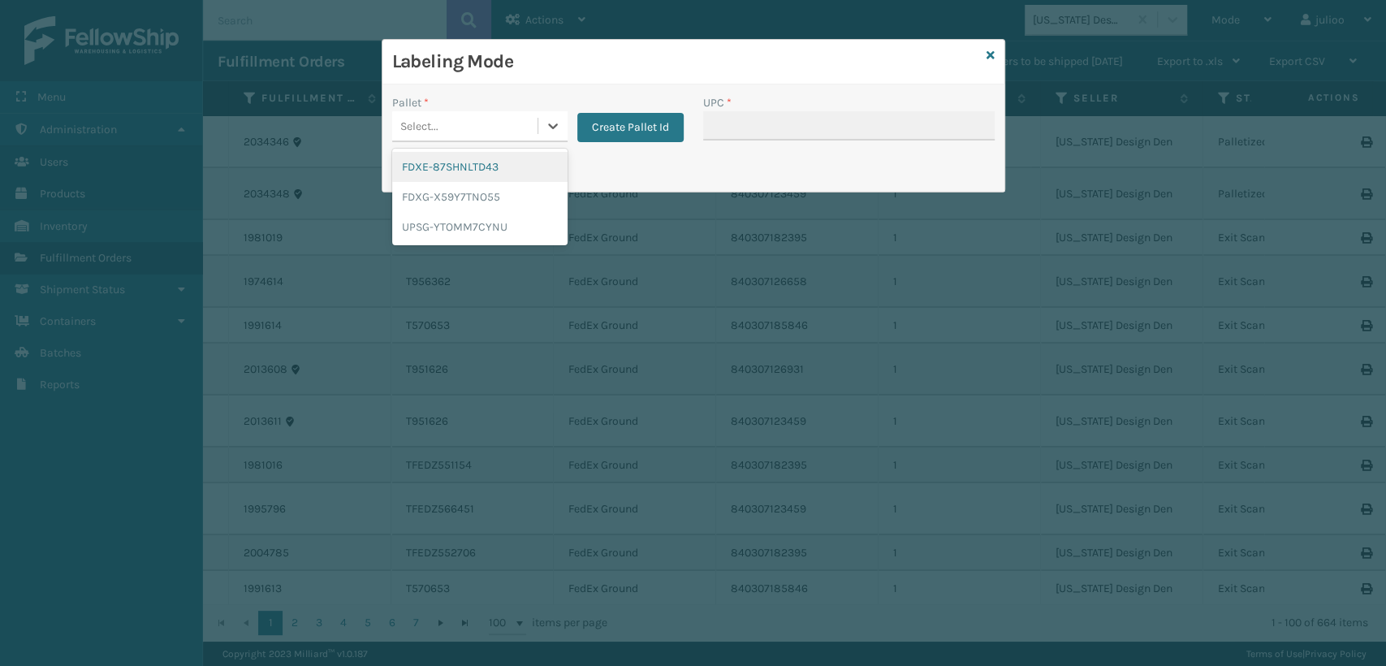
drag, startPoint x: 511, startPoint y: 117, endPoint x: 511, endPoint y: 205, distance: 88.5
click at [511, 138] on div "Select..." at bounding box center [464, 126] width 145 height 27
drag, startPoint x: 425, startPoint y: 199, endPoint x: 449, endPoint y: 201, distance: 24.5
click at [449, 201] on div "FDXG-X59Y7TNO55" at bounding box center [479, 197] width 175 height 30
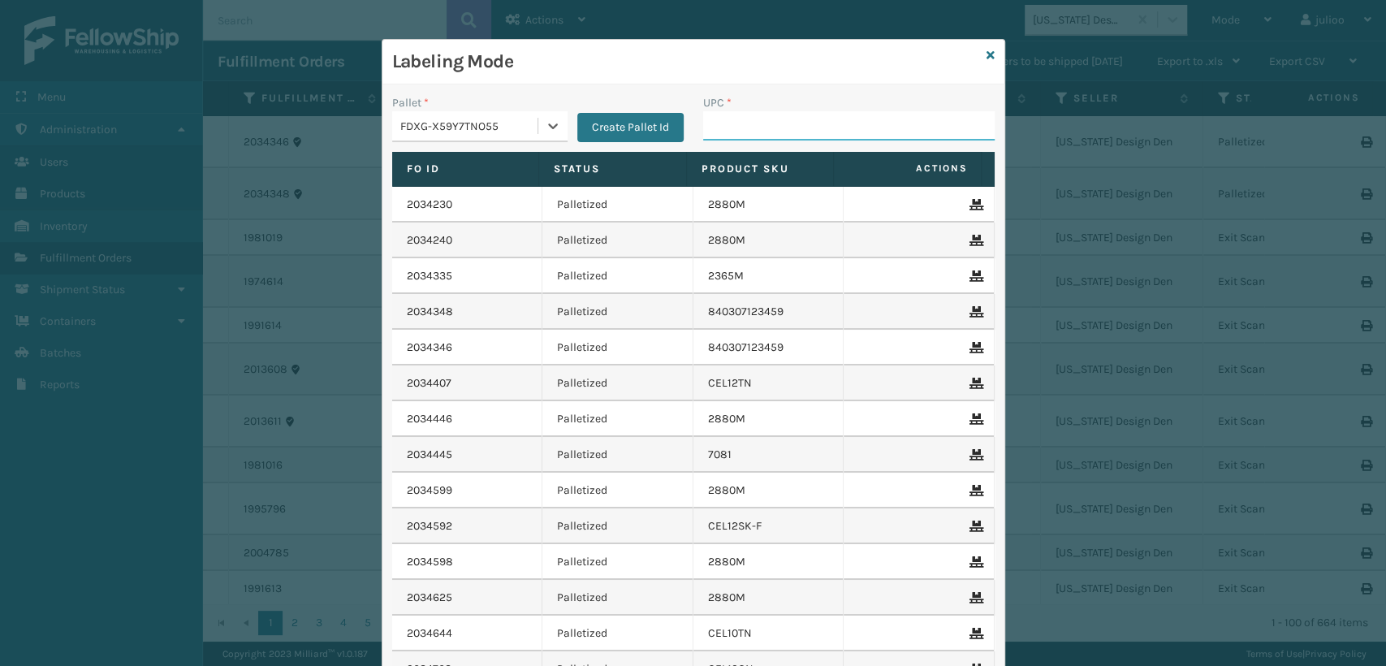
click at [728, 131] on input "UPC *" at bounding box center [848, 125] width 291 height 29
click at [735, 123] on input "UPC *" at bounding box center [848, 125] width 291 height 29
click at [1230, 26] on div "Labeling Mode Pallet * FDXG-X59Y7TNO55 Create Pallet Id UPC * Fo Id Status Prod…" at bounding box center [693, 333] width 1386 height 666
click at [986, 52] on icon at bounding box center [990, 55] width 8 height 11
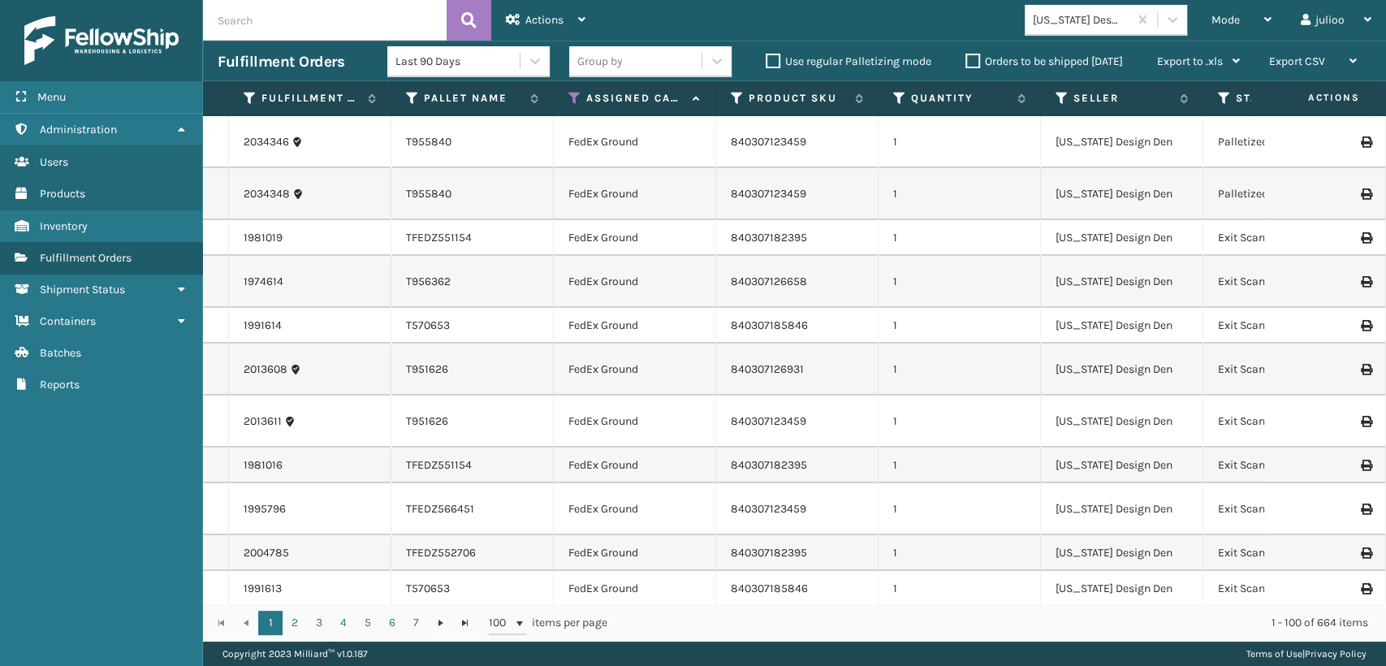
click at [1127, 19] on div "[US_STATE] Design Den" at bounding box center [1080, 19] width 97 height 17
click at [1083, 22] on div "[US_STATE] Design Den" at bounding box center [1080, 19] width 97 height 17
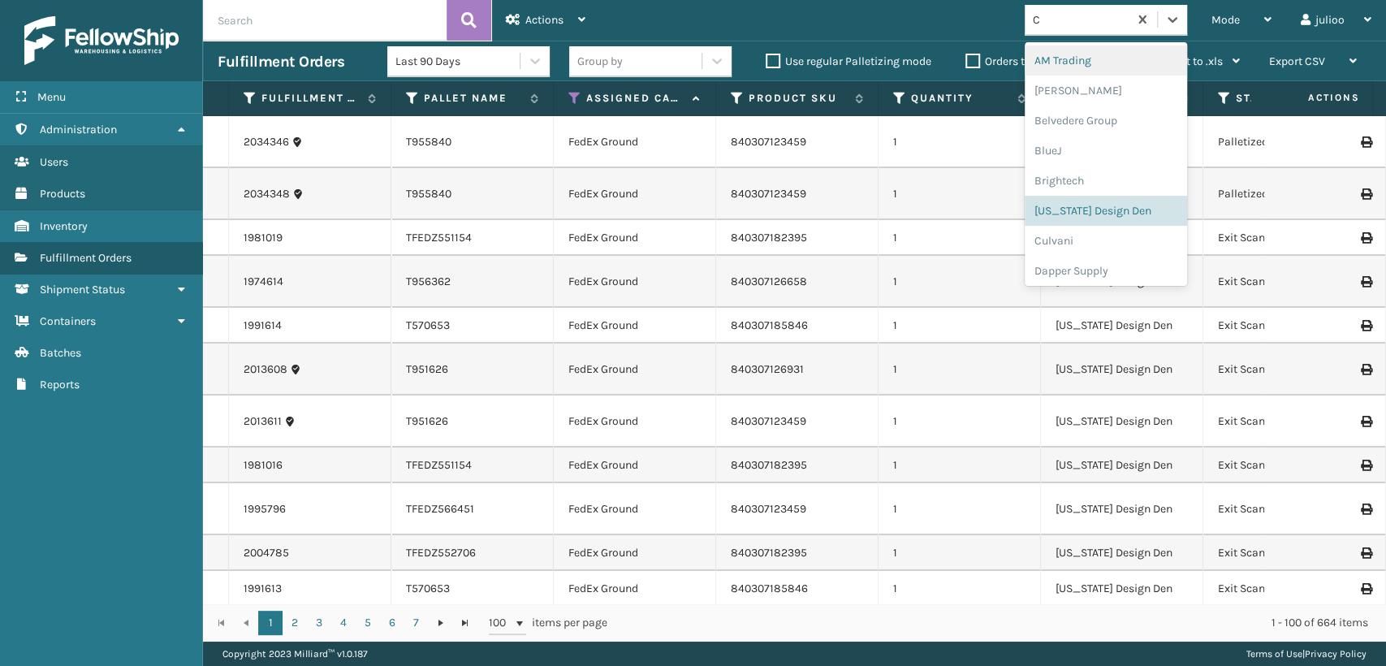
type input "CA"
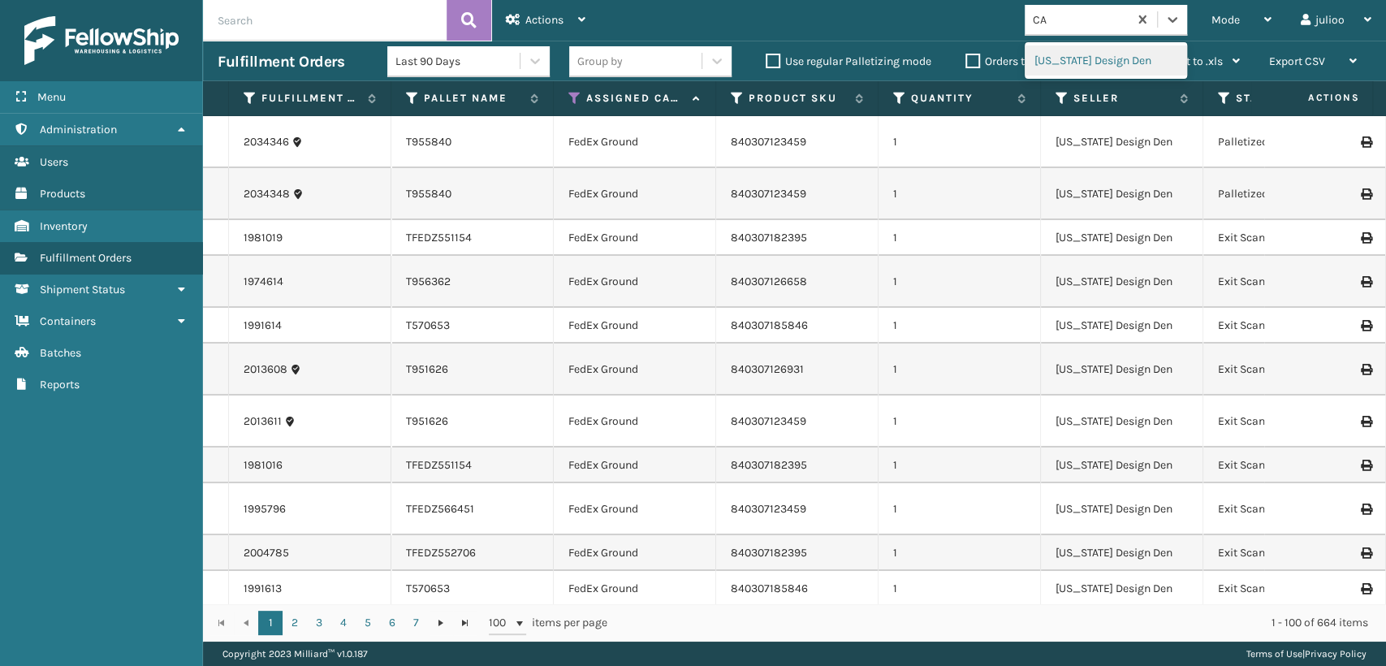
click at [1089, 60] on div "[US_STATE] Design Den" at bounding box center [1105, 60] width 162 height 30
click at [1097, 24] on div "[US_STATE] Design Den" at bounding box center [1080, 19] width 97 height 17
click at [1068, 22] on div "[US_STATE] Design Den" at bounding box center [1080, 19] width 97 height 17
type input "CALIFORN"
click at [1045, 61] on div "[US_STATE] Design Den" at bounding box center [1105, 60] width 162 height 30
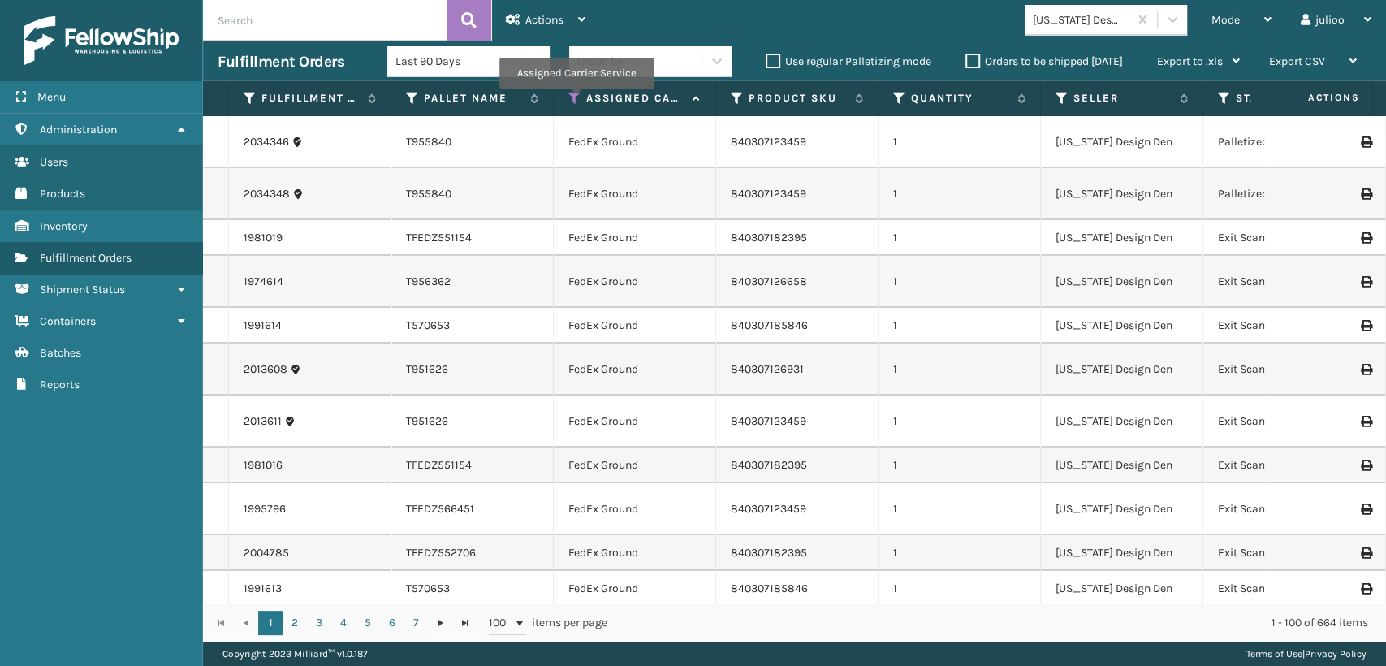
drag, startPoint x: 576, startPoint y: 101, endPoint x: 576, endPoint y: 127, distance: 26.8
click at [576, 106] on th "Assigned Carrier Service" at bounding box center [635, 98] width 162 height 35
drag, startPoint x: 566, startPoint y: 93, endPoint x: 569, endPoint y: 109, distance: 16.6
click at [567, 95] on th "Assigned Carrier Service" at bounding box center [635, 98] width 162 height 35
click at [572, 100] on icon at bounding box center [574, 98] width 13 height 15
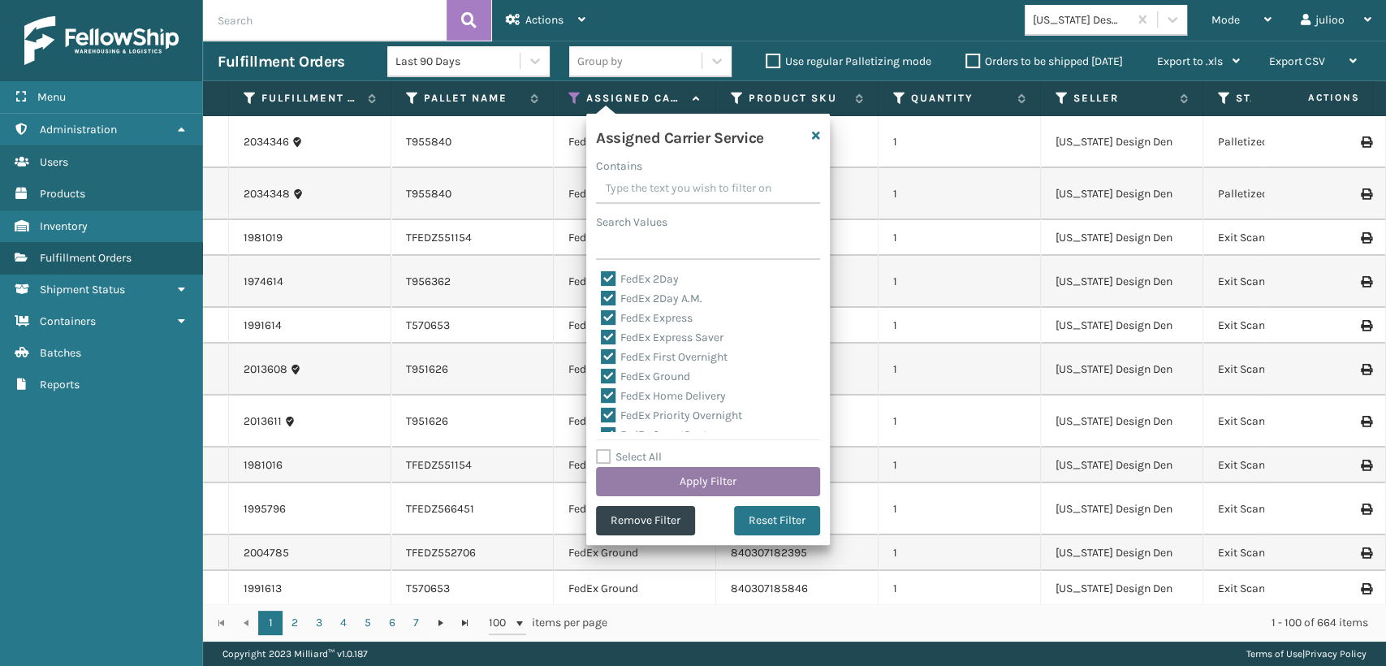
click at [686, 478] on button "Apply Filter" at bounding box center [708, 481] width 224 height 29
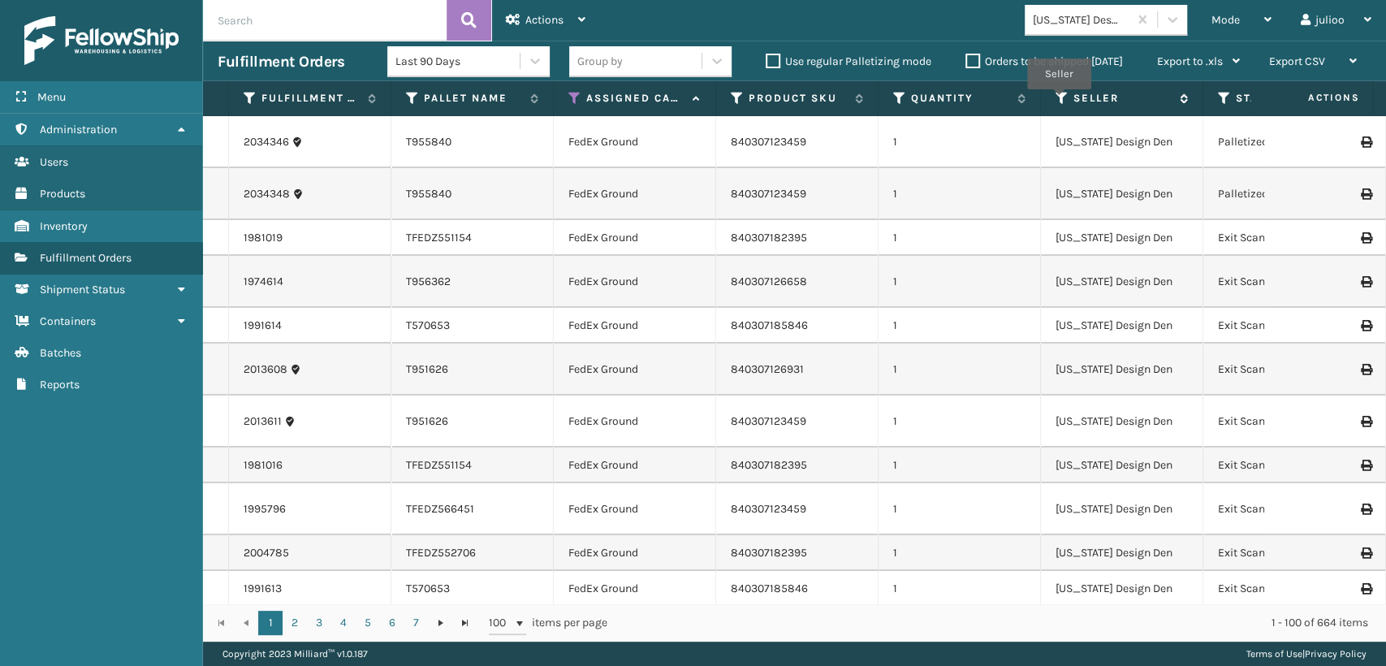
click at [1057, 101] on icon at bounding box center [1061, 98] width 13 height 15
click at [1218, 101] on th "Status" at bounding box center [1284, 98] width 162 height 35
drag, startPoint x: 1222, startPoint y: 95, endPoint x: 1215, endPoint y: 102, distance: 10.3
click at [1221, 97] on icon at bounding box center [1224, 98] width 13 height 15
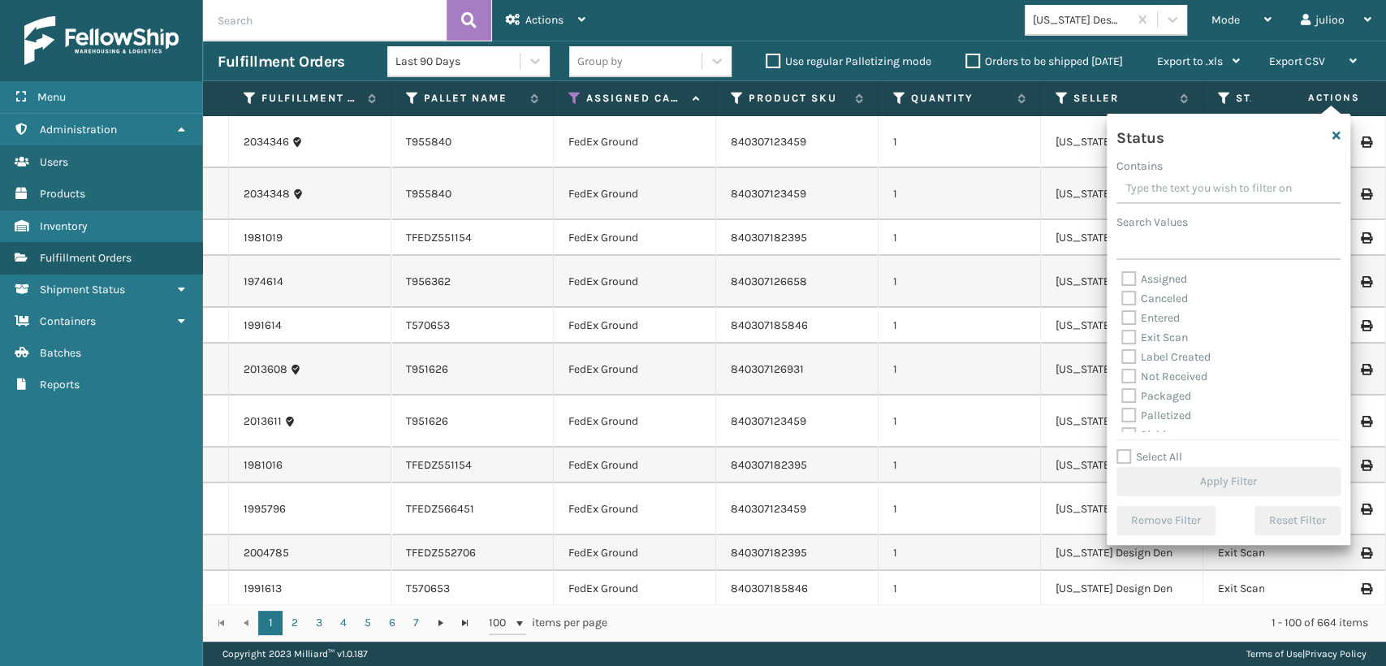
scroll to position [90, 0]
click at [1131, 343] on label "Picking" at bounding box center [1150, 345] width 58 height 14
click at [1122, 343] on input "Picking" at bounding box center [1121, 340] width 1 height 11
checkbox input "true"
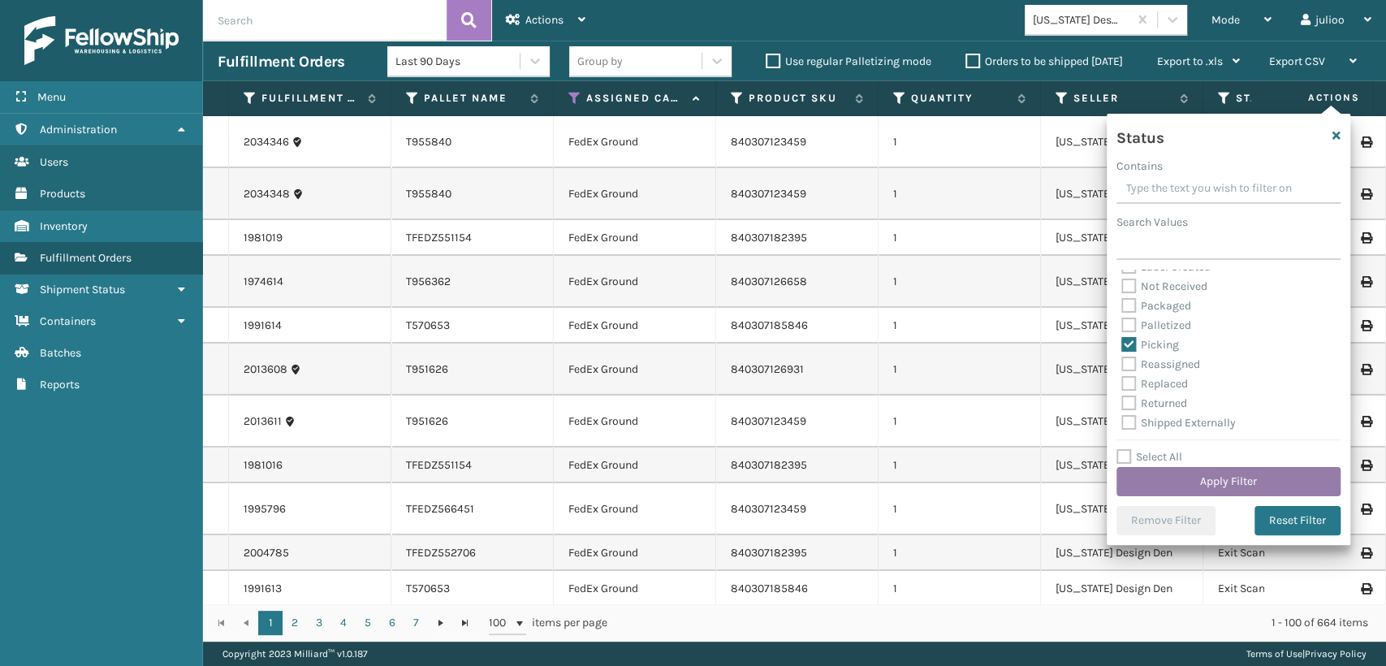
click at [1180, 479] on button "Apply Filter" at bounding box center [1228, 481] width 224 height 29
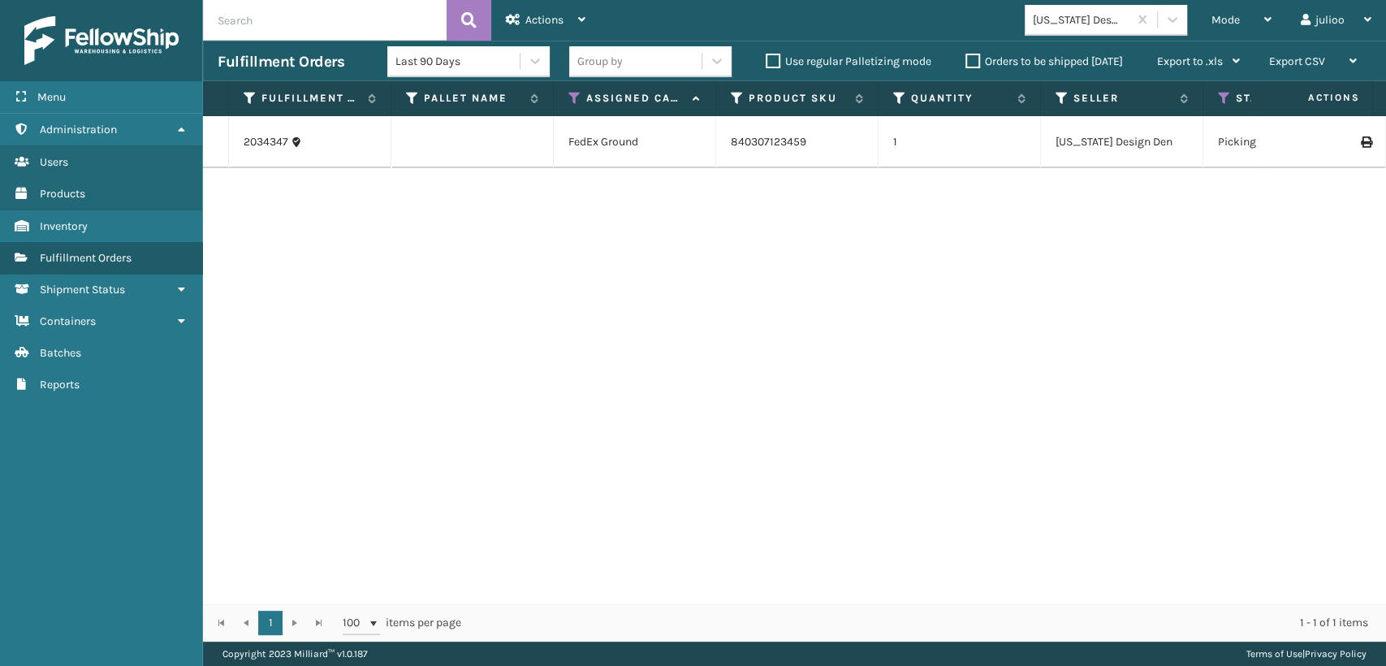
click at [810, 139] on div "840307123459" at bounding box center [797, 142] width 132 height 16
click at [811, 139] on div "840307123459" at bounding box center [797, 142] width 132 height 16
click at [791, 135] on link "840307123459" at bounding box center [768, 142] width 75 height 14
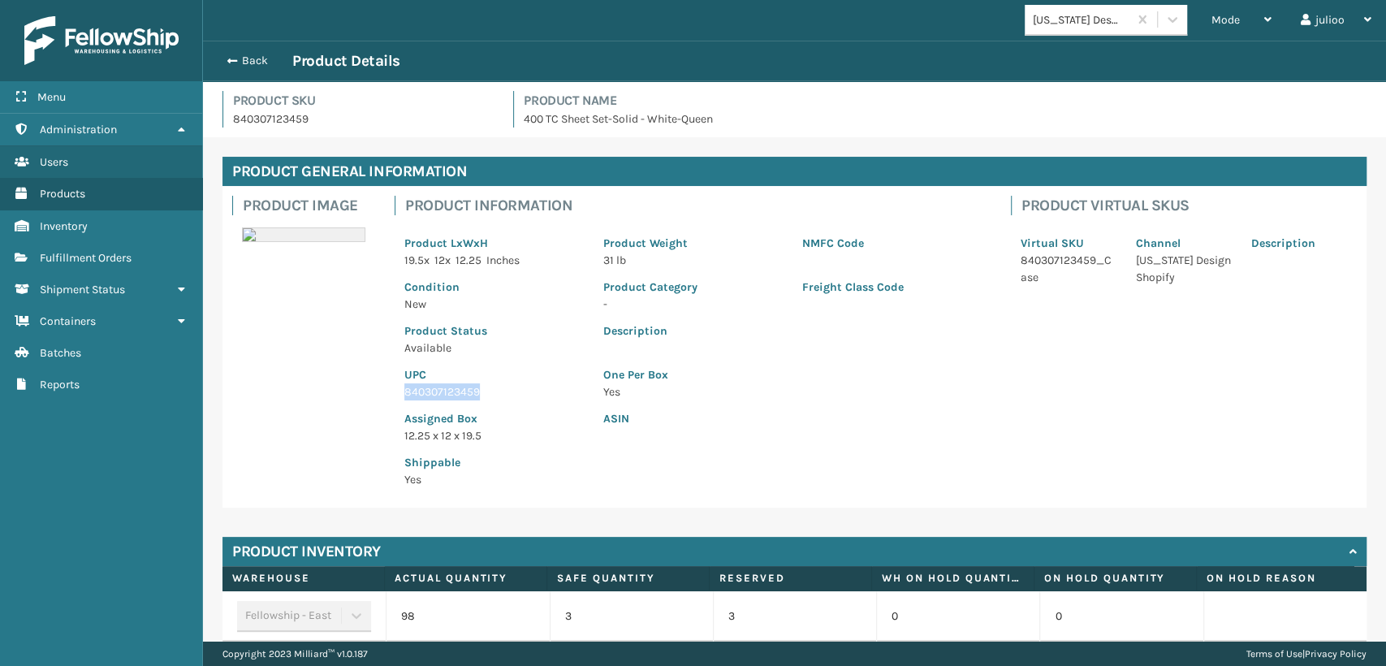
drag, startPoint x: 481, startPoint y: 392, endPoint x: 394, endPoint y: 388, distance: 86.9
click at [394, 389] on div "UPC 840307123459" at bounding box center [493, 378] width 199 height 44
copy p "840307123459"
drag, startPoint x: 222, startPoint y: 59, endPoint x: 236, endPoint y: 59, distance: 13.8
click at [223, 59] on button "Back" at bounding box center [255, 61] width 75 height 15
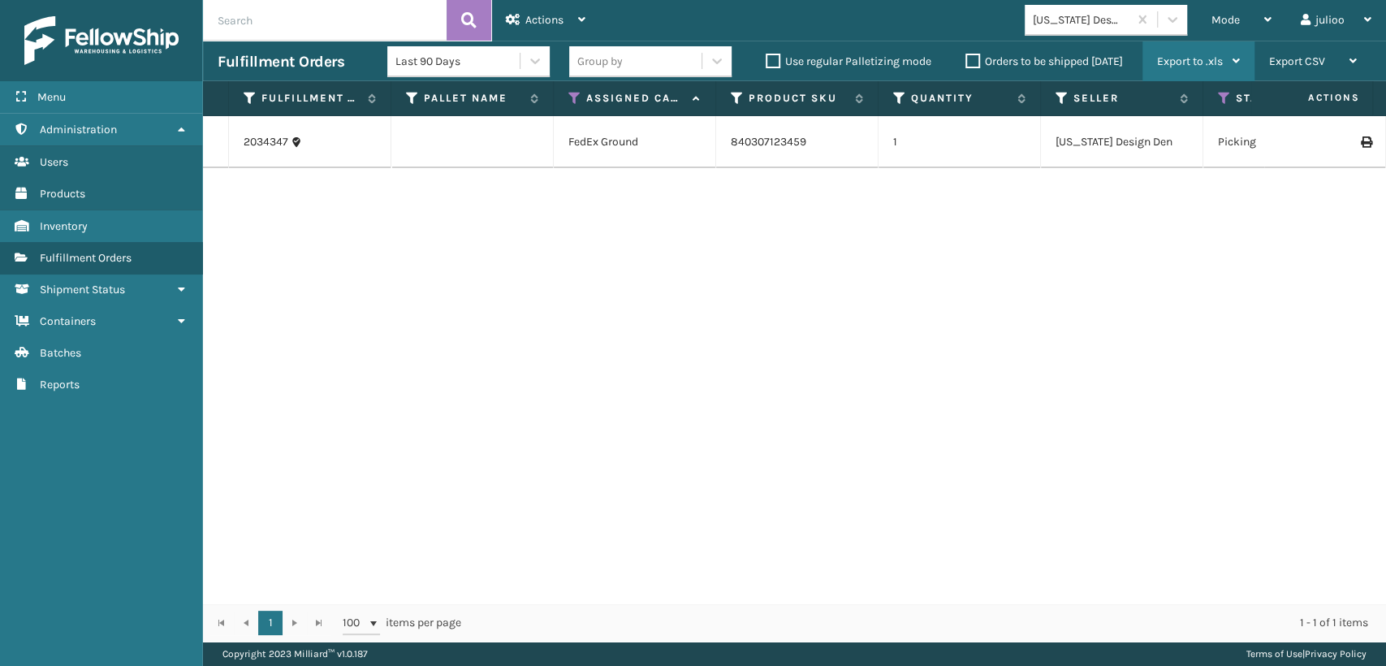
drag, startPoint x: 1206, startPoint y: 17, endPoint x: 1179, endPoint y: 47, distance: 40.2
click at [1183, 41] on div "Actions Settings Remove All Filters Export Labels Bulk Print Close Out Palletiz…" at bounding box center [794, 320] width 1183 height 641
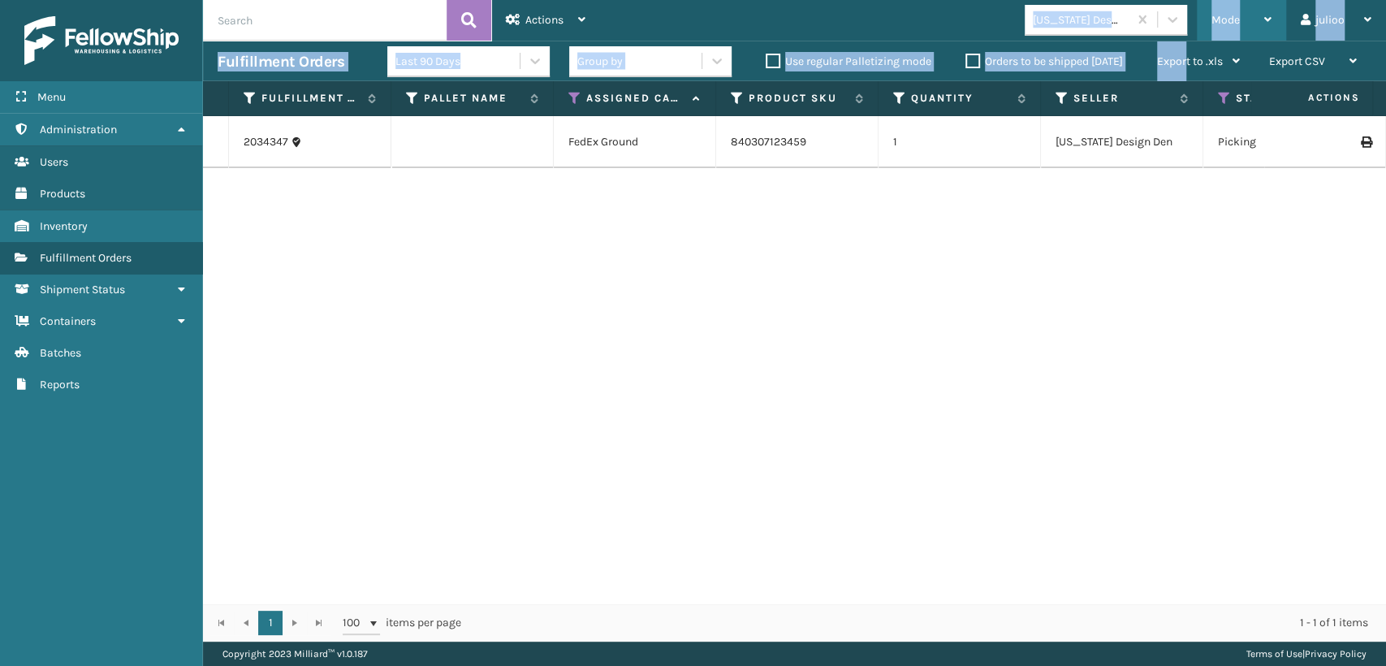
click at [1227, 24] on span "Mode" at bounding box center [1225, 20] width 28 height 14
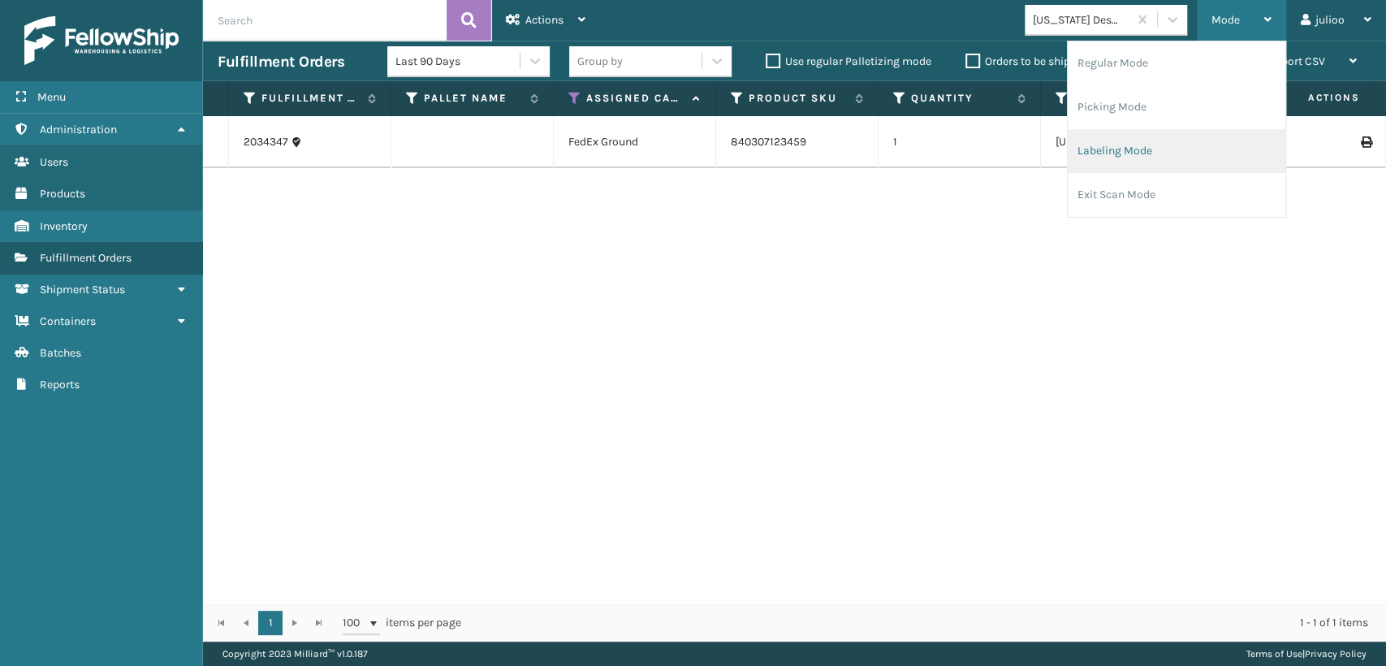
click at [1104, 164] on li "Labeling Mode" at bounding box center [1176, 151] width 218 height 44
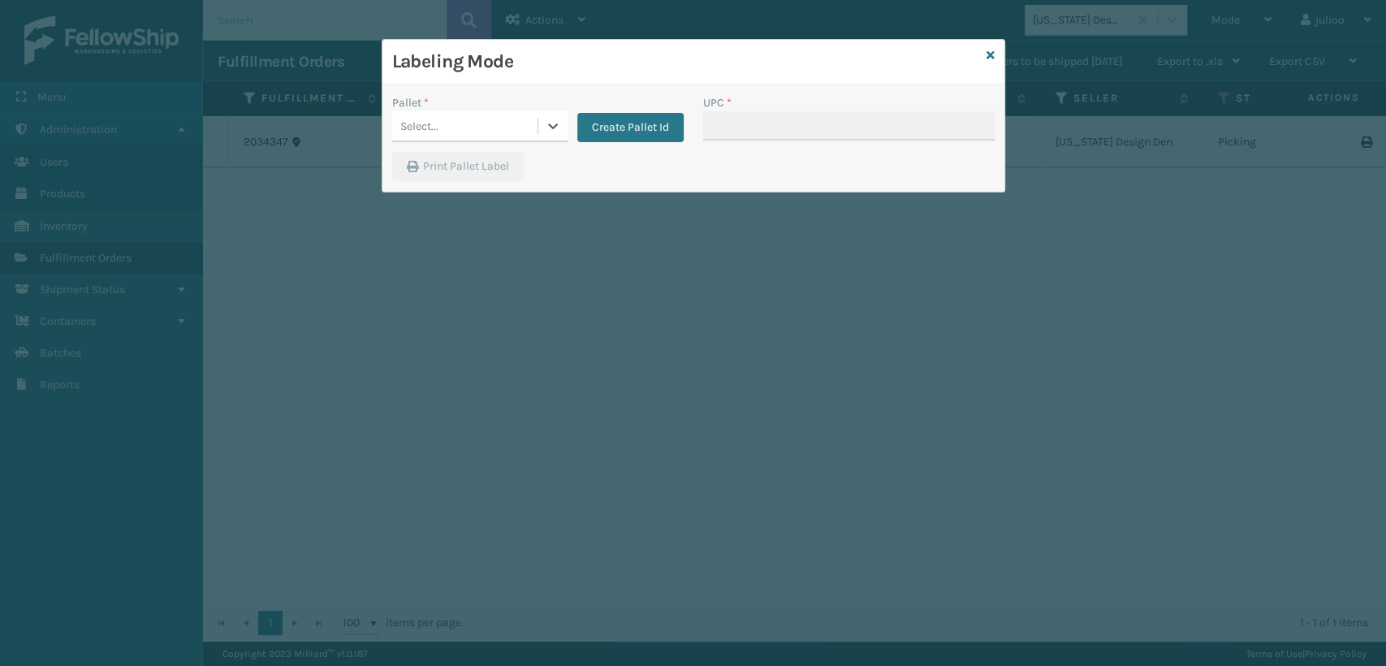
click at [494, 140] on div "Select..." at bounding box center [479, 126] width 175 height 31
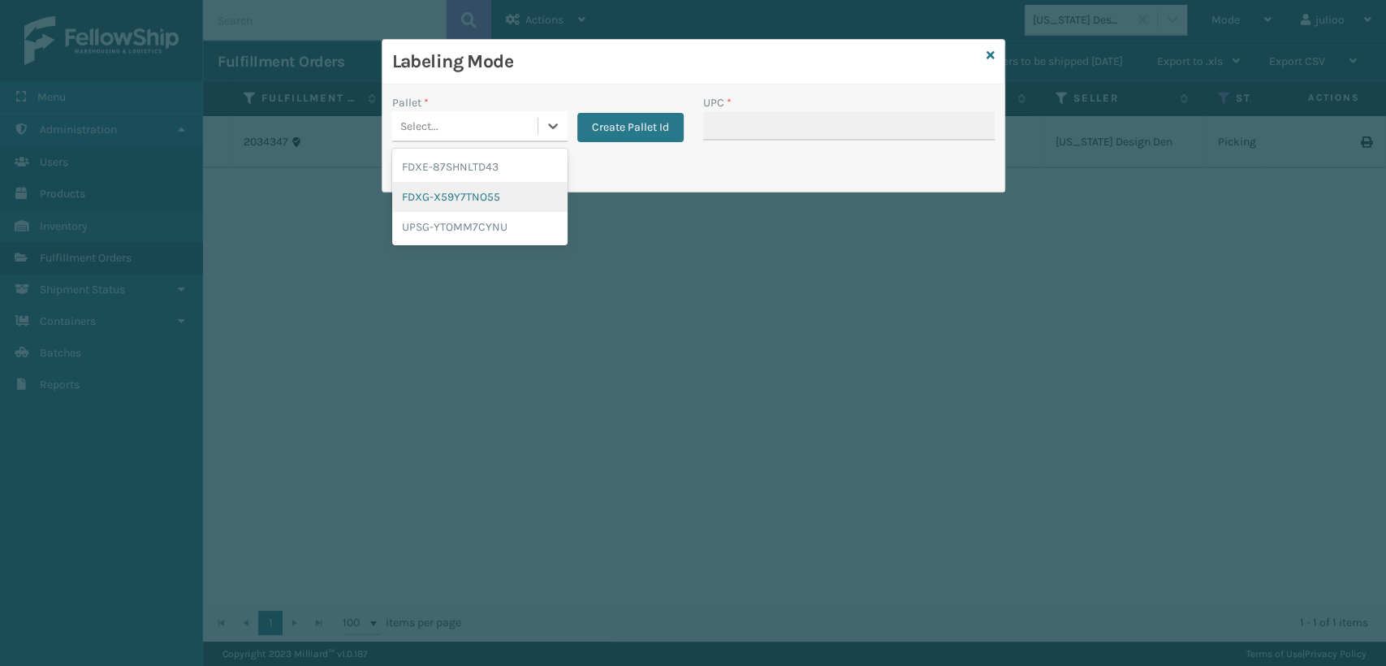
click at [500, 191] on div "FDXG-X59Y7TNO55" at bounding box center [479, 197] width 175 height 30
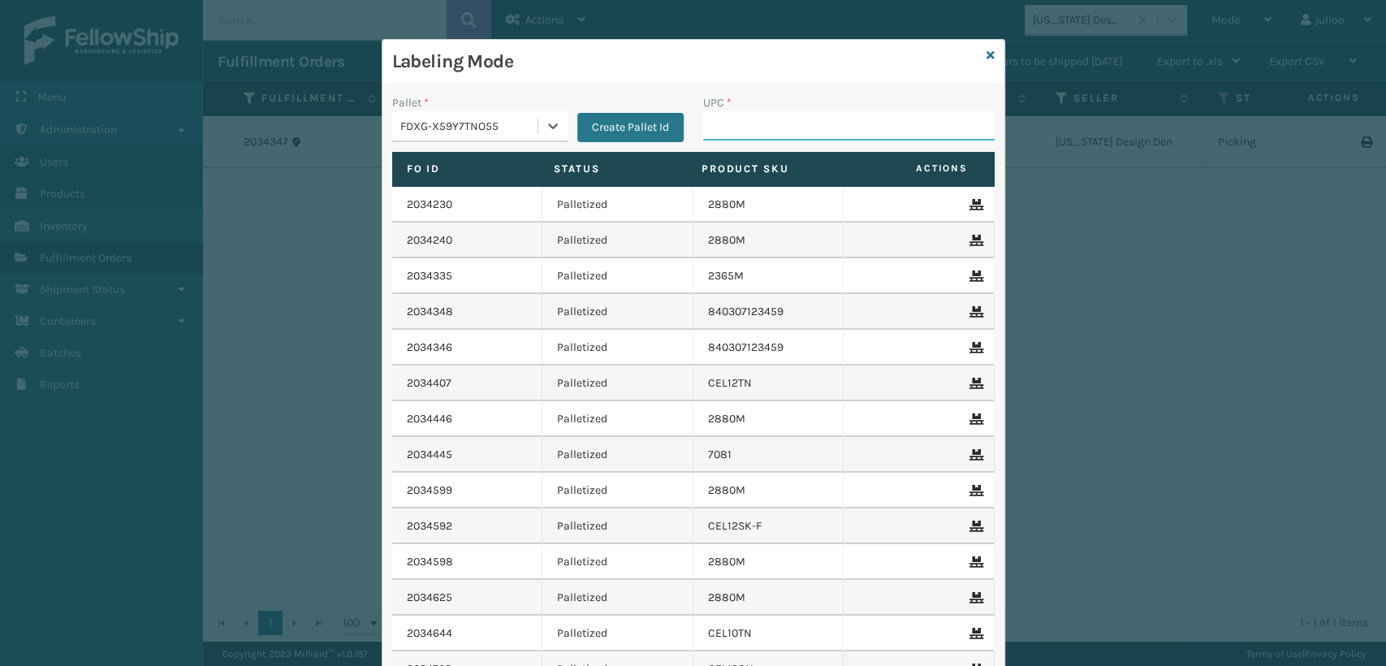
click at [863, 121] on input "UPC *" at bounding box center [848, 125] width 291 height 29
paste input "840307123459"
type input "840307123459"
click at [991, 52] on div "Labeling Mode" at bounding box center [693, 62] width 622 height 45
click at [986, 54] on icon at bounding box center [990, 55] width 8 height 11
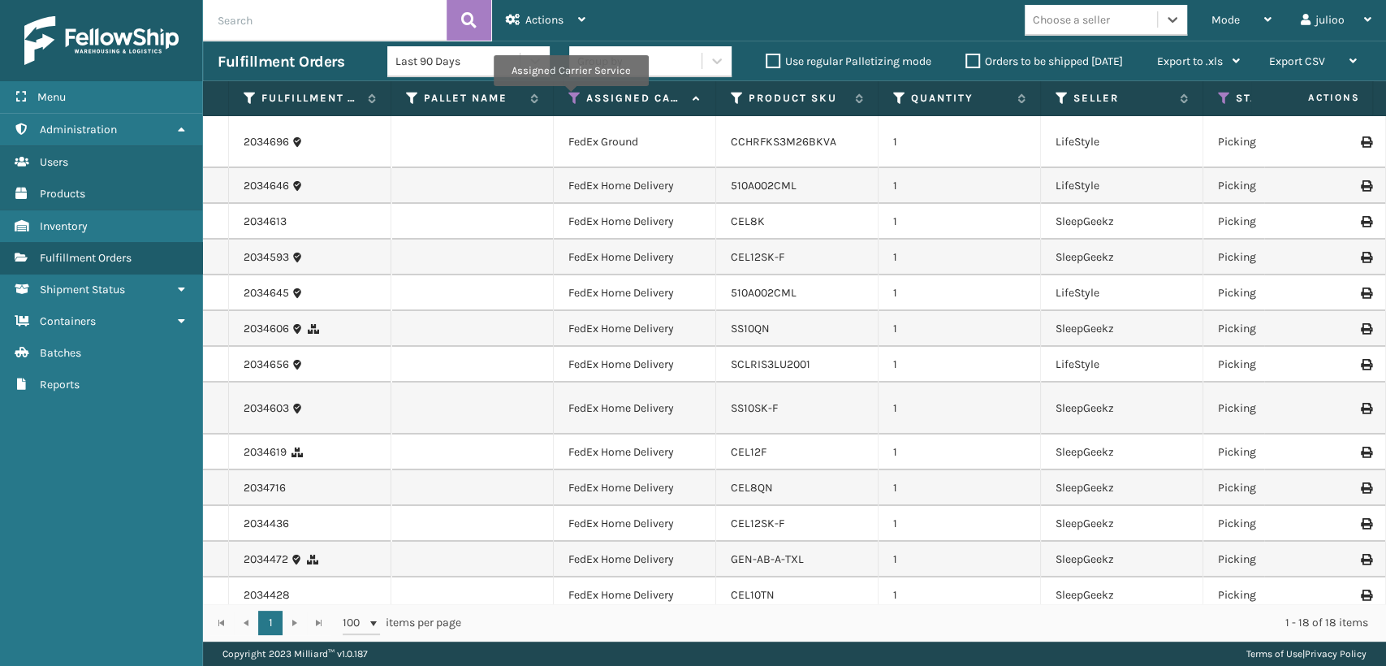
click at [570, 97] on icon at bounding box center [574, 98] width 13 height 15
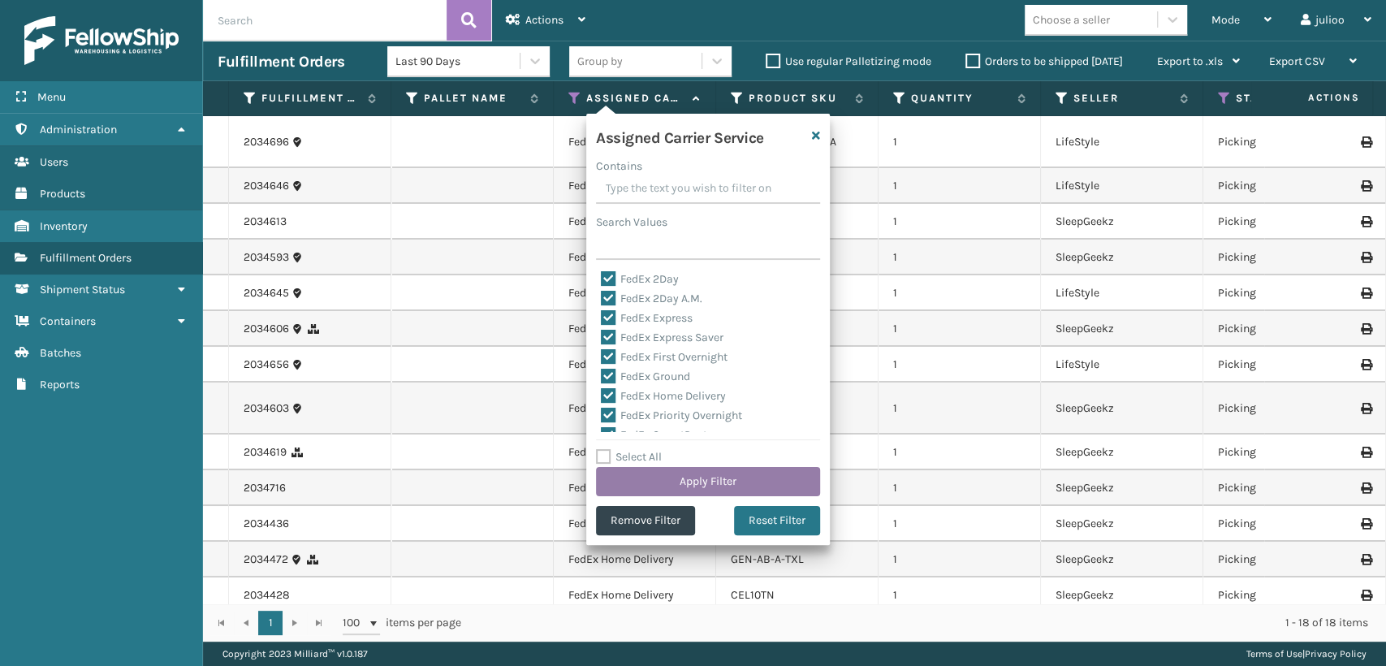
click at [692, 479] on button "Apply Filter" at bounding box center [708, 481] width 224 height 29
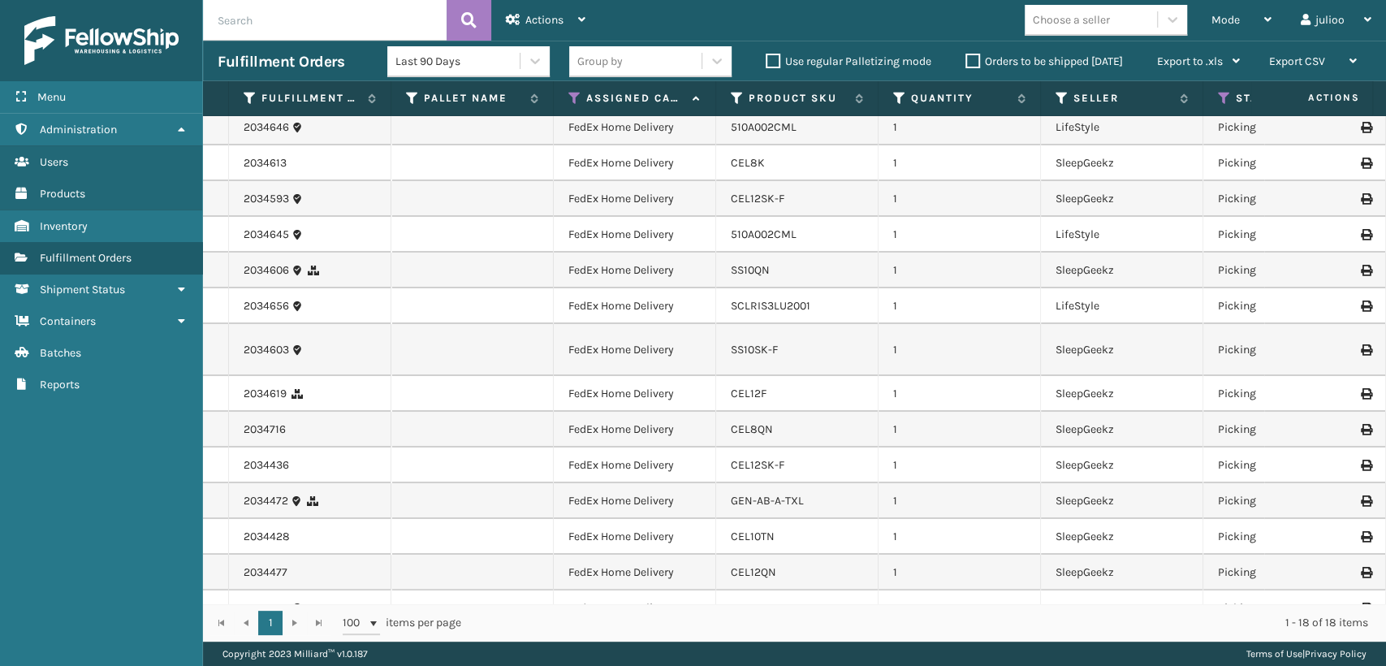
scroll to position [90, 0]
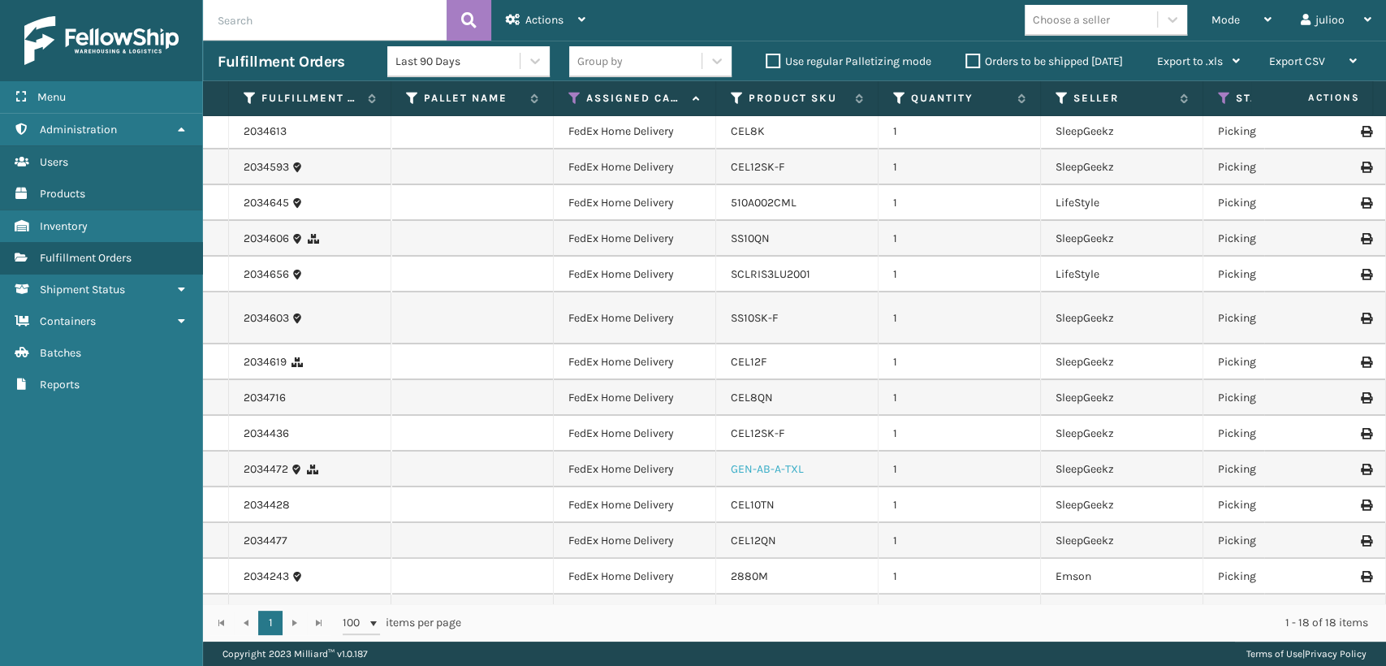
click at [753, 466] on link "GEN-AB-A-TXL" at bounding box center [767, 469] width 73 height 14
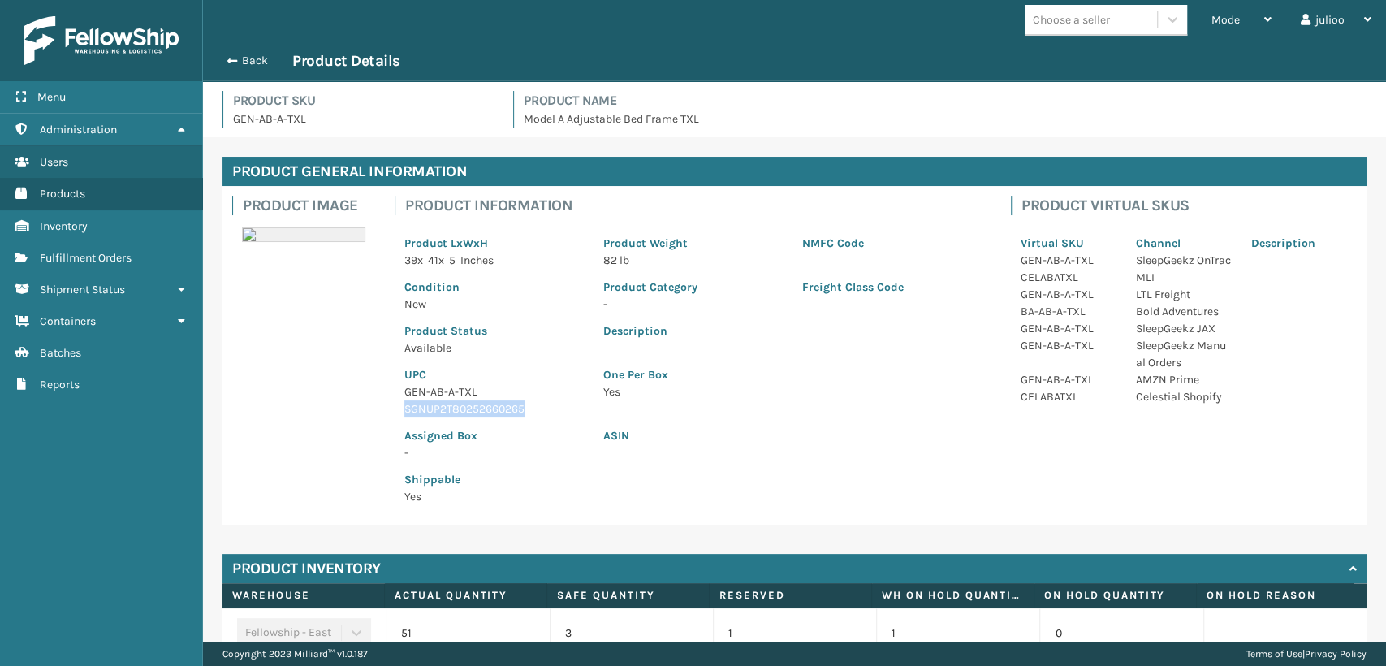
drag, startPoint x: 525, startPoint y: 409, endPoint x: 390, endPoint y: 411, distance: 135.6
click at [390, 411] on div "Product Information Product LxWxH 39 x 41 x 5 Inches Product Weight 82 lb NMFC …" at bounding box center [693, 355] width 616 height 338
copy p "SGNUP2T80252660265"
click at [228, 58] on span "button" at bounding box center [230, 60] width 10 height 11
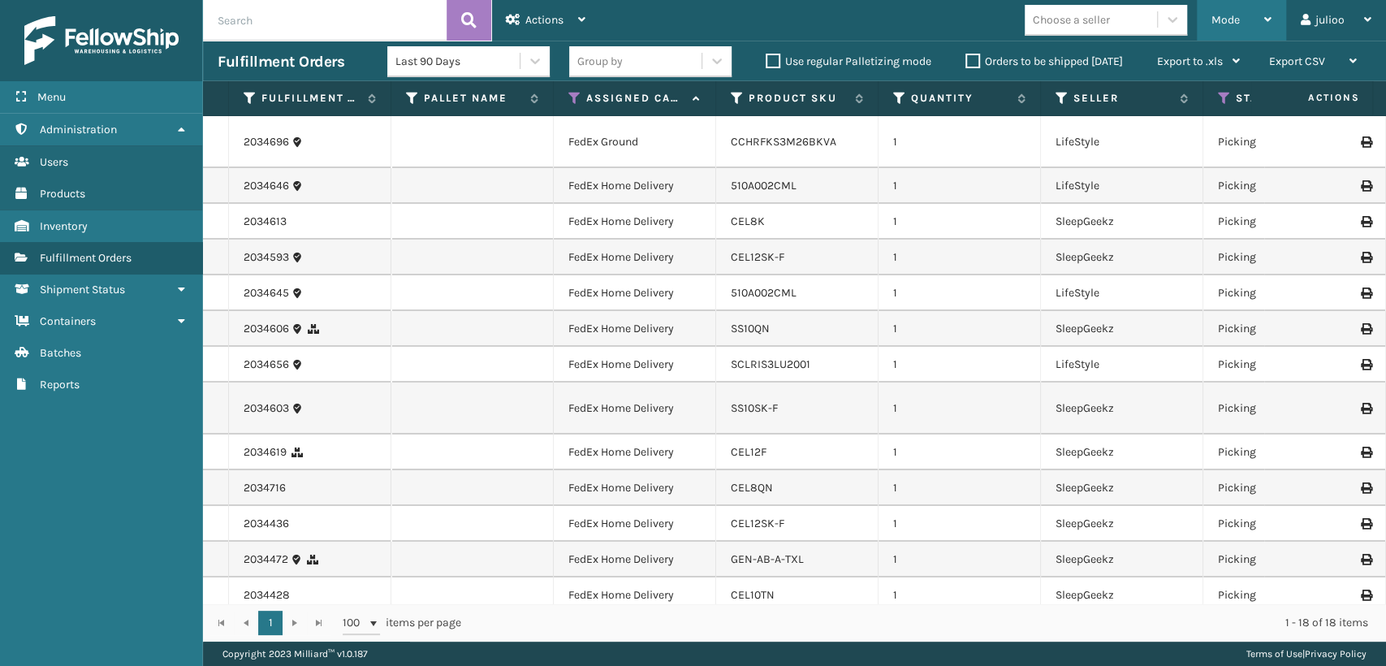
drag, startPoint x: 1231, startPoint y: 15, endPoint x: 1088, endPoint y: 103, distance: 168.7
click at [1231, 15] on span "Mode" at bounding box center [1225, 20] width 28 height 14
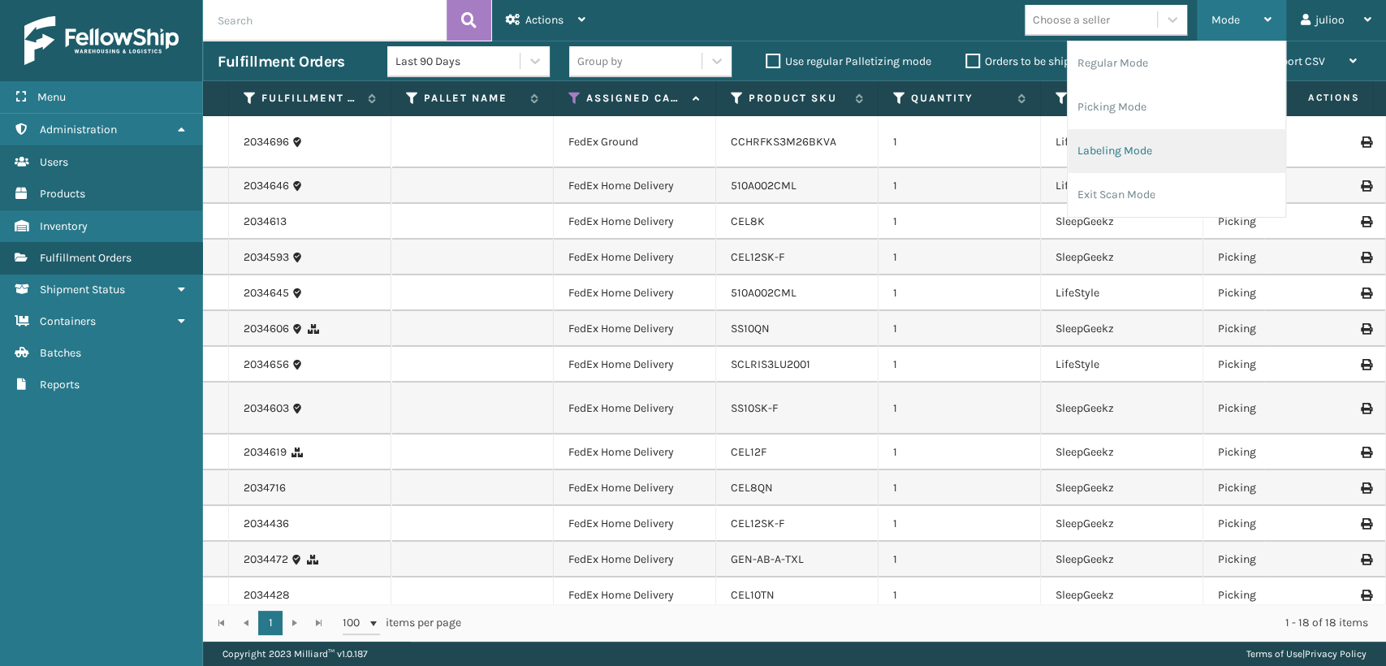
click at [1110, 157] on li "Labeling Mode" at bounding box center [1176, 151] width 218 height 44
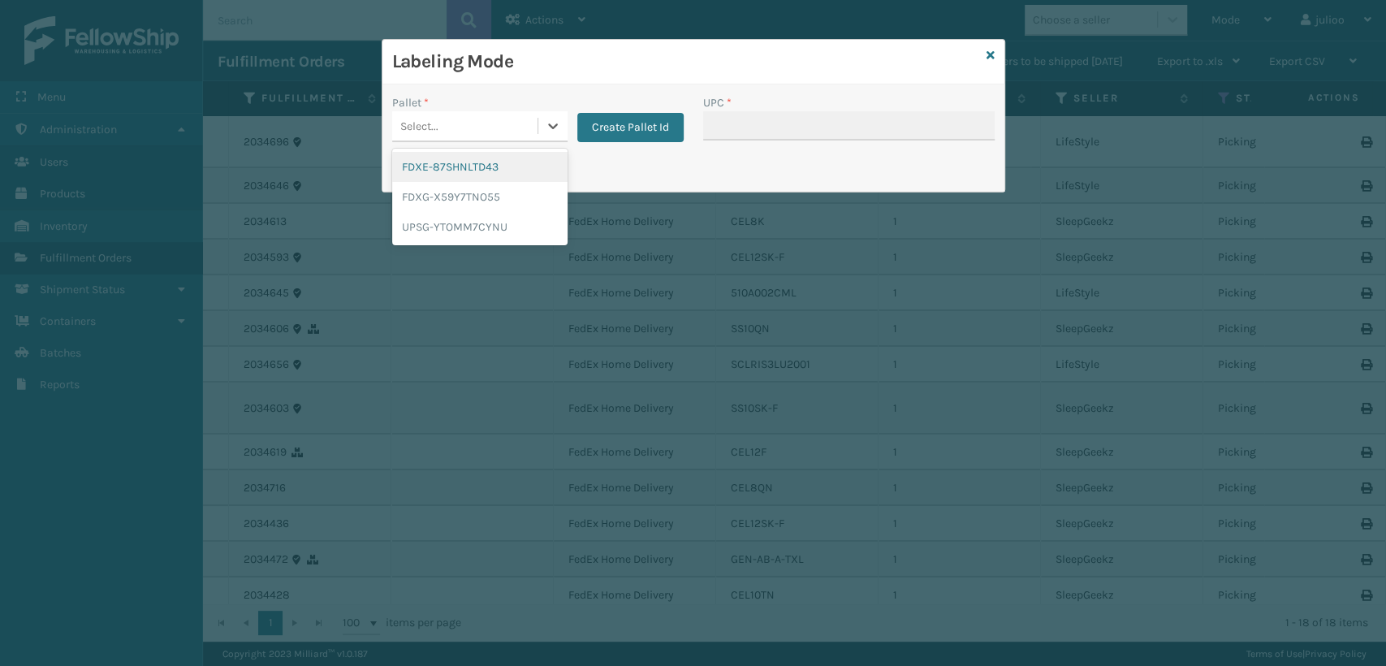
click at [445, 131] on div "Select..." at bounding box center [464, 126] width 145 height 27
click at [471, 199] on div "FDXG-X59Y7TNO55" at bounding box center [479, 197] width 175 height 30
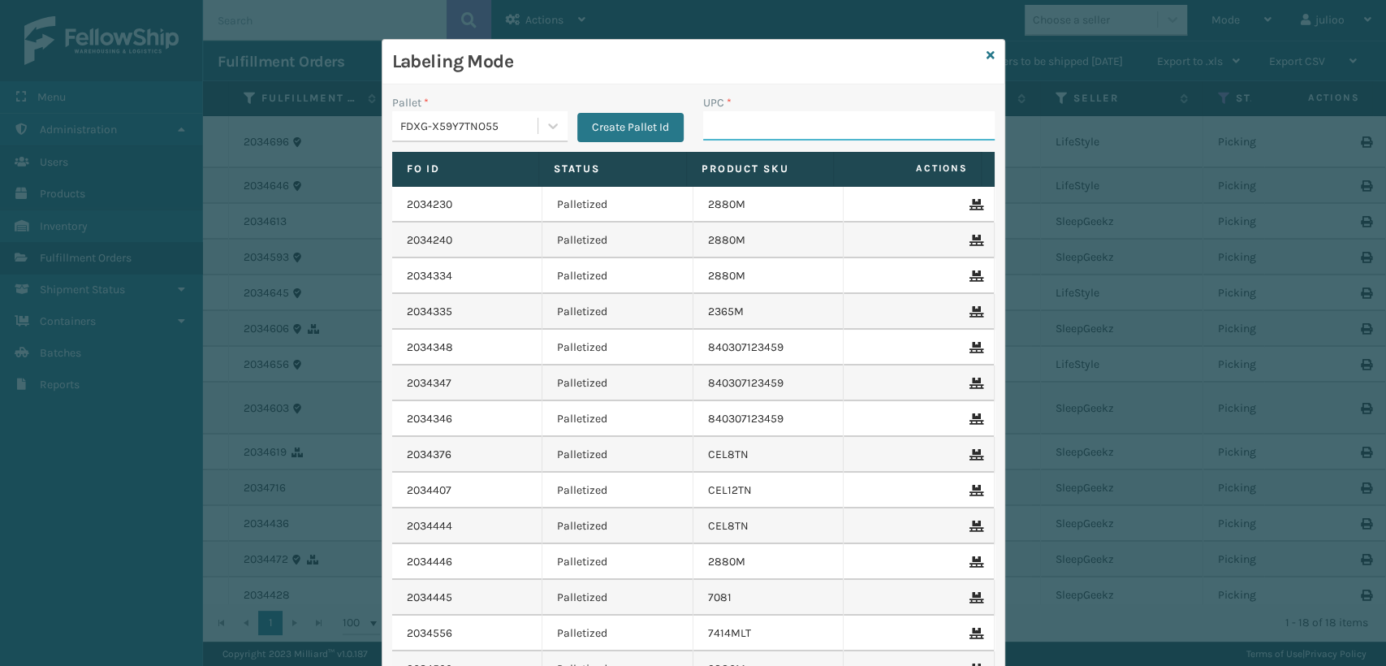
click at [727, 138] on input "UPC *" at bounding box center [848, 125] width 291 height 29
click at [714, 120] on input "UPC *" at bounding box center [848, 125] width 291 height 29
paste input "SGNUP2T80252660265"
type input "SGNUP2T80252660265"
type input "SC-LRIS3LU20"
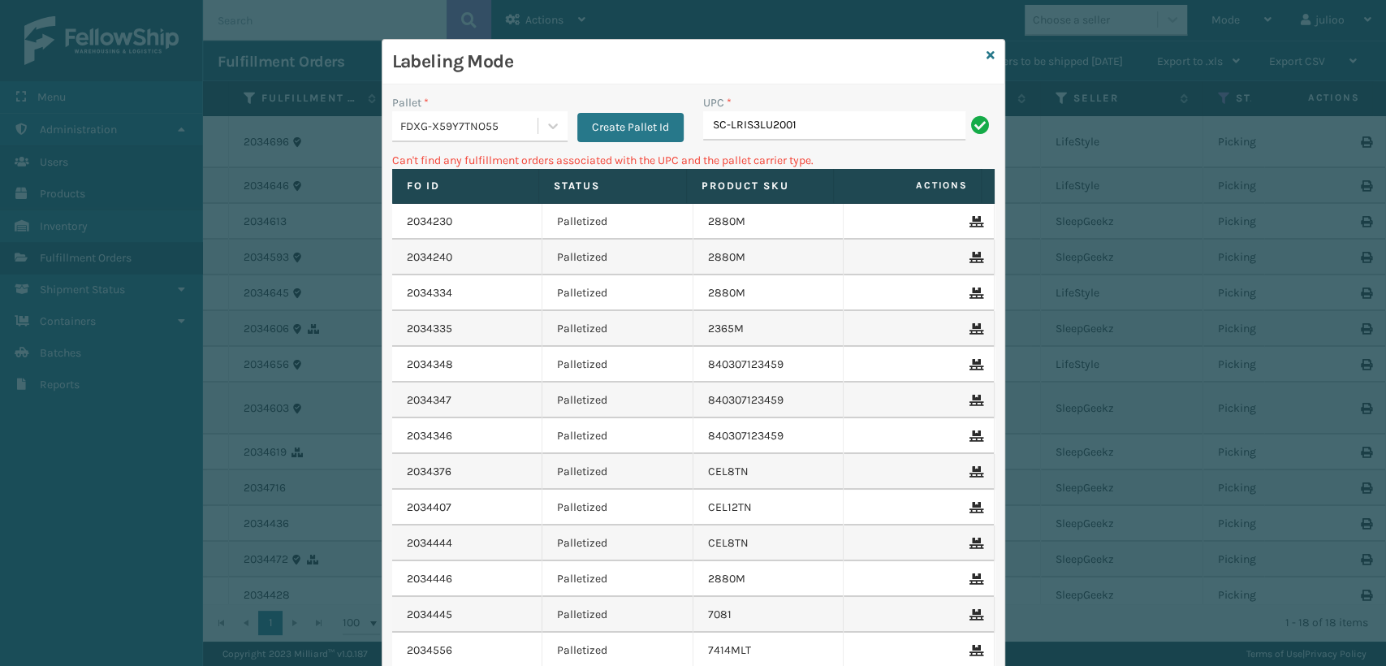
click at [726, 123] on input "SC-LRIS3LU2001" at bounding box center [834, 125] width 262 height 29
type input "SCLRIS3LU2001"
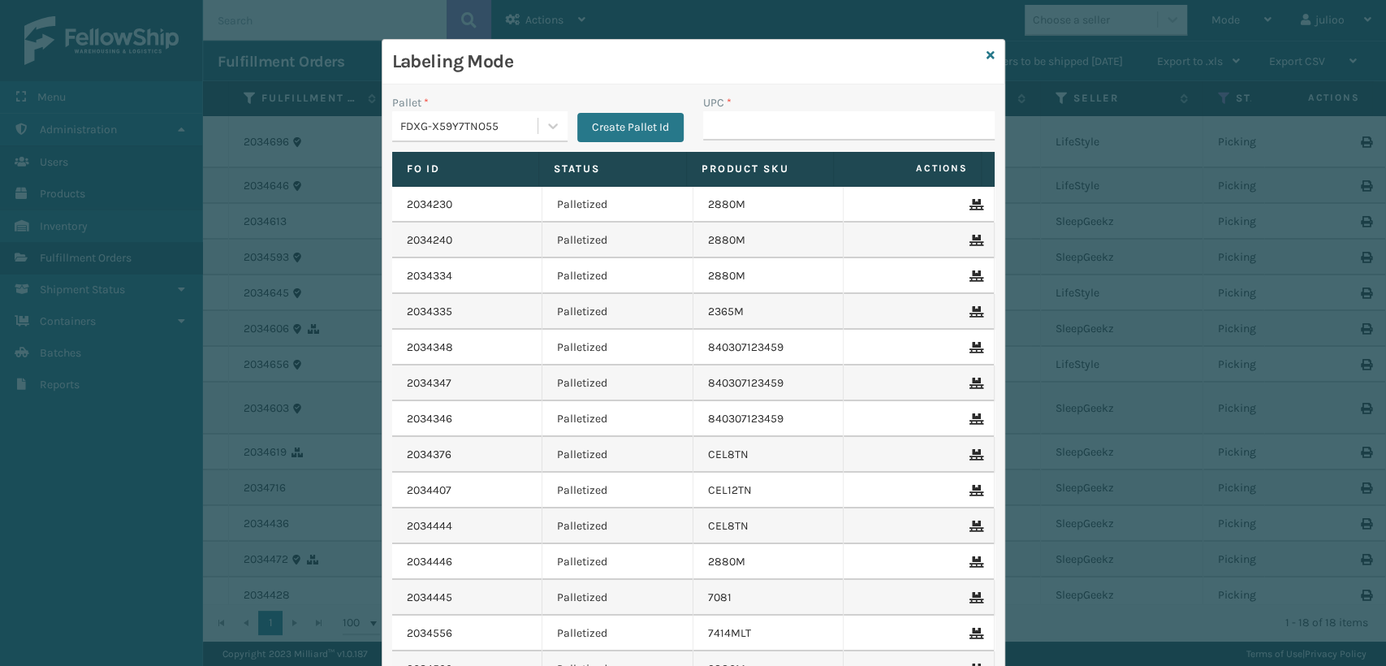
click at [978, 56] on div "Labeling Mode" at bounding box center [693, 62] width 622 height 45
click at [986, 54] on icon at bounding box center [990, 55] width 8 height 11
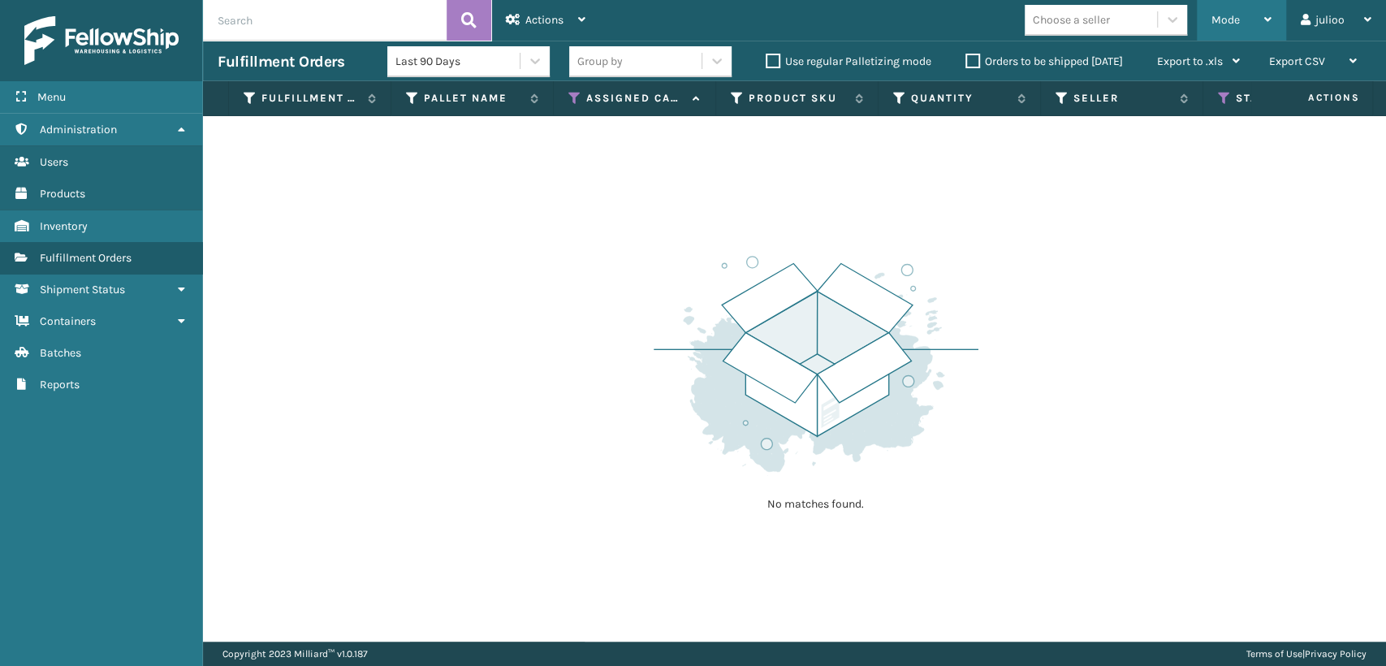
click at [1221, 21] on span "Mode" at bounding box center [1225, 20] width 28 height 14
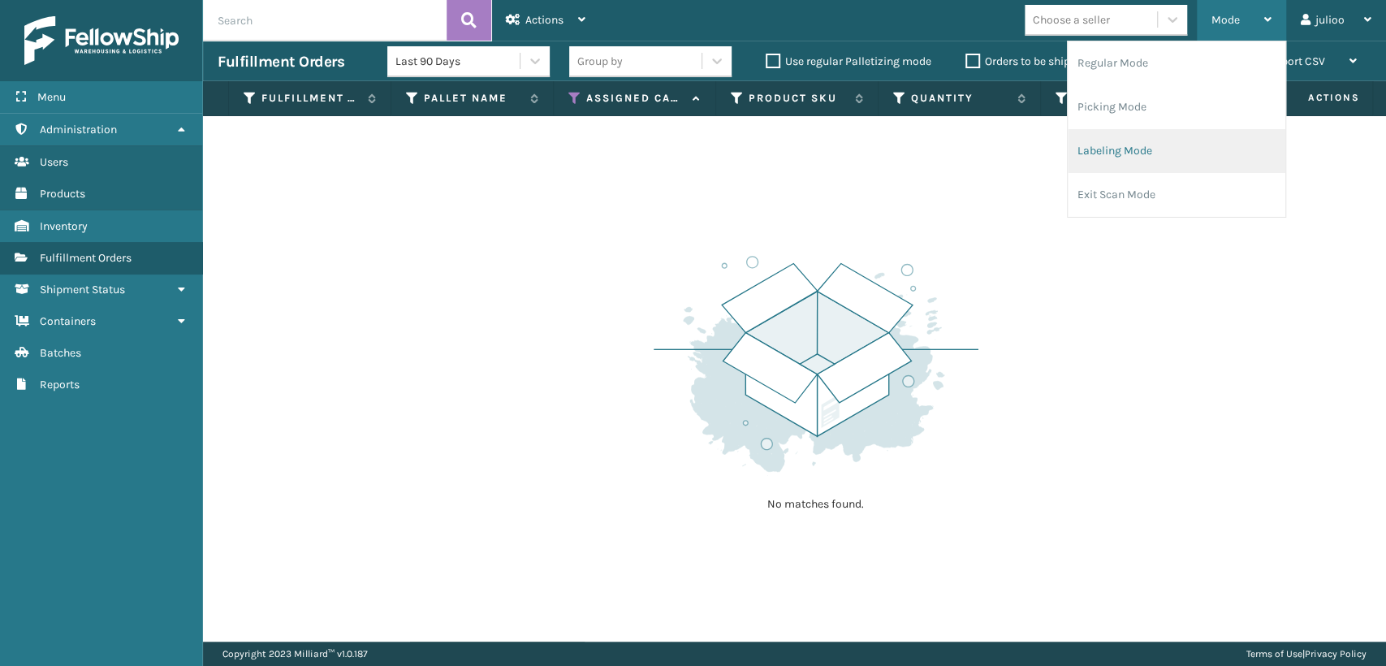
click at [1096, 145] on li "Labeling Mode" at bounding box center [1176, 151] width 218 height 44
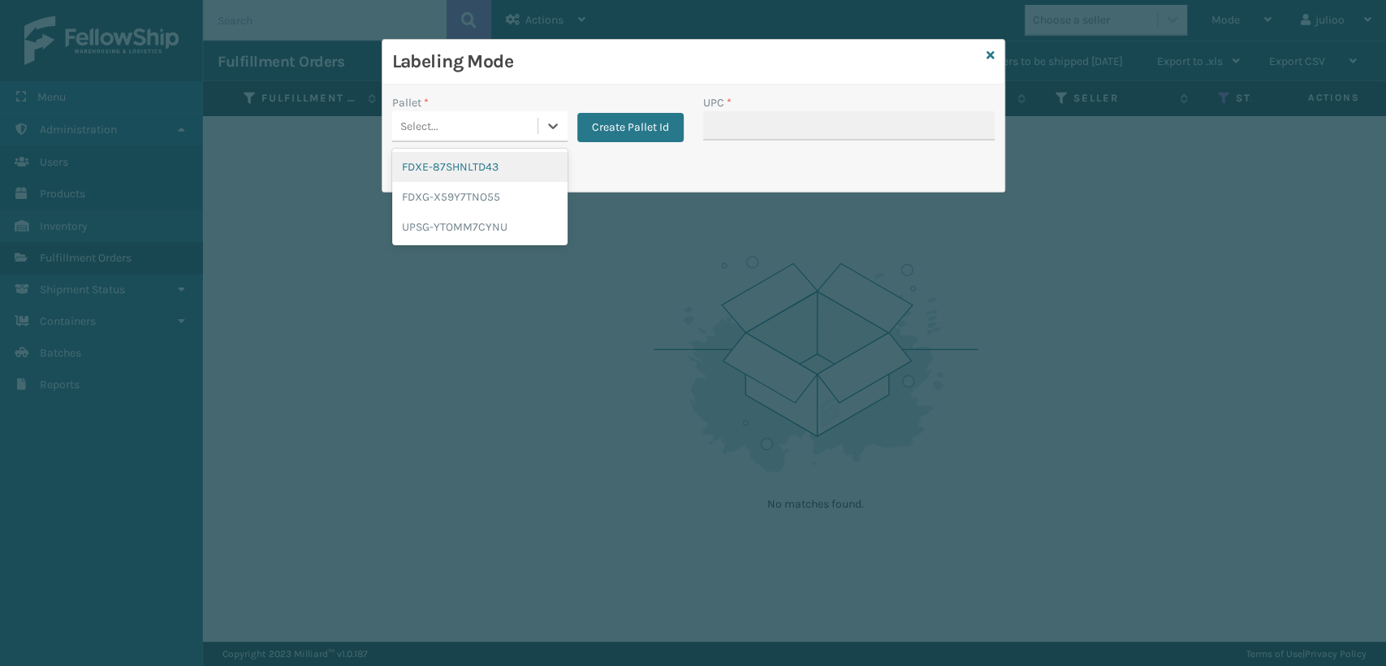
drag, startPoint x: 449, startPoint y: 122, endPoint x: 457, endPoint y: 127, distance: 9.5
click at [456, 127] on div "Select..." at bounding box center [464, 126] width 145 height 27
click at [481, 226] on div "UPSG-YTOMM7CYNU" at bounding box center [479, 227] width 175 height 30
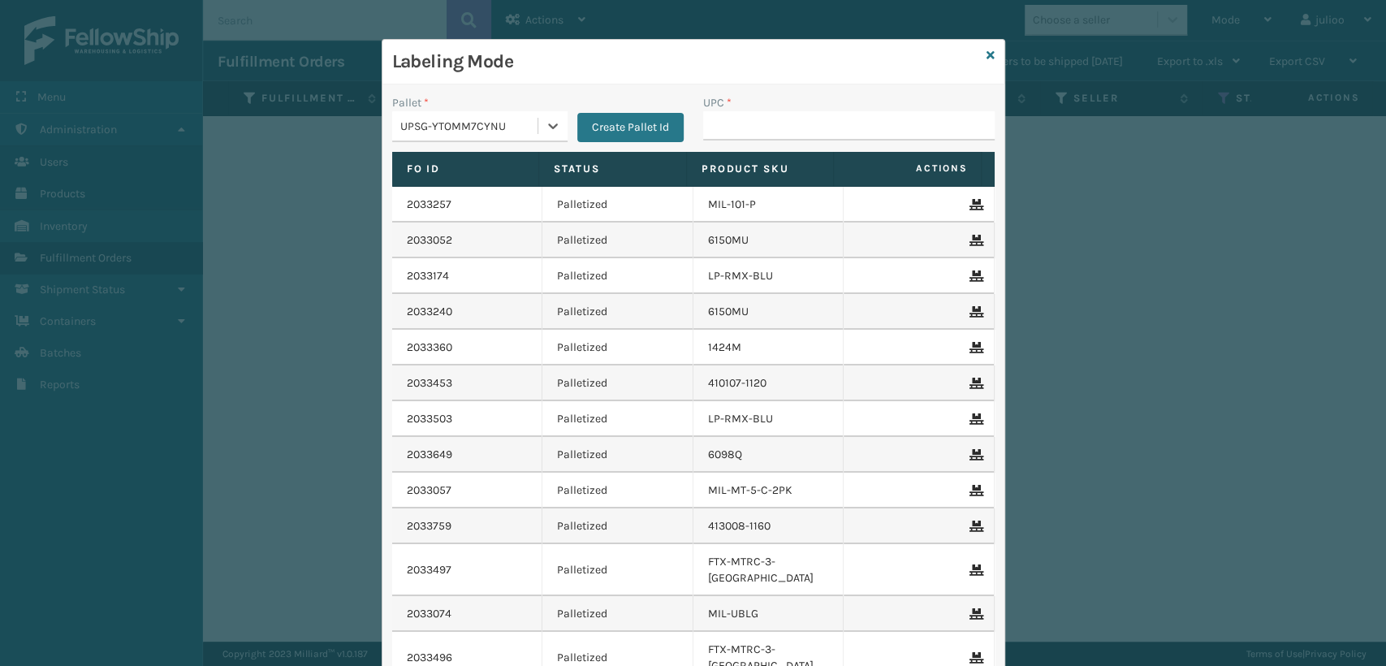
type input "080313014246"
click at [777, 138] on input "UPC *" at bounding box center [848, 125] width 291 height 29
type input "849986009"
type input "10080313021"
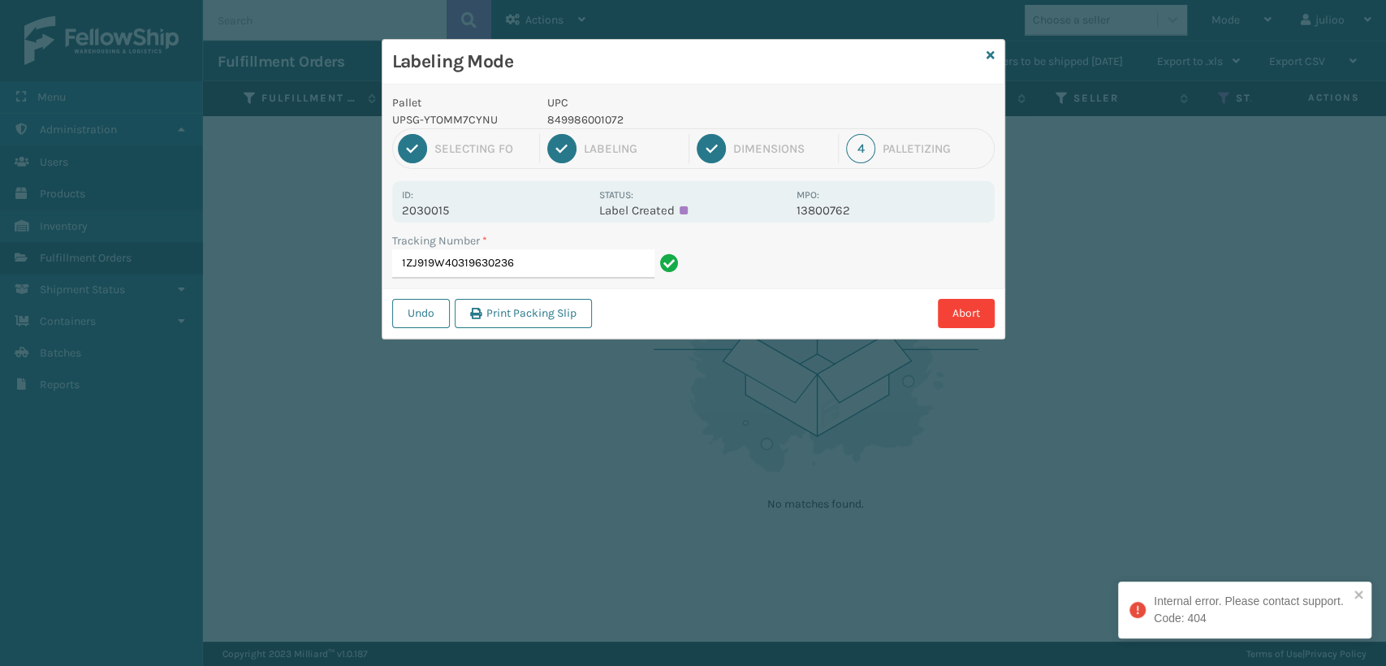
type input "1ZJ919W40319630236"
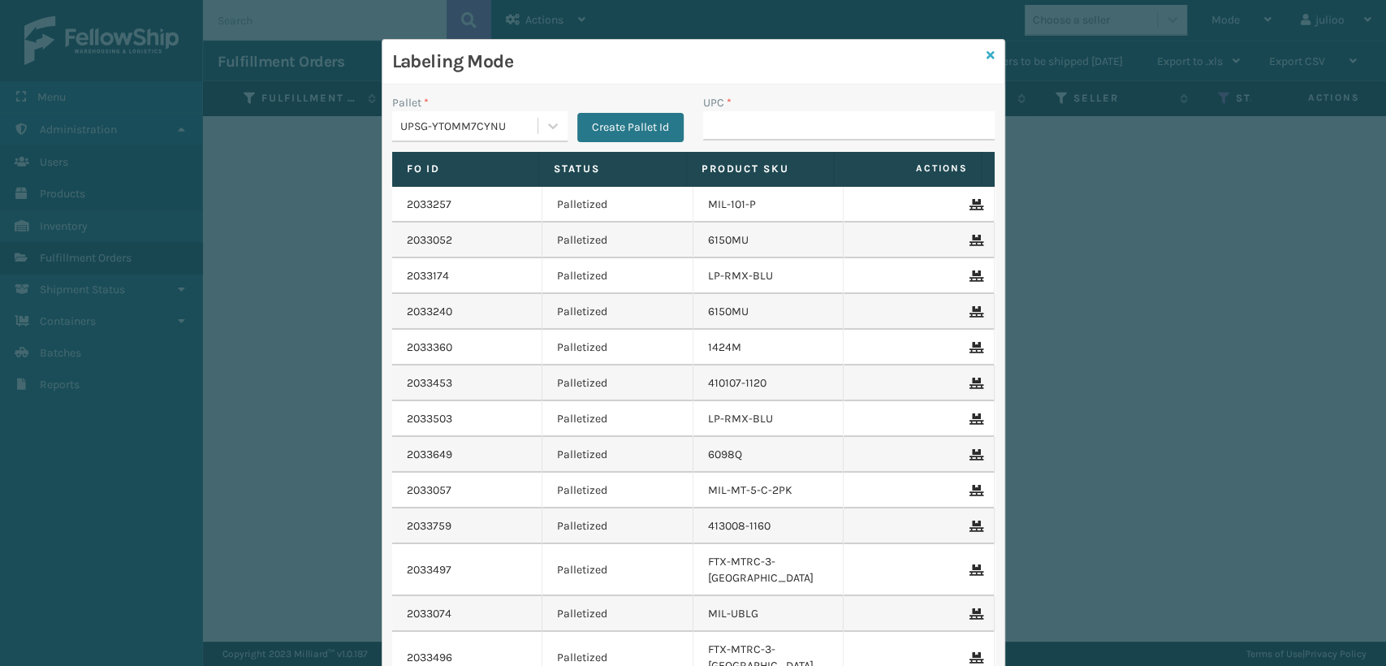
click at [986, 62] on link at bounding box center [990, 55] width 8 height 17
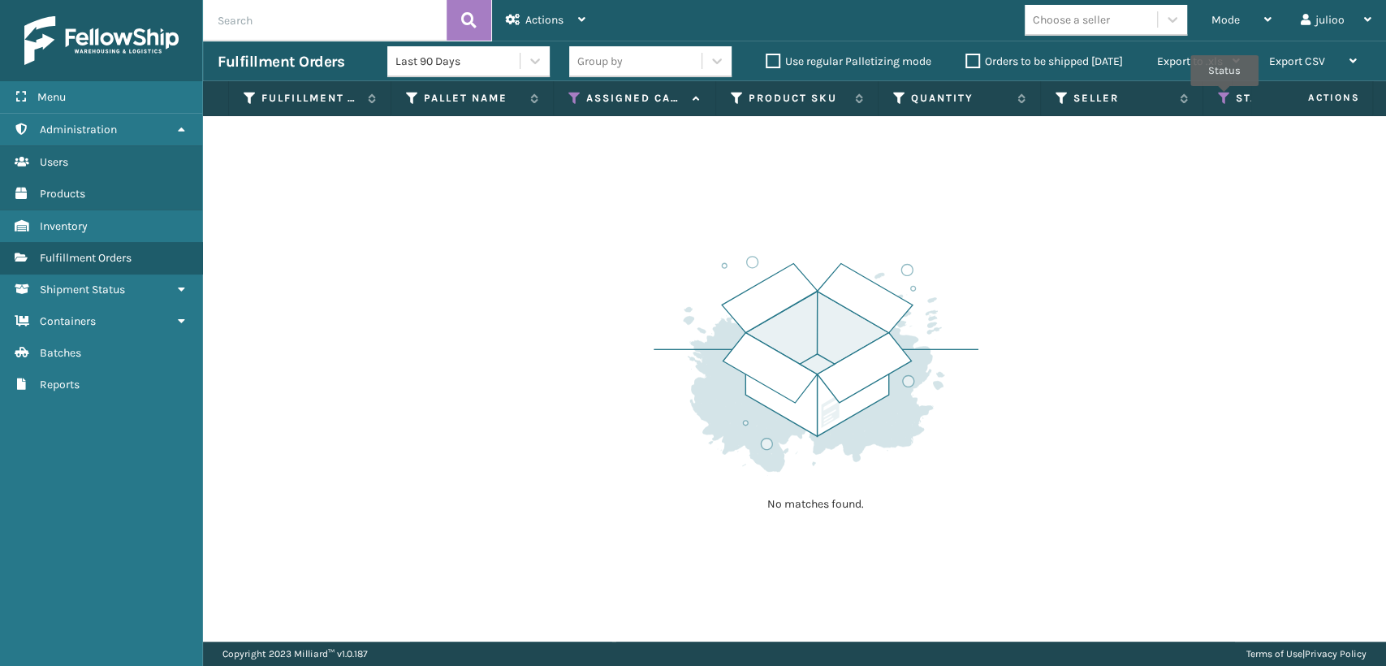
click at [1224, 97] on icon at bounding box center [1224, 98] width 13 height 15
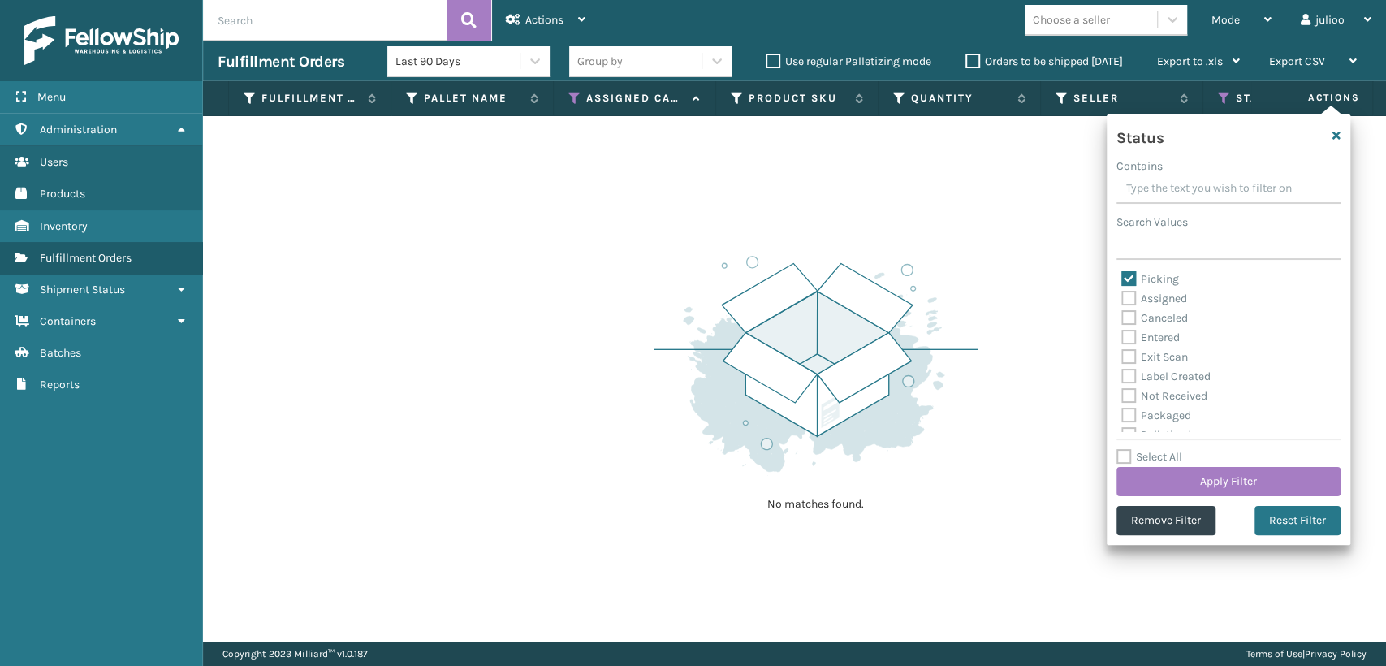
click at [985, 278] on div "No matches found." at bounding box center [794, 378] width 1183 height 525
